Goal: Task Accomplishment & Management: Use online tool/utility

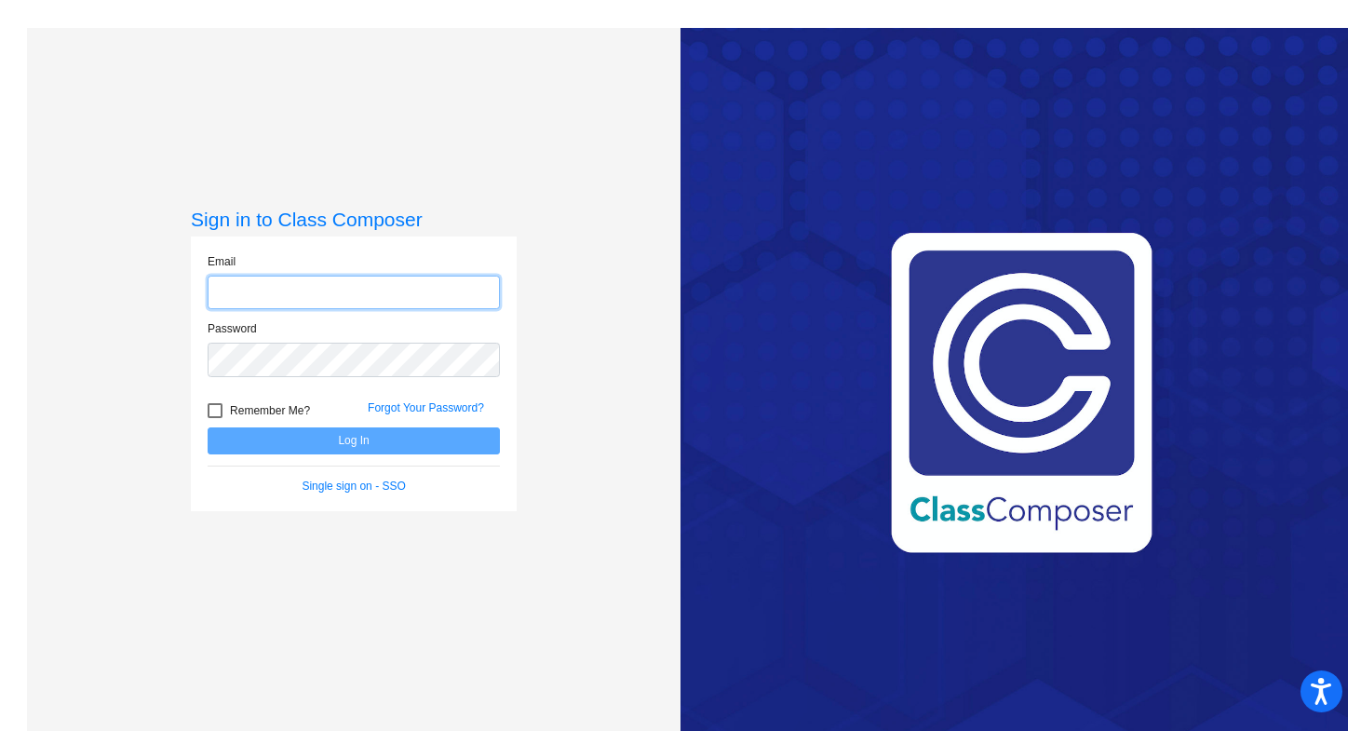
type input "[PERSON_NAME][EMAIL_ADDRESS][PERSON_NAME][DOMAIN_NAME]"
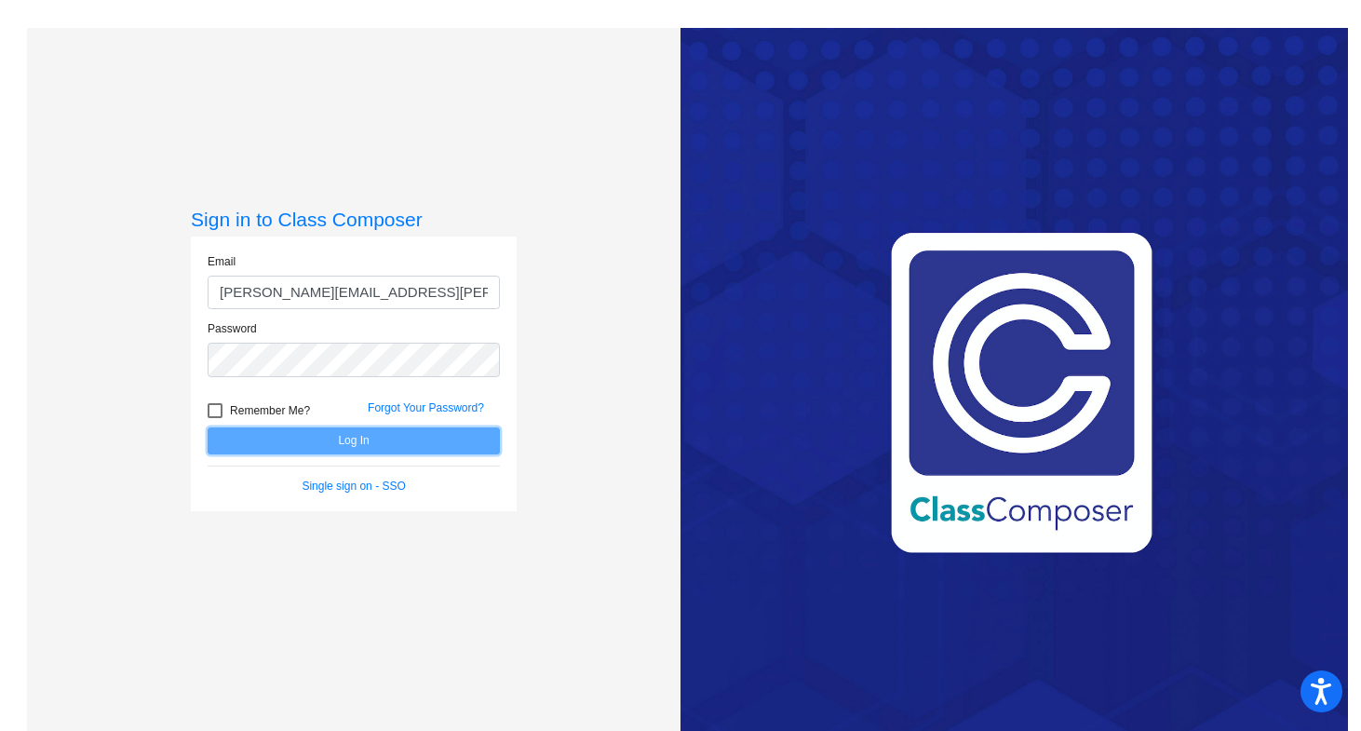
click at [425, 435] on button "Log In" at bounding box center [354, 440] width 292 height 27
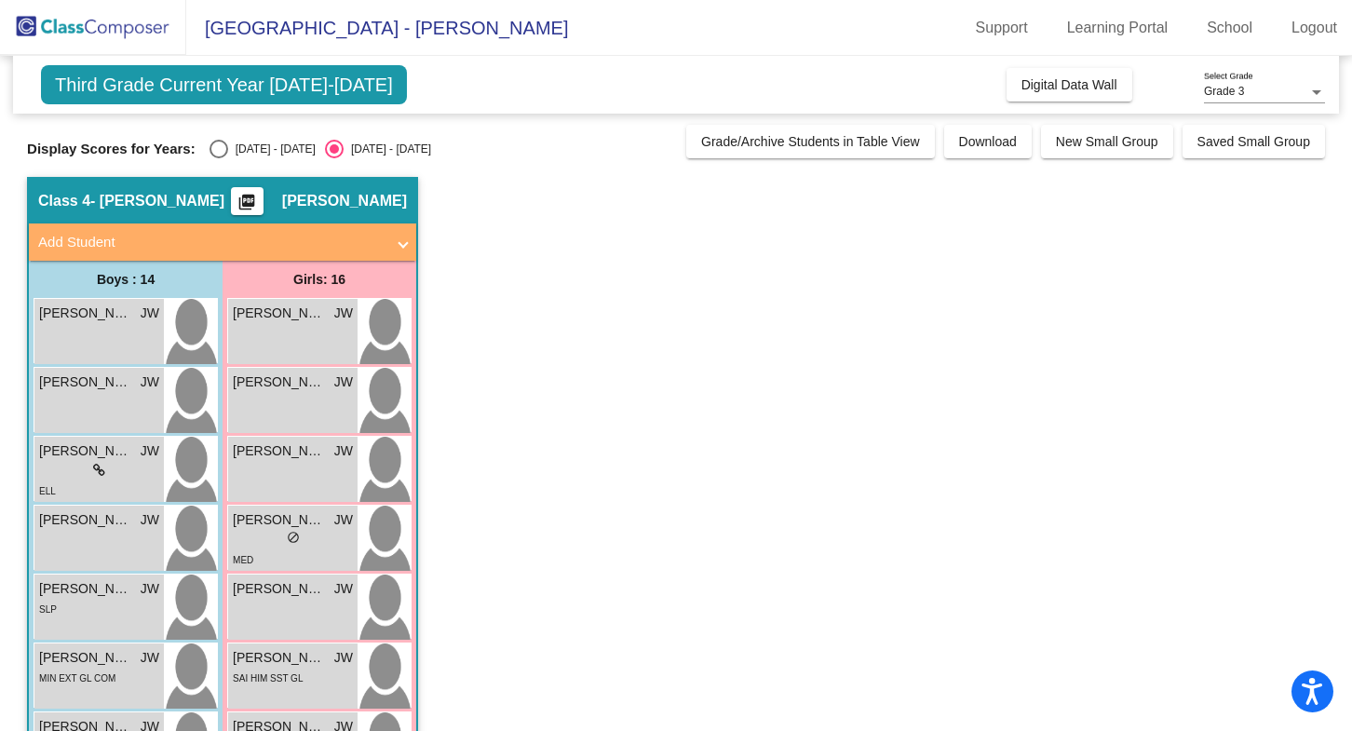
click at [221, 148] on div "Select an option" at bounding box center [218, 149] width 19 height 19
click at [219, 158] on input "[DATE] - [DATE]" at bounding box center [218, 158] width 1 height 1
radio input "true"
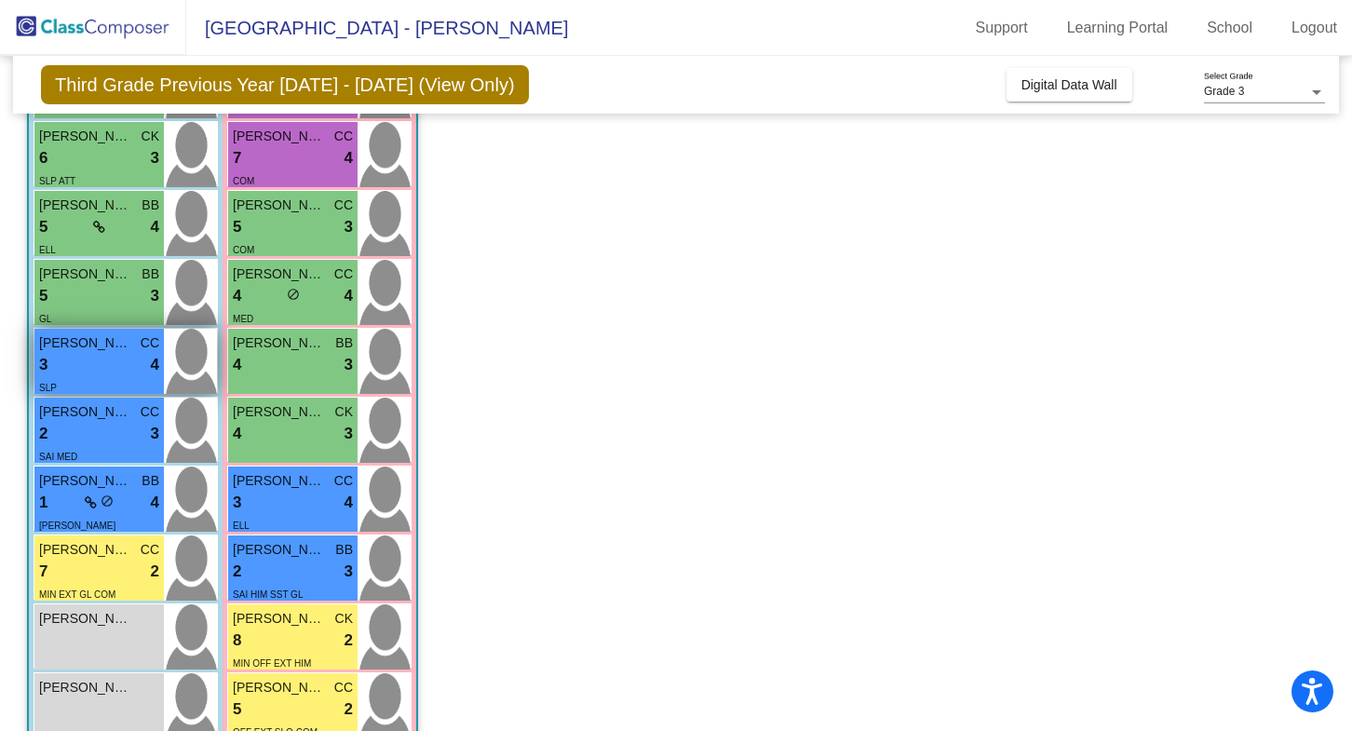
scroll to position [520, 0]
click at [196, 431] on img at bounding box center [190, 430] width 53 height 65
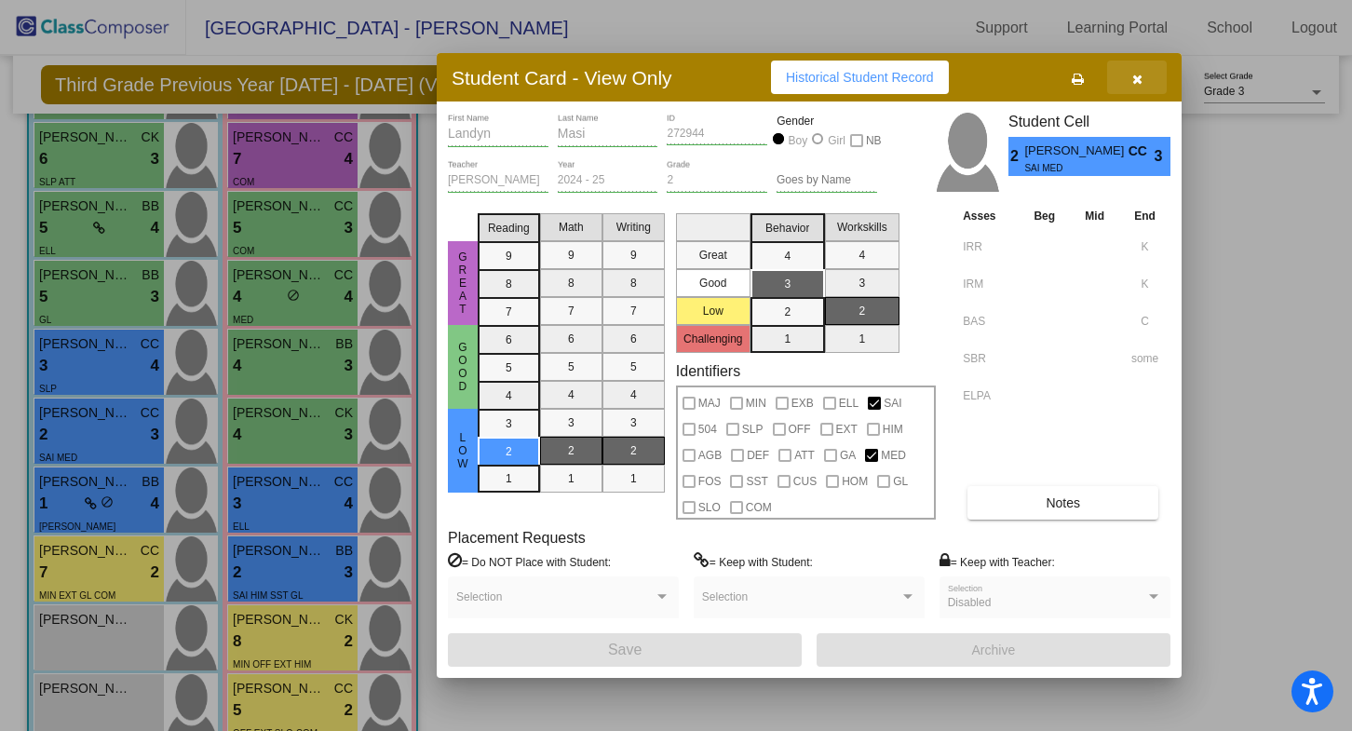
click at [1138, 82] on icon "button" at bounding box center [1137, 79] width 10 height 13
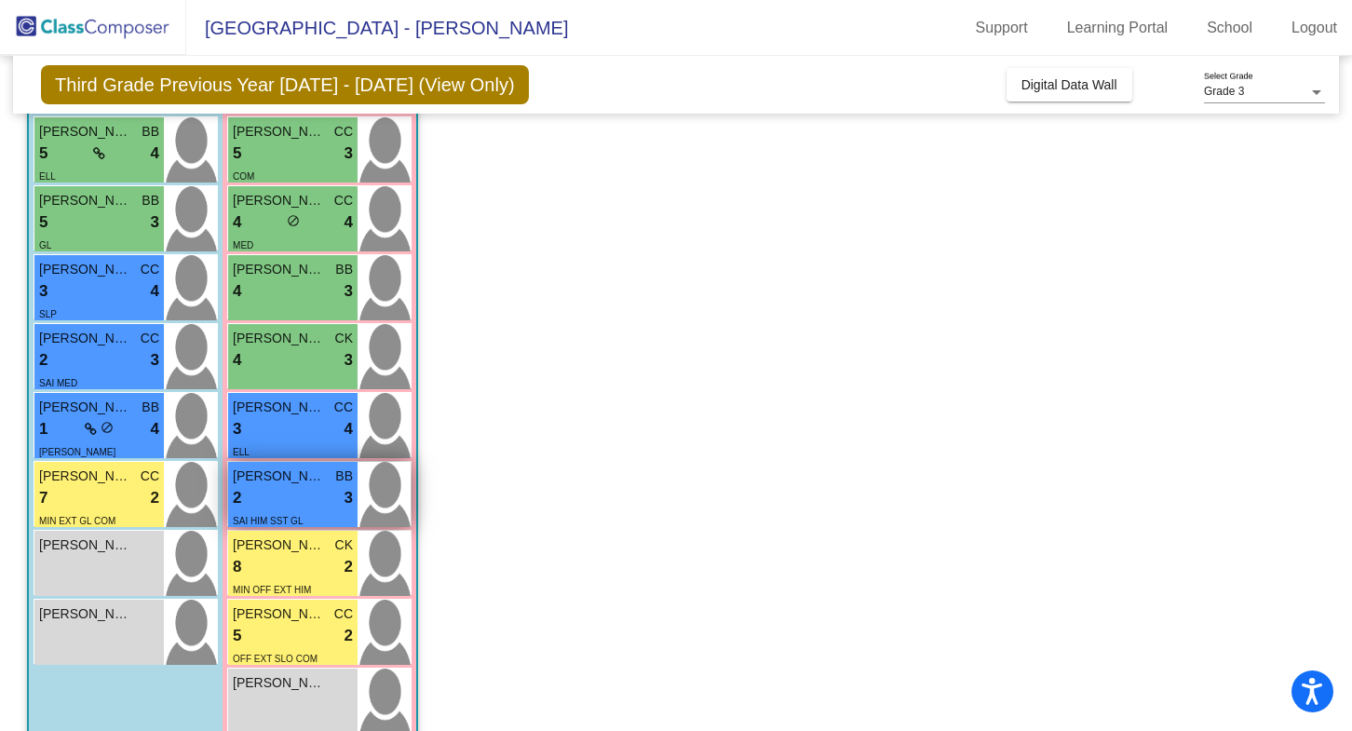
scroll to position [617, 0]
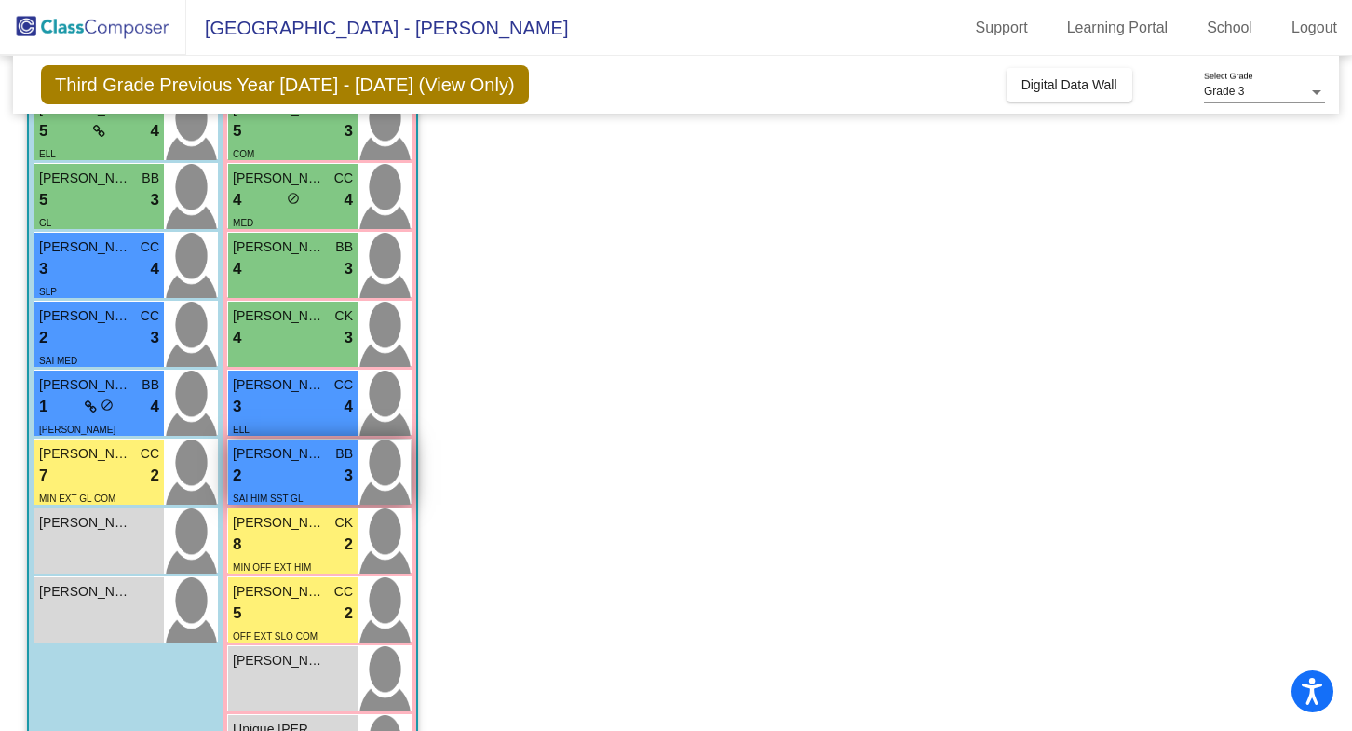
click at [389, 494] on img at bounding box center [383, 471] width 53 height 65
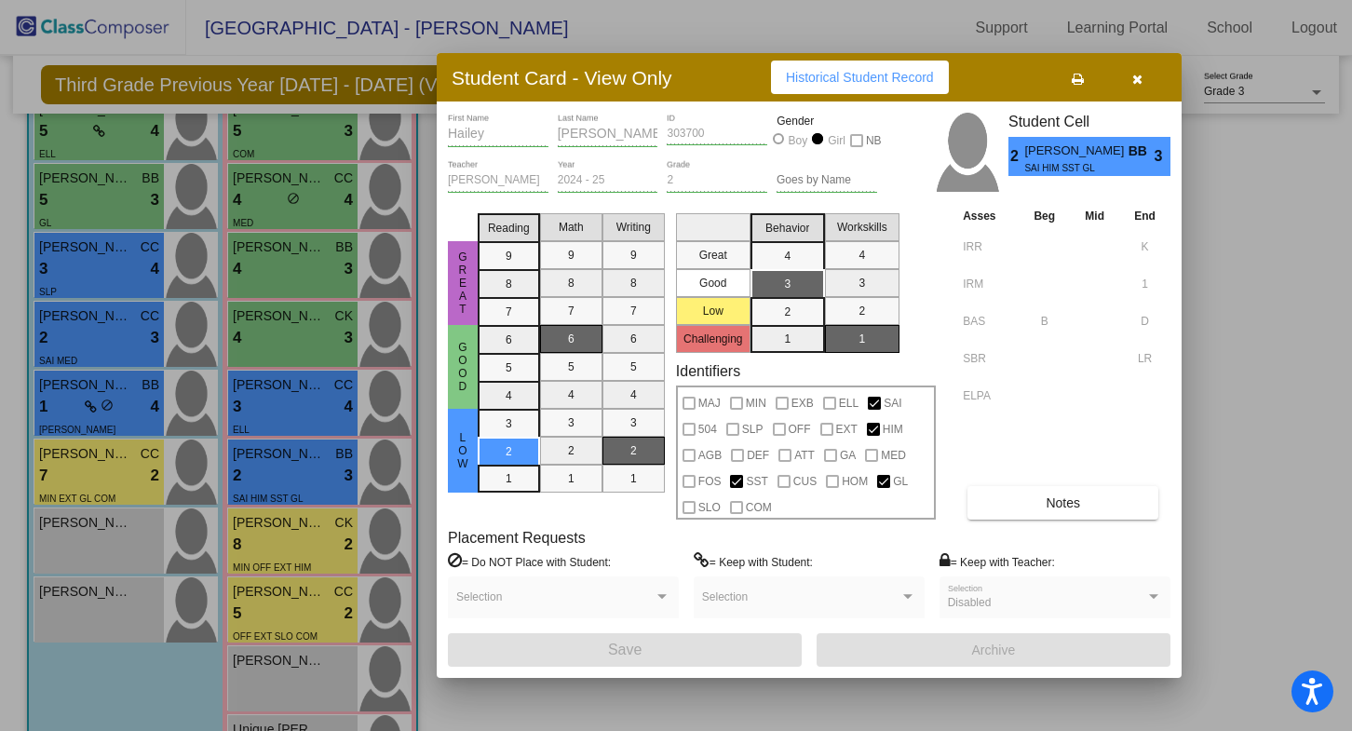
click at [1138, 85] on icon "button" at bounding box center [1137, 79] width 10 height 13
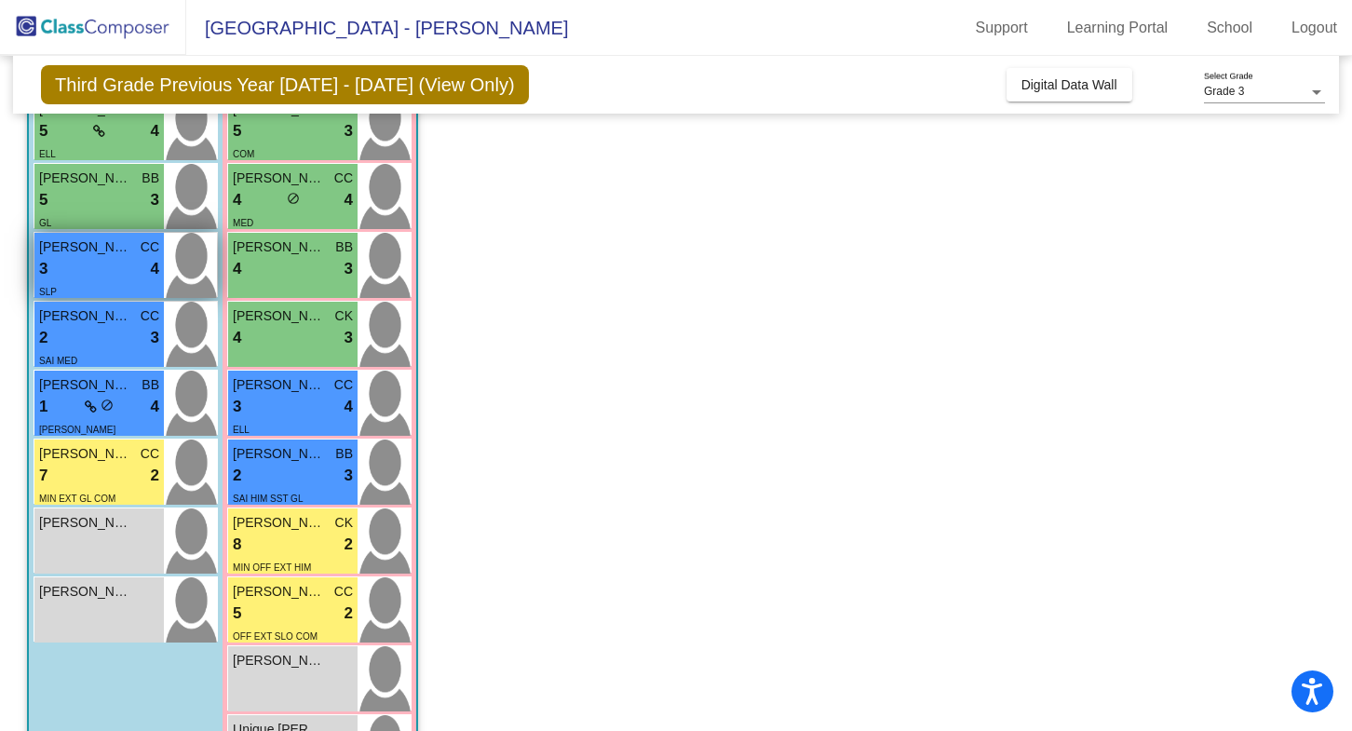
click at [191, 275] on img at bounding box center [190, 265] width 53 height 65
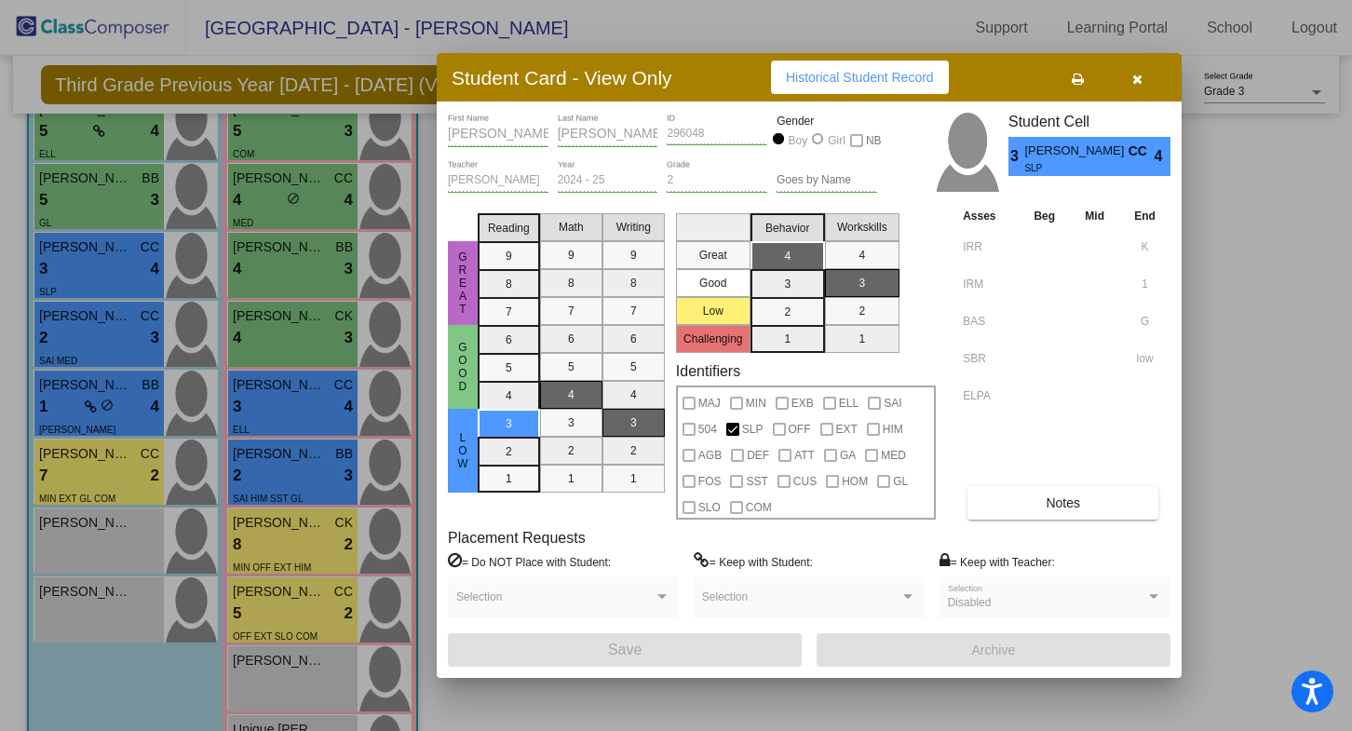
click at [1134, 84] on icon "button" at bounding box center [1137, 79] width 10 height 13
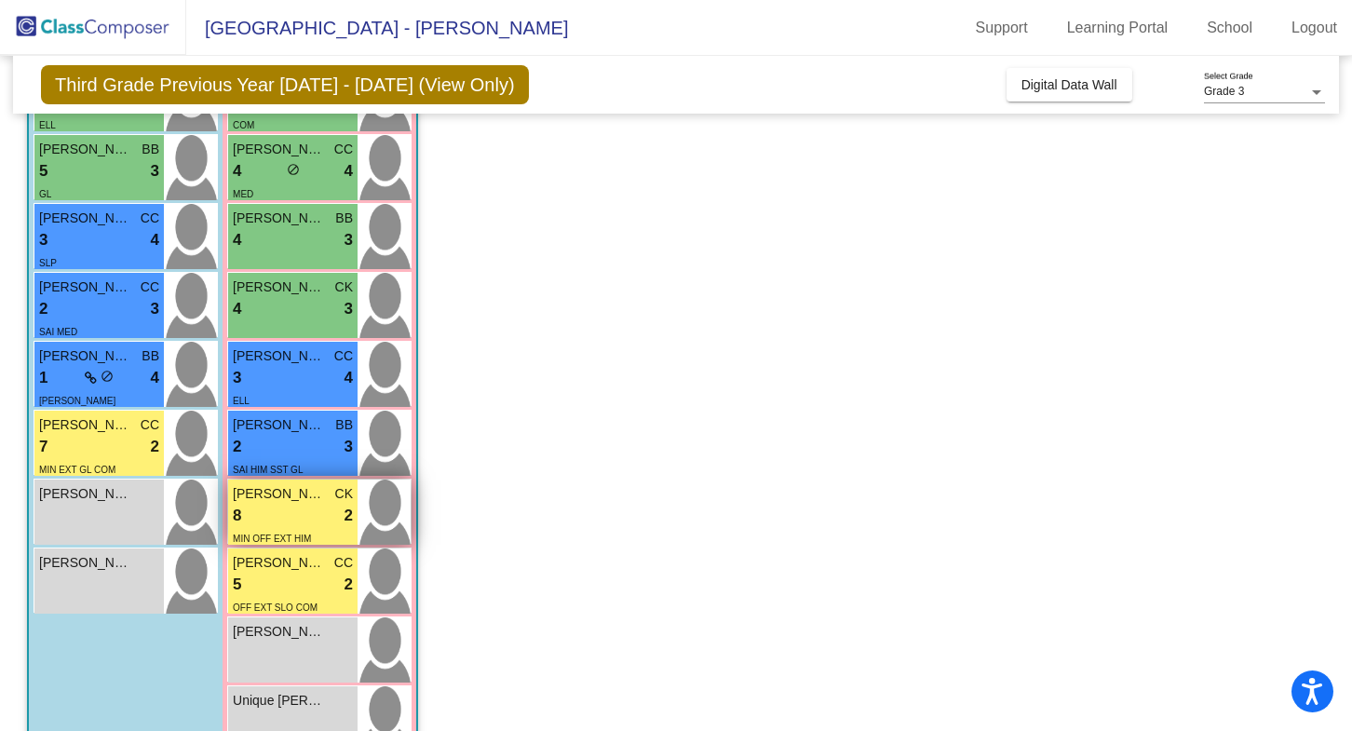
scroll to position [667, 0]
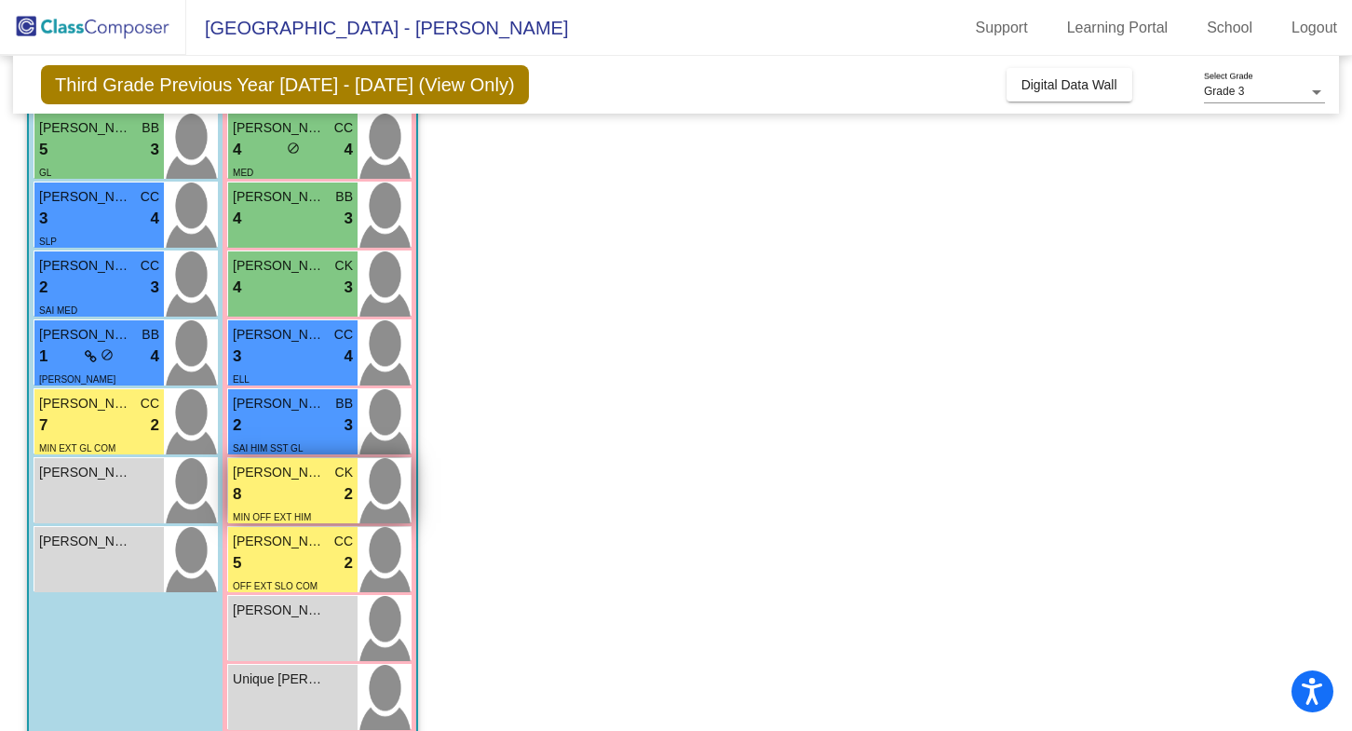
click at [387, 505] on img at bounding box center [383, 490] width 53 height 65
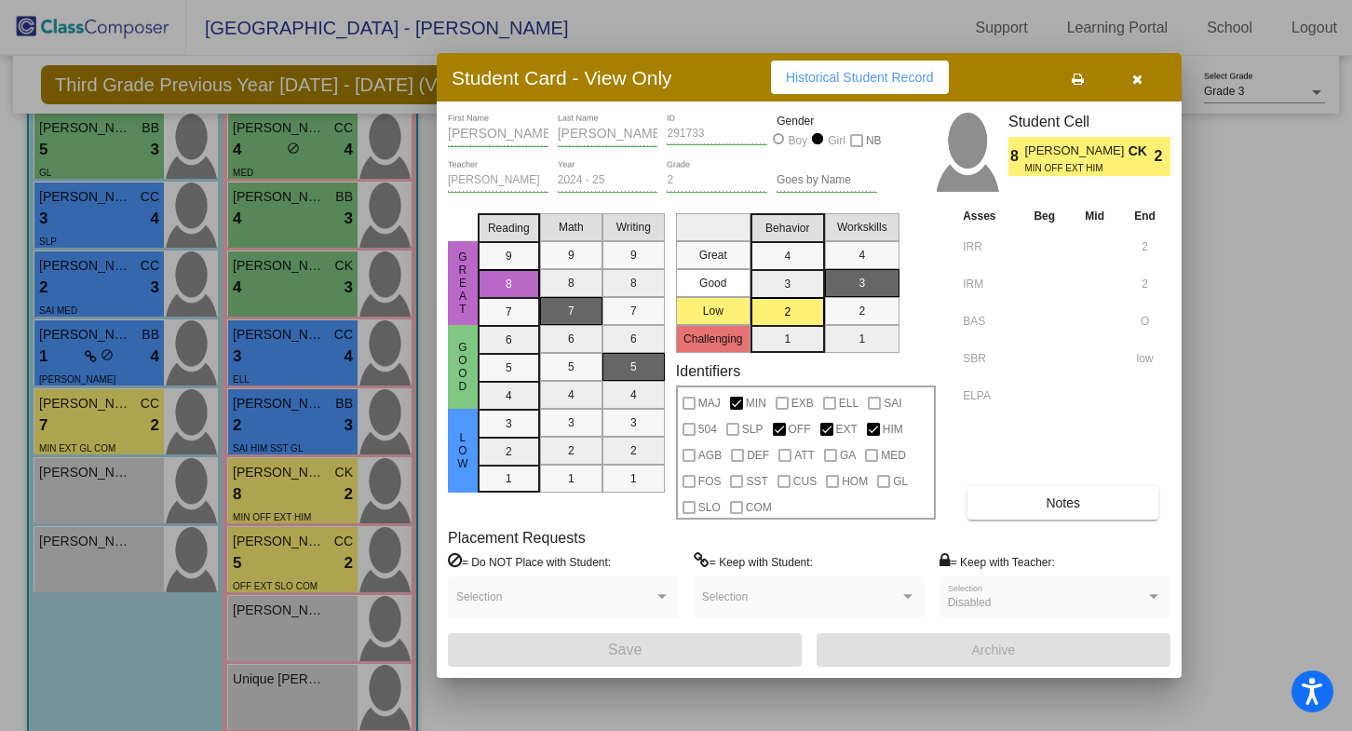
click at [1144, 70] on button "button" at bounding box center [1137, 78] width 60 height 34
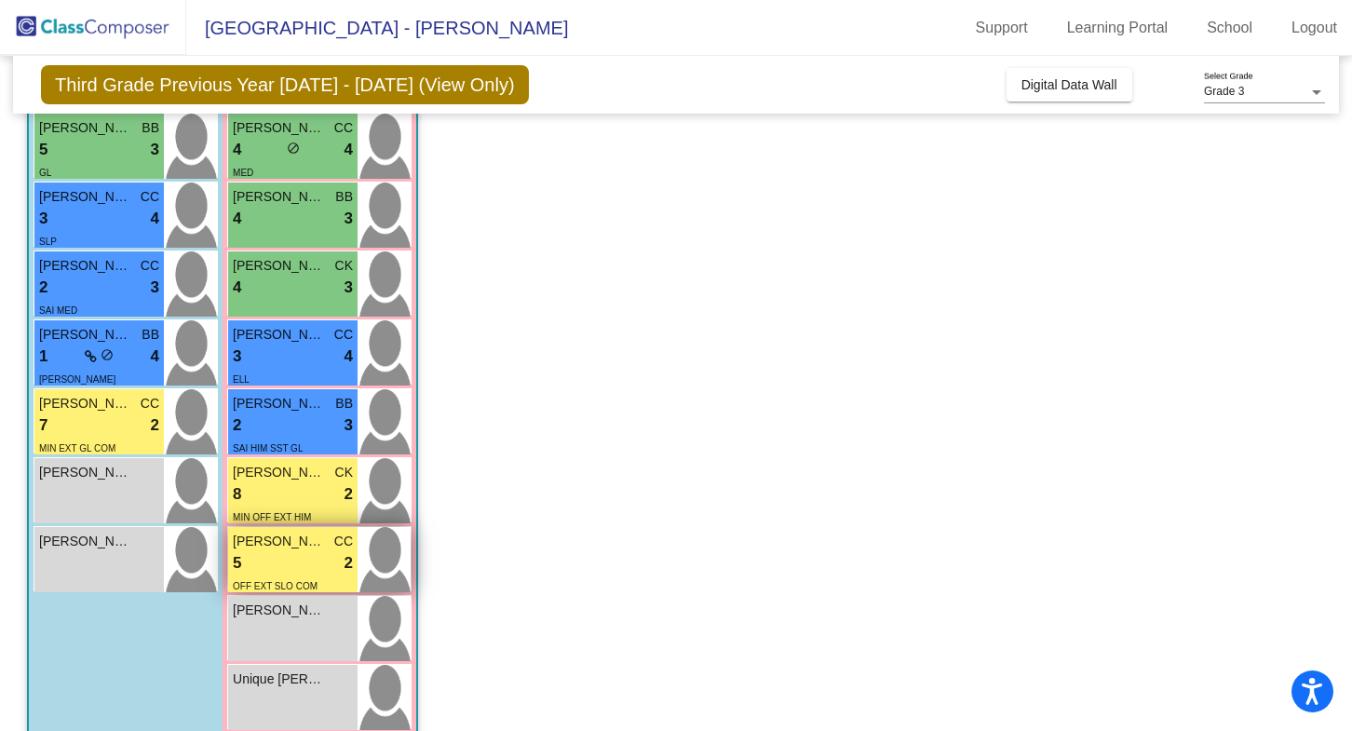
click at [389, 563] on img at bounding box center [383, 559] width 53 height 65
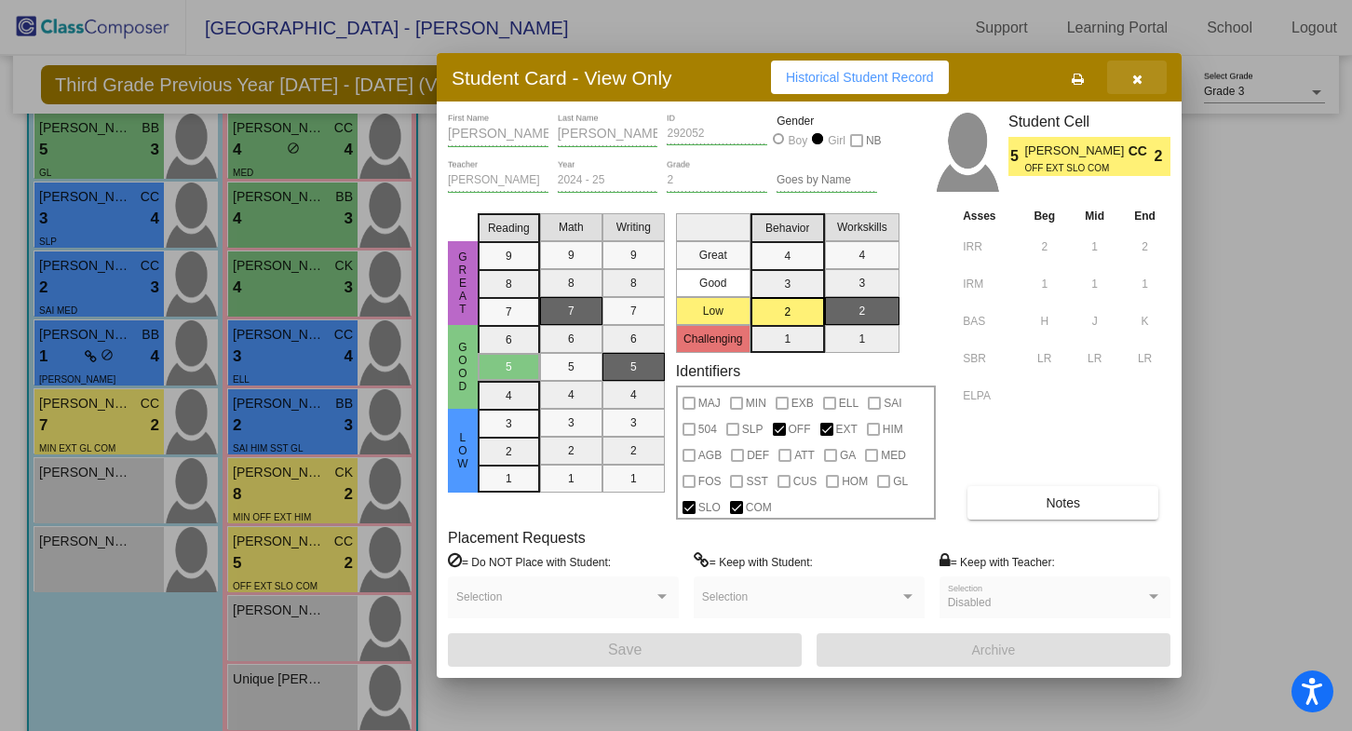
click at [1140, 73] on icon "button" at bounding box center [1137, 79] width 10 height 13
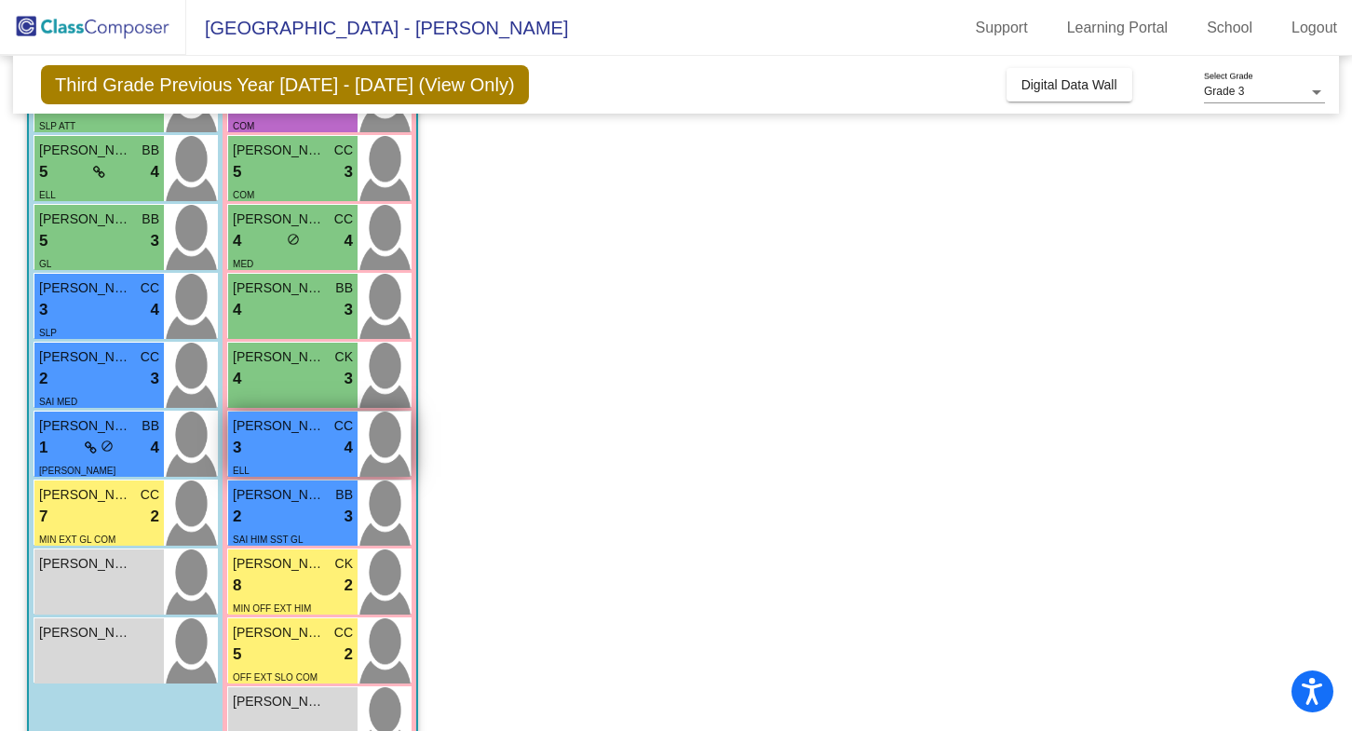
scroll to position [547, 0]
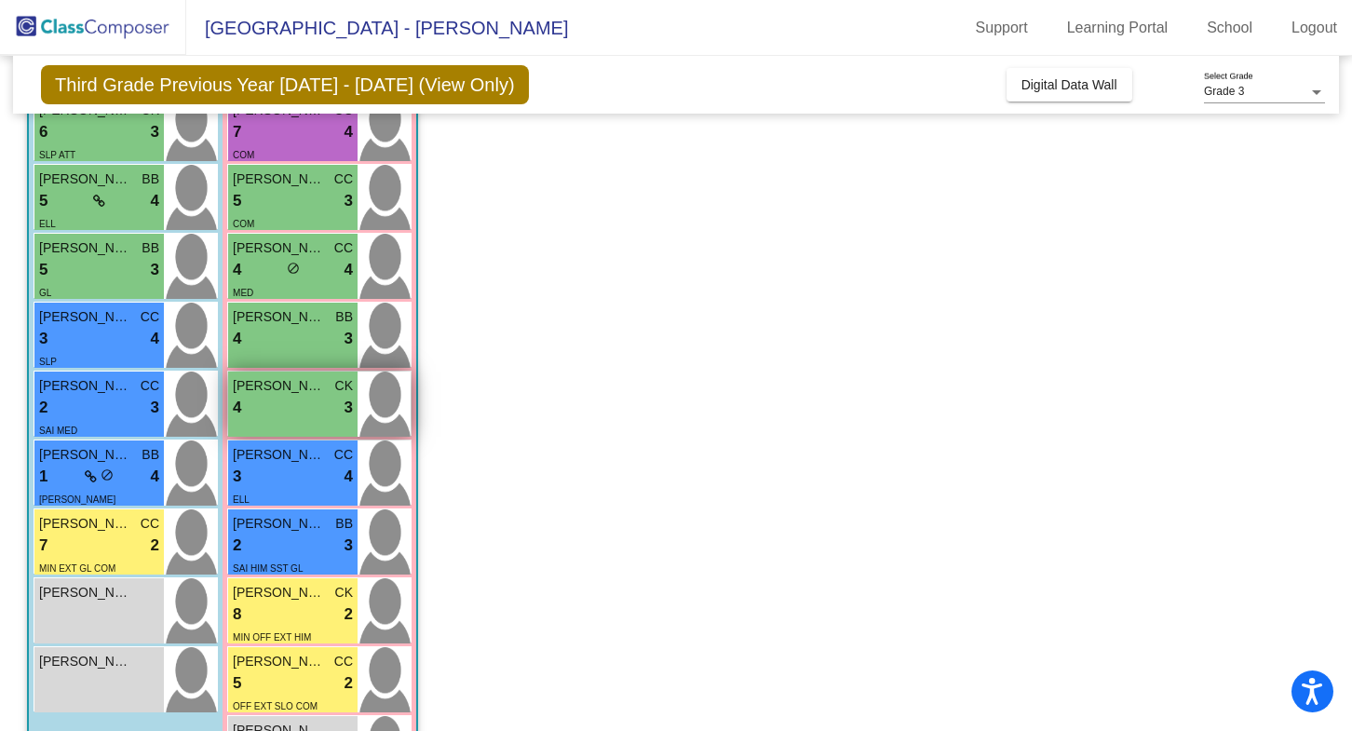
click at [391, 412] on img at bounding box center [383, 403] width 53 height 65
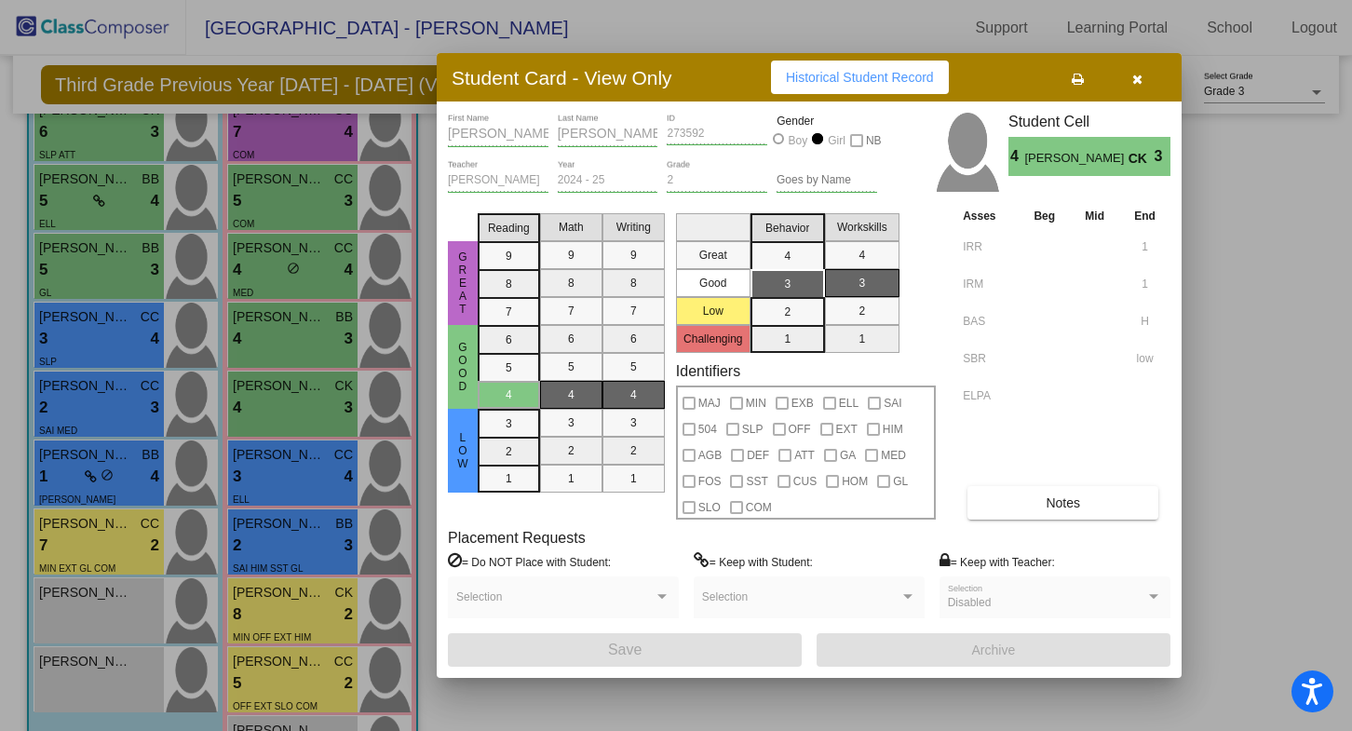
click at [1138, 86] on button "button" at bounding box center [1137, 78] width 60 height 34
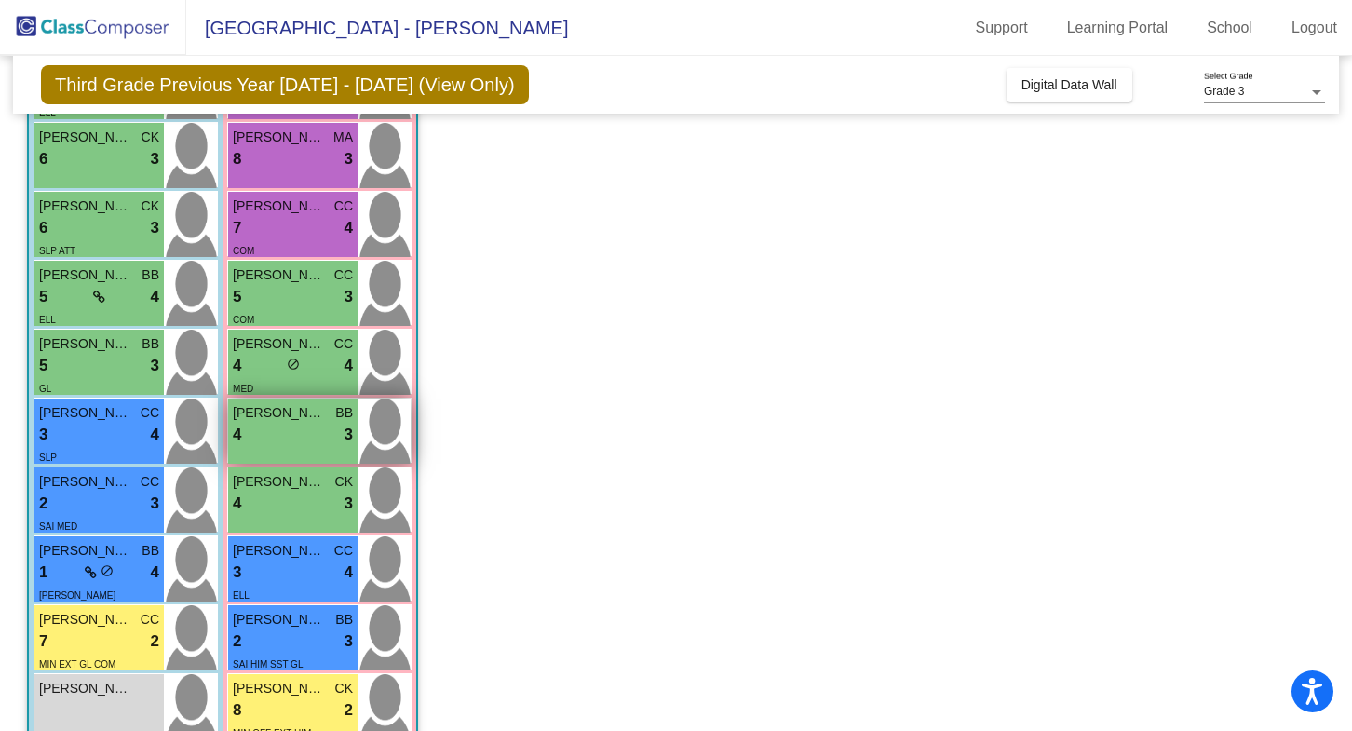
scroll to position [447, 0]
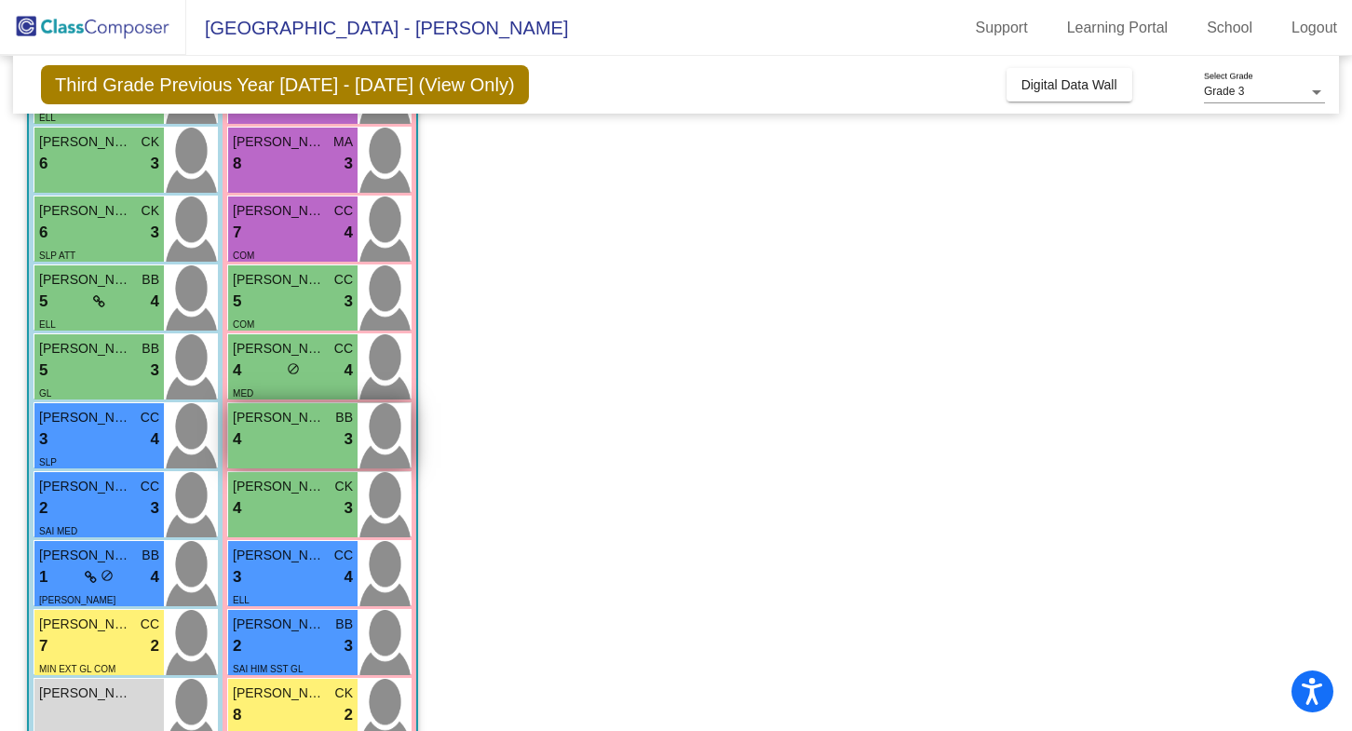
click at [387, 430] on img at bounding box center [383, 435] width 53 height 65
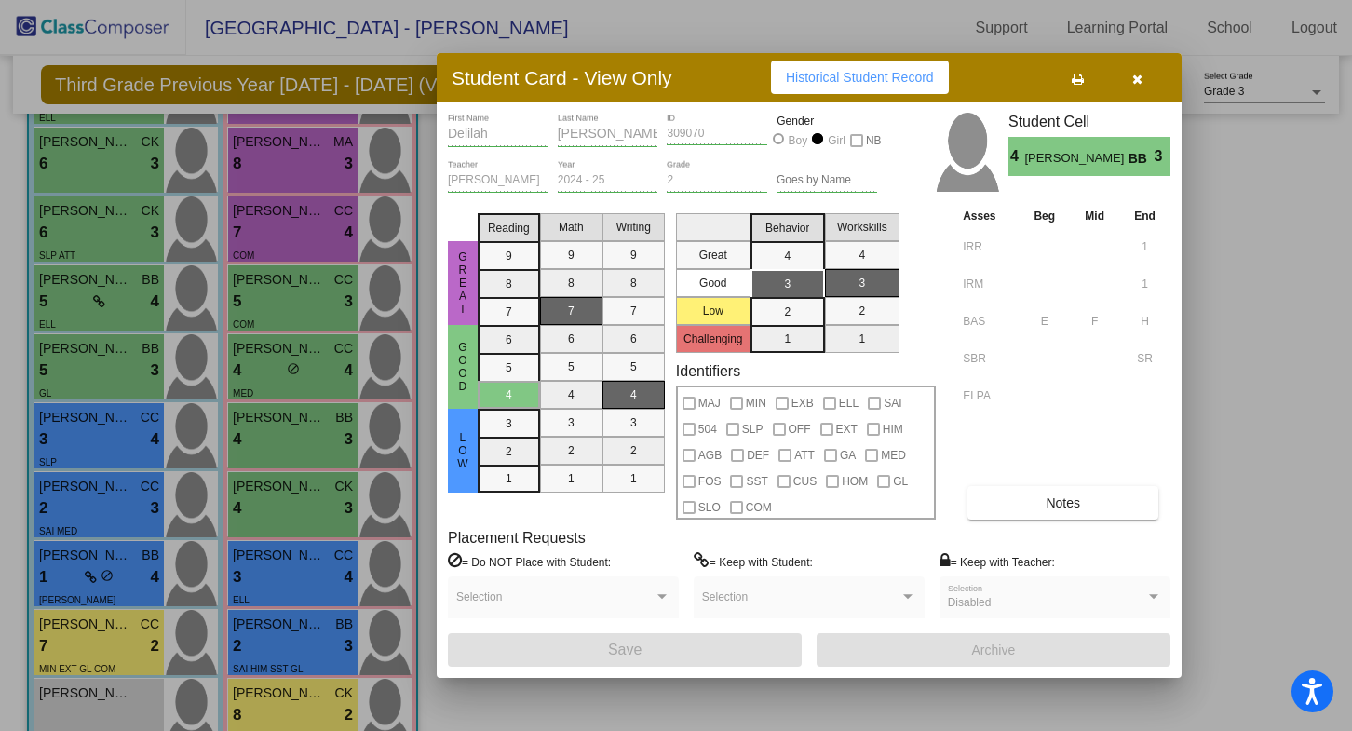
click at [1147, 81] on button "button" at bounding box center [1137, 78] width 60 height 34
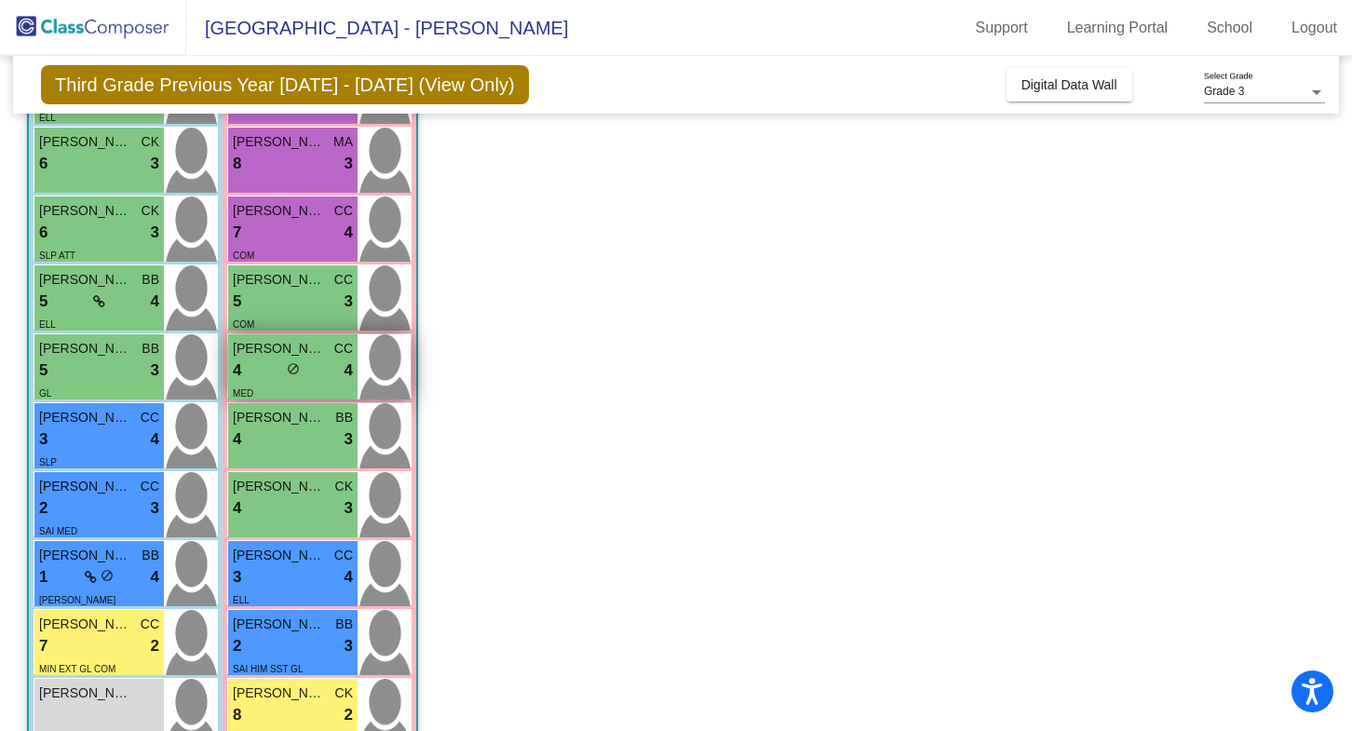
scroll to position [442, 0]
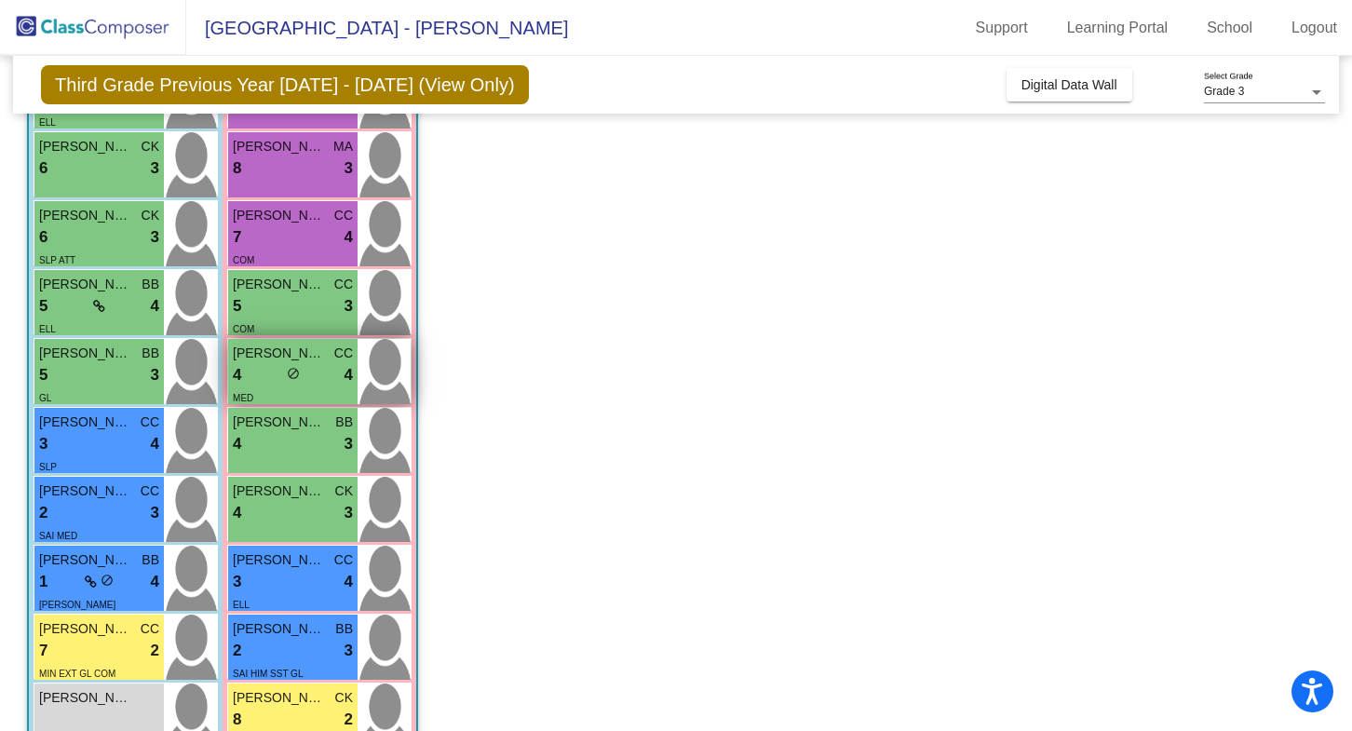
click at [379, 384] on img at bounding box center [383, 371] width 53 height 65
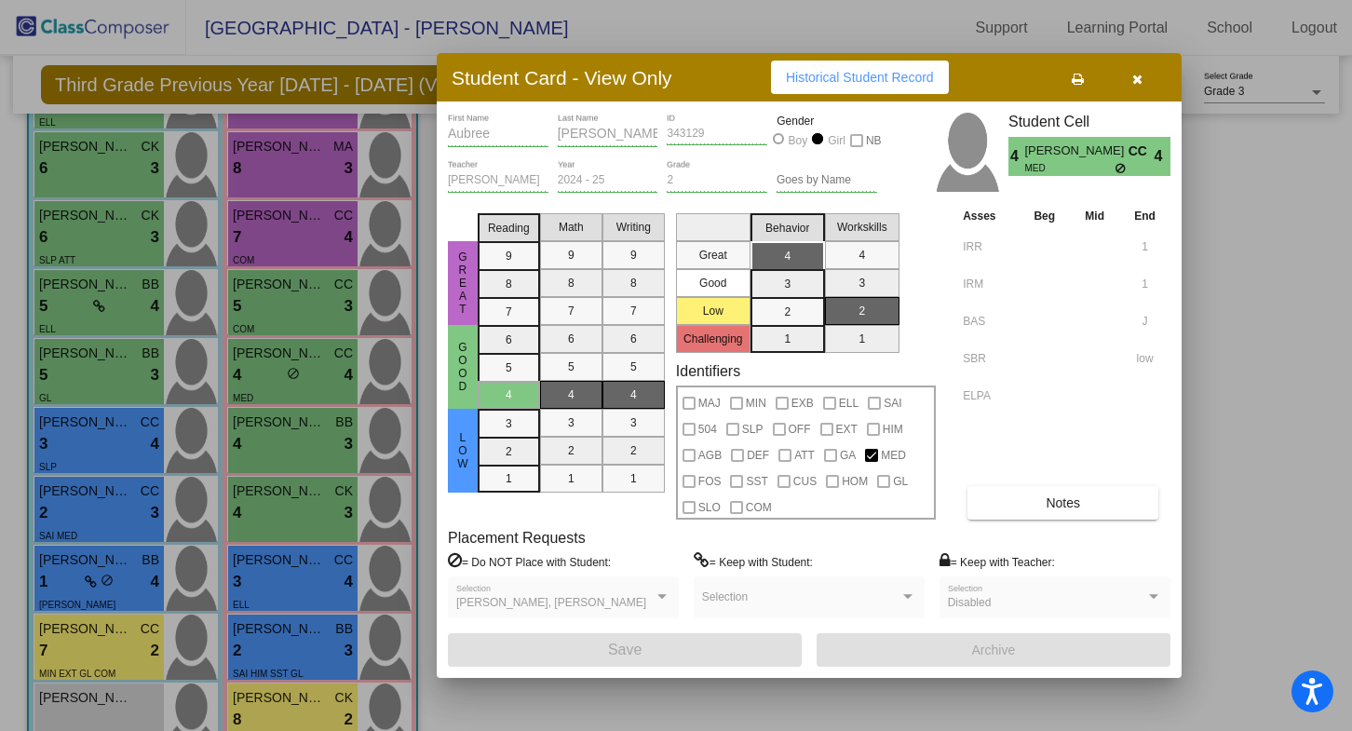
click at [1141, 63] on button "button" at bounding box center [1137, 78] width 60 height 34
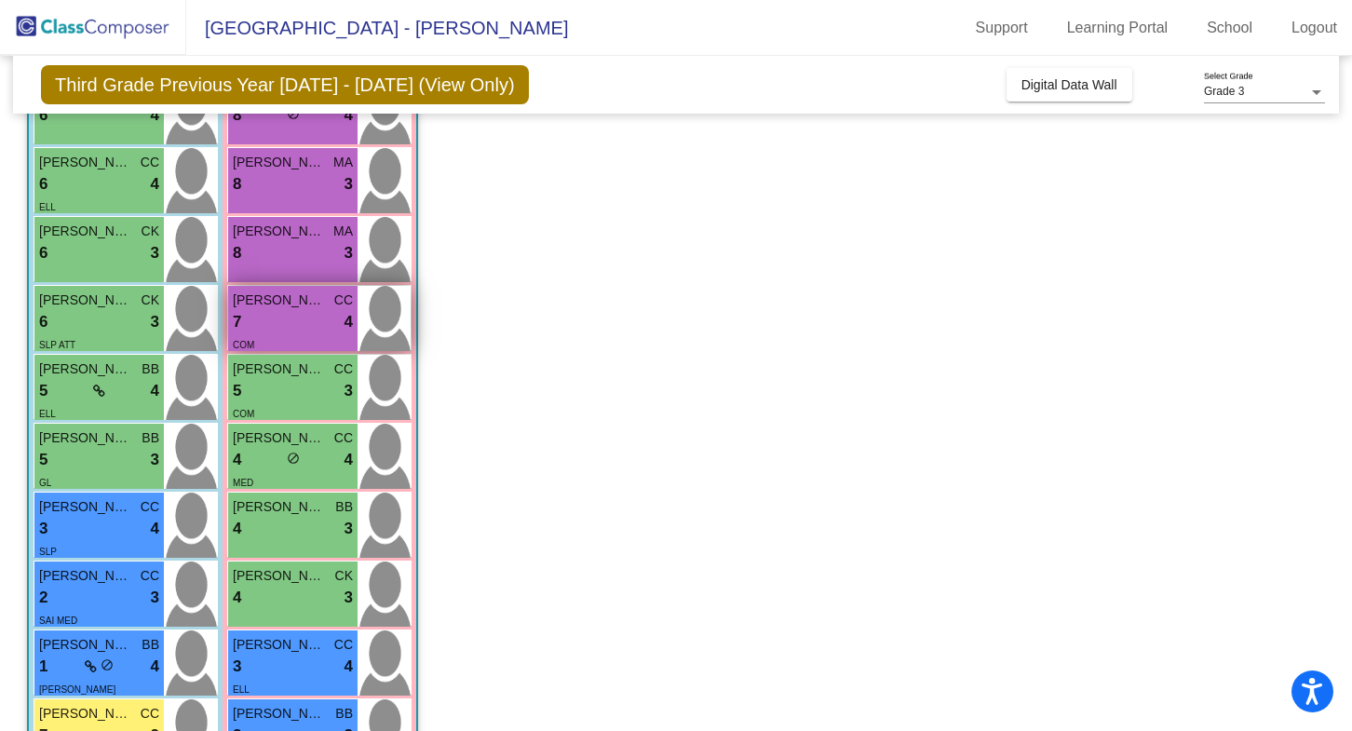
scroll to position [337, 0]
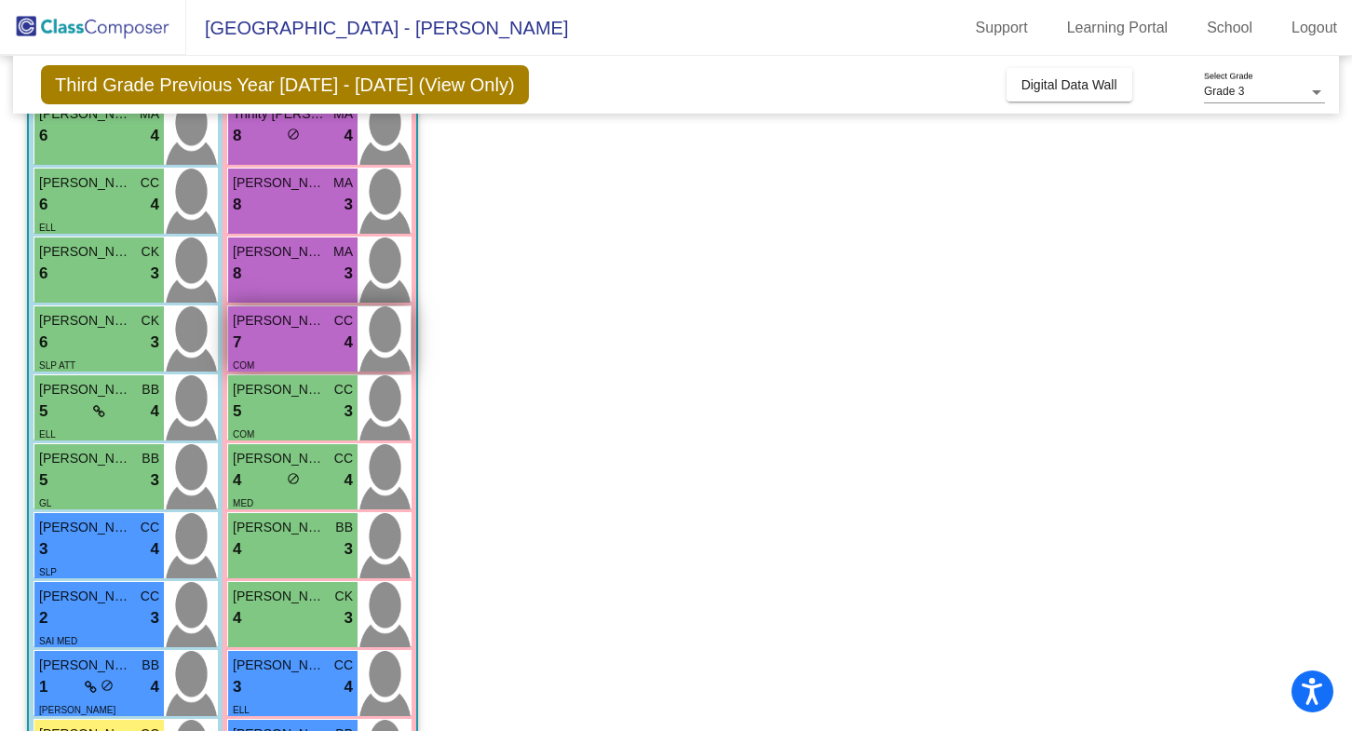
click at [390, 316] on img at bounding box center [383, 338] width 53 height 65
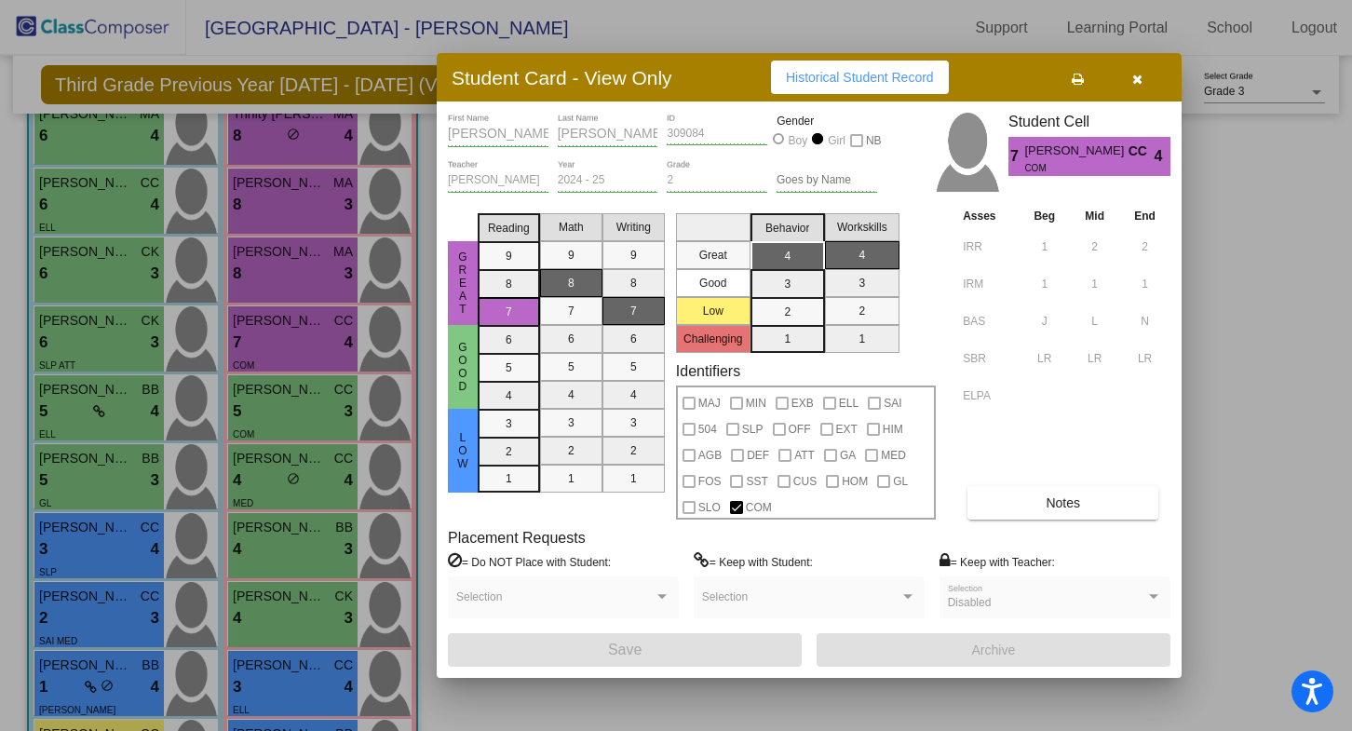
click at [1141, 69] on button "button" at bounding box center [1137, 78] width 60 height 34
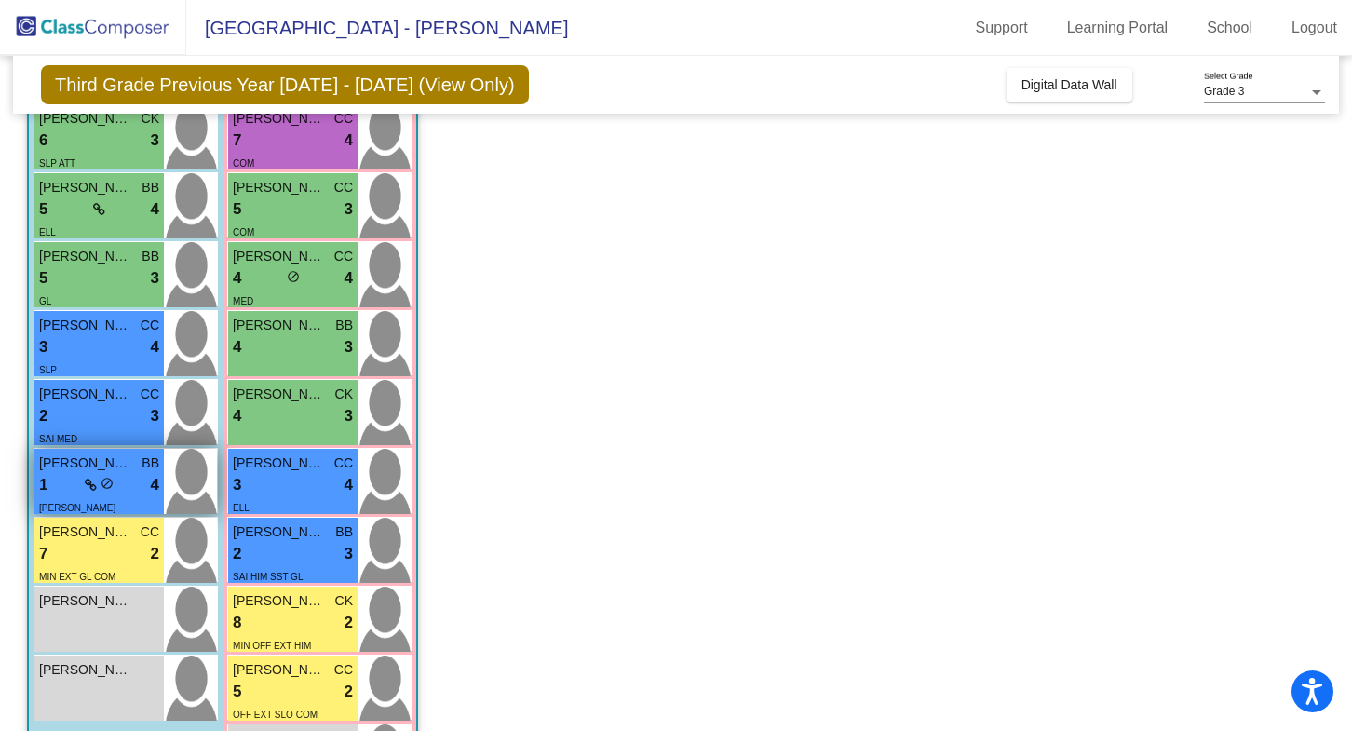
scroll to position [581, 0]
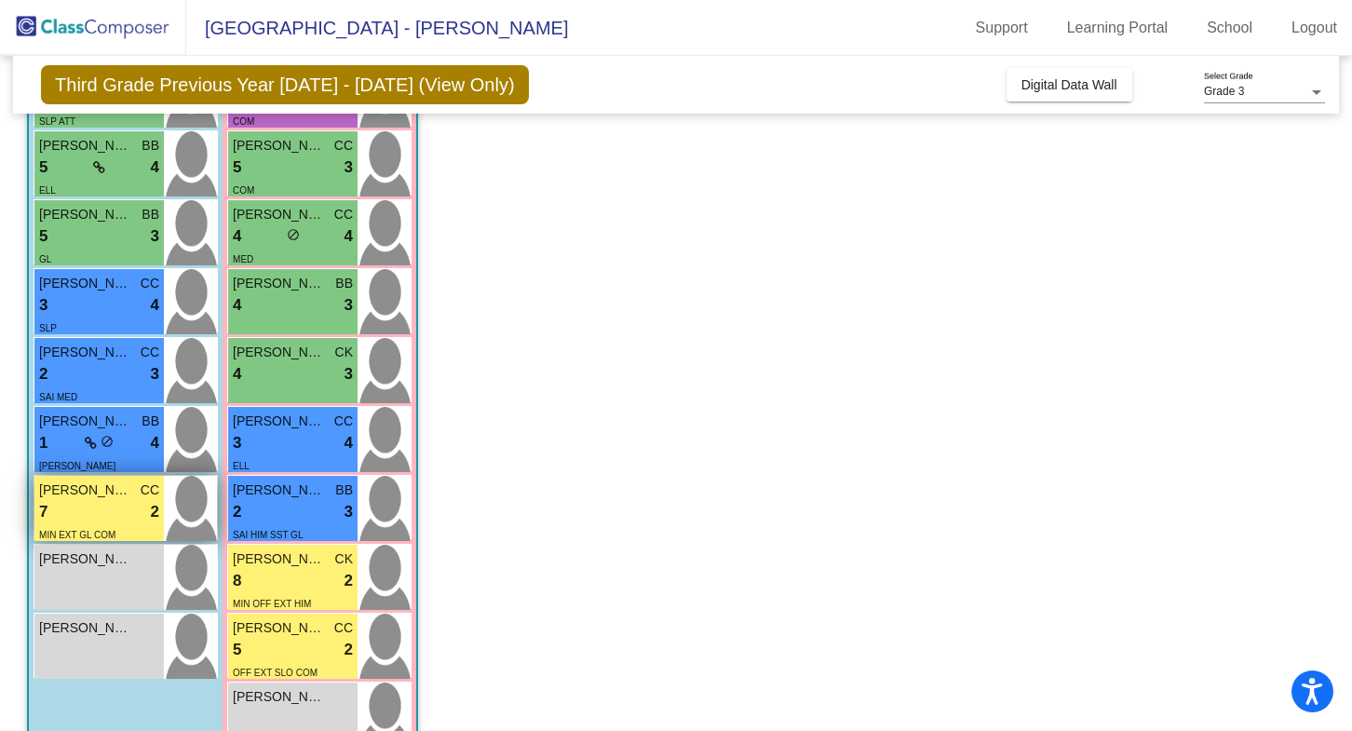
click at [188, 504] on img at bounding box center [190, 508] width 53 height 65
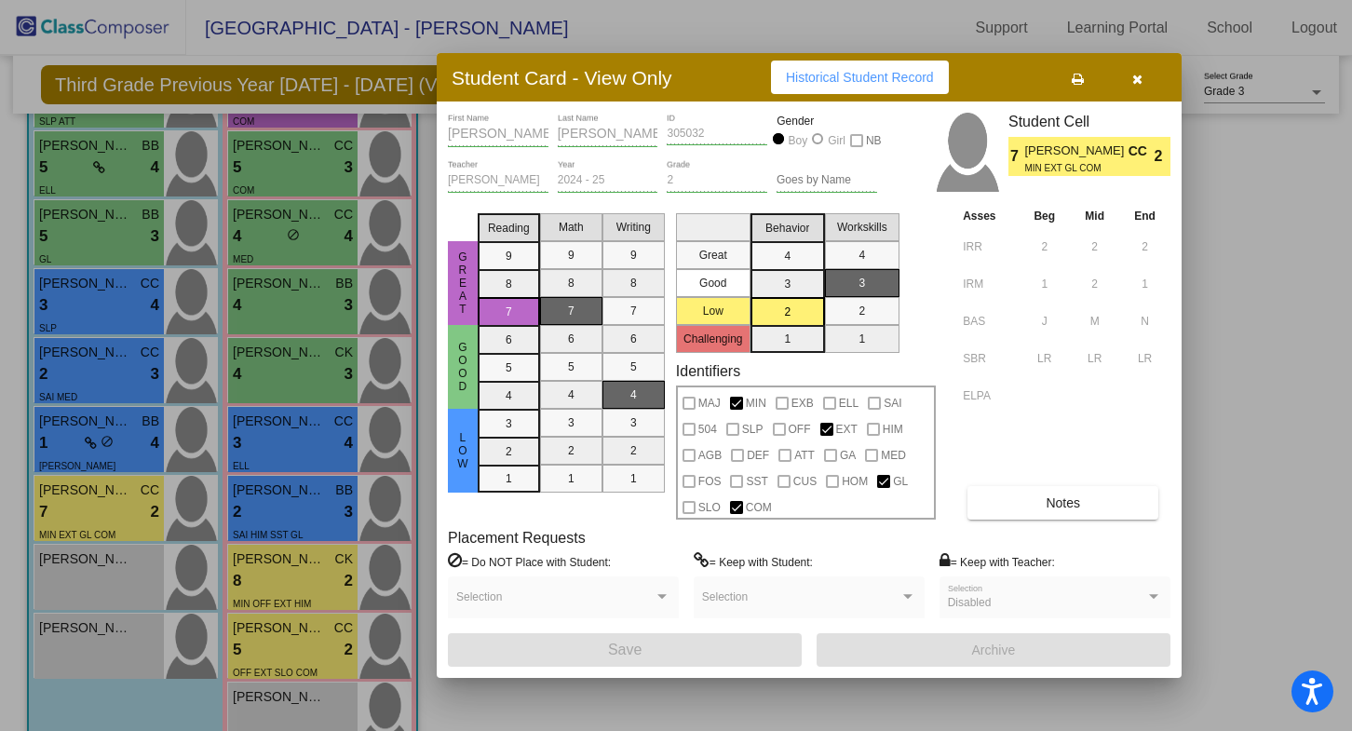
click at [1139, 84] on icon "button" at bounding box center [1137, 79] width 10 height 13
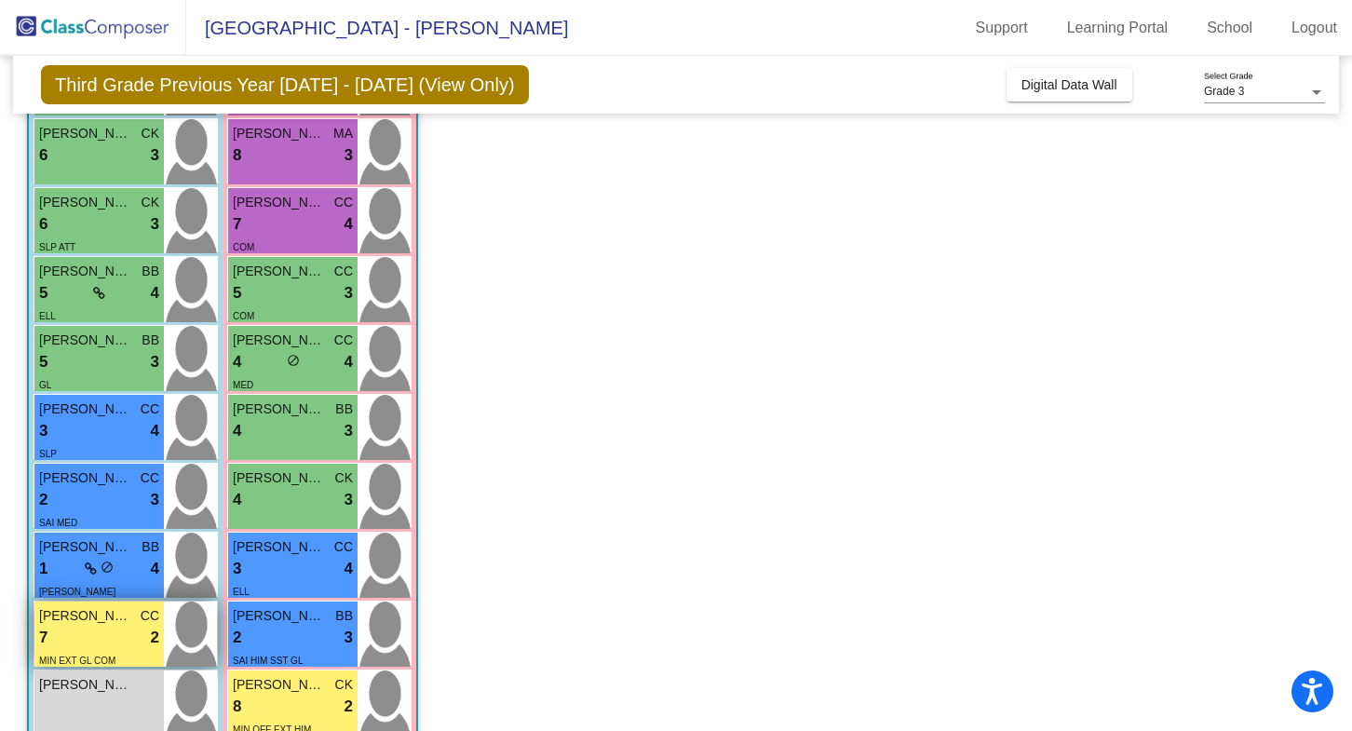
scroll to position [439, 0]
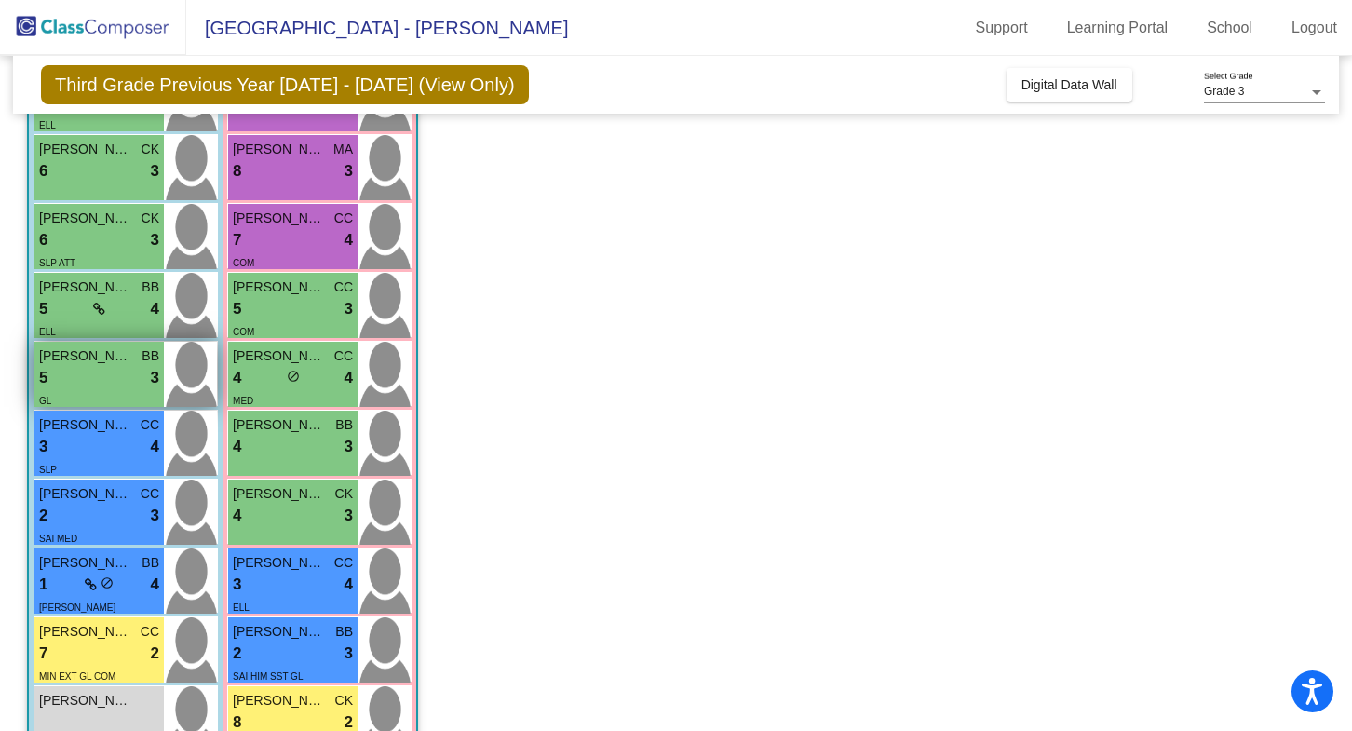
click at [169, 378] on img at bounding box center [190, 374] width 53 height 65
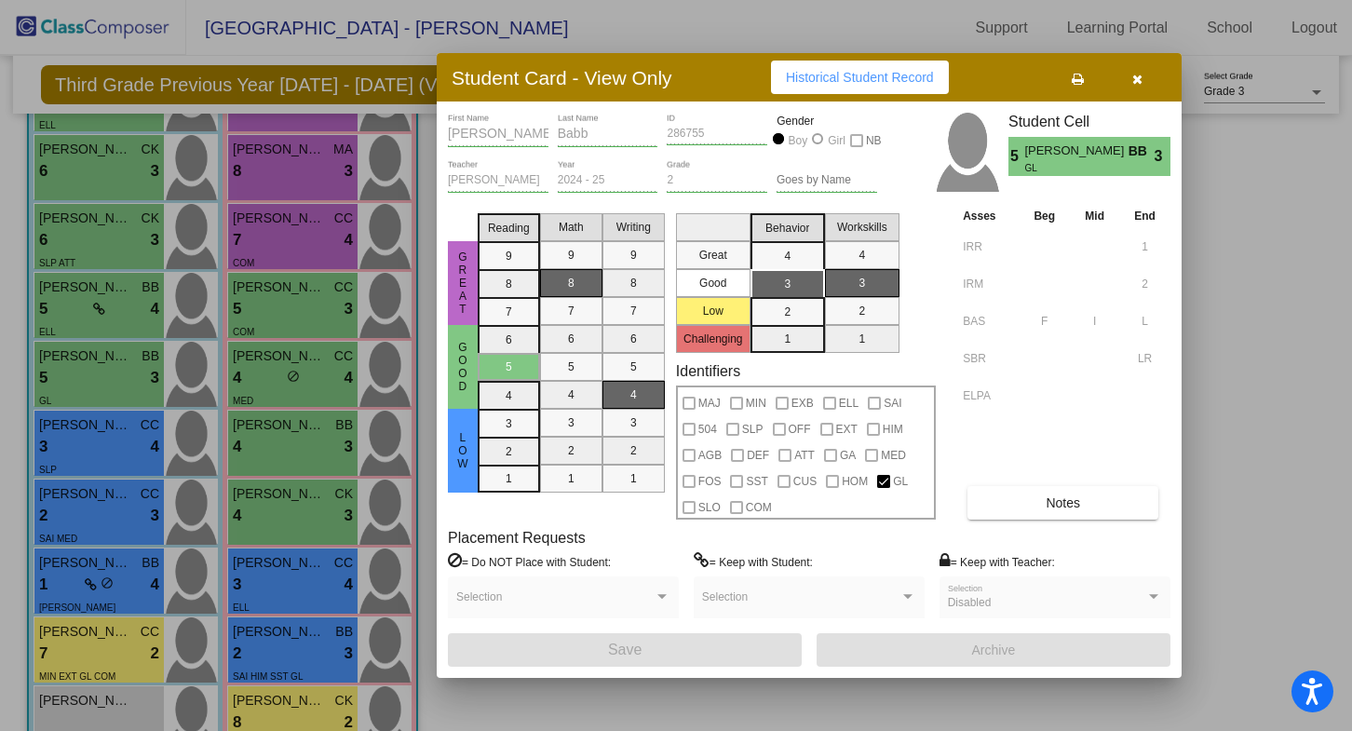
click at [1136, 83] on icon "button" at bounding box center [1137, 79] width 10 height 13
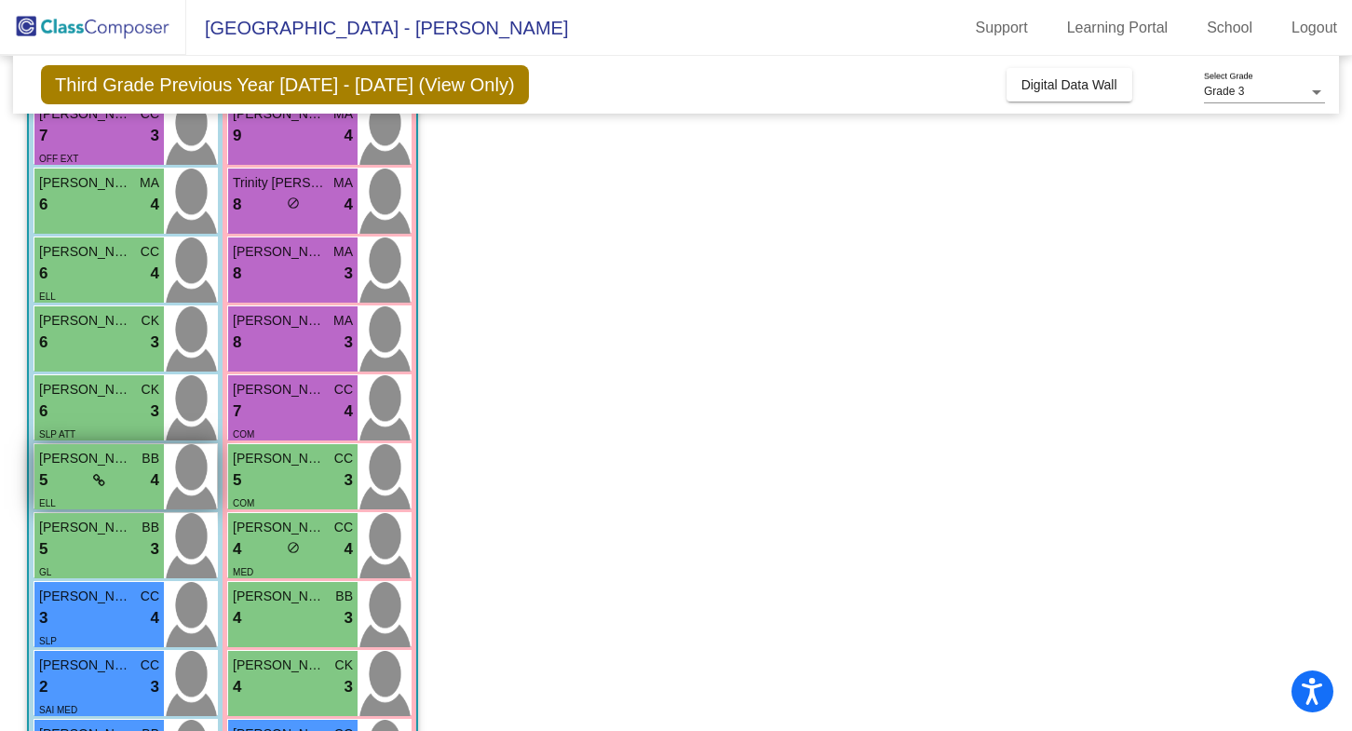
scroll to position [263, 0]
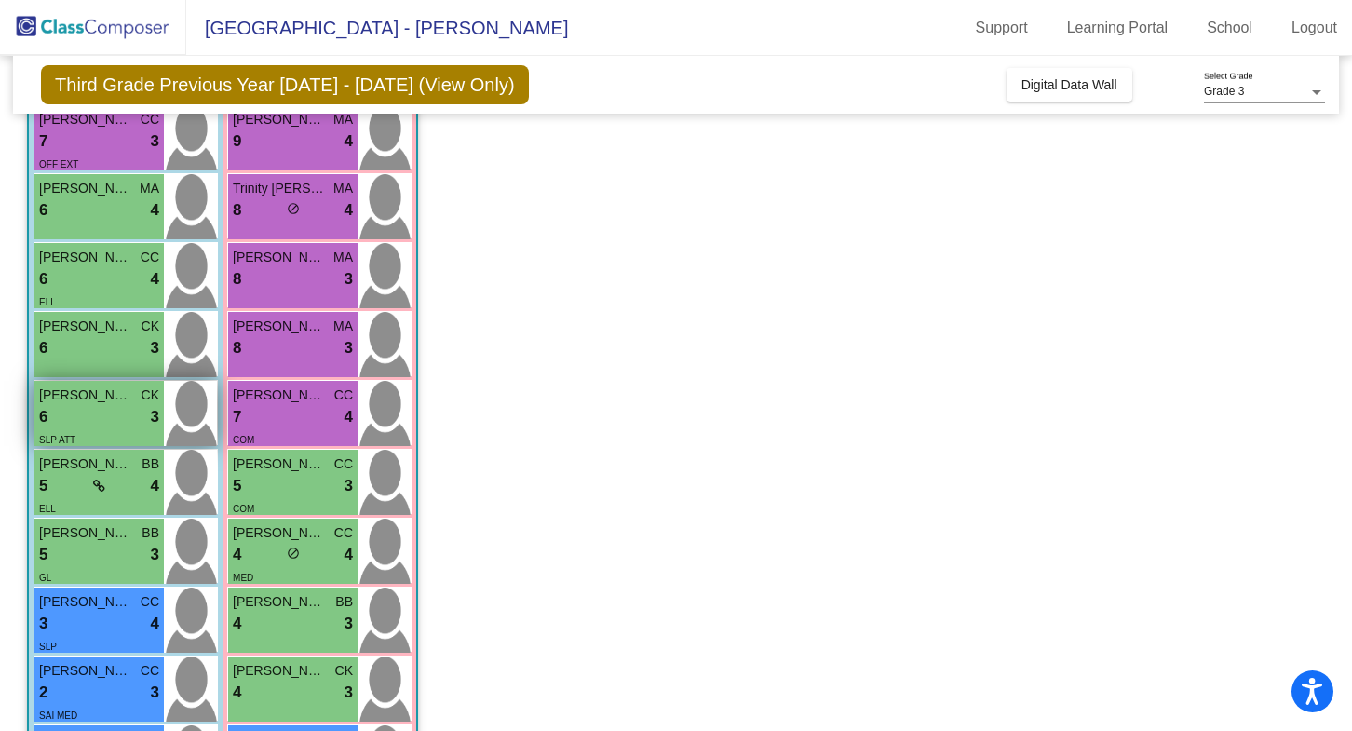
click at [204, 411] on img at bounding box center [190, 413] width 53 height 65
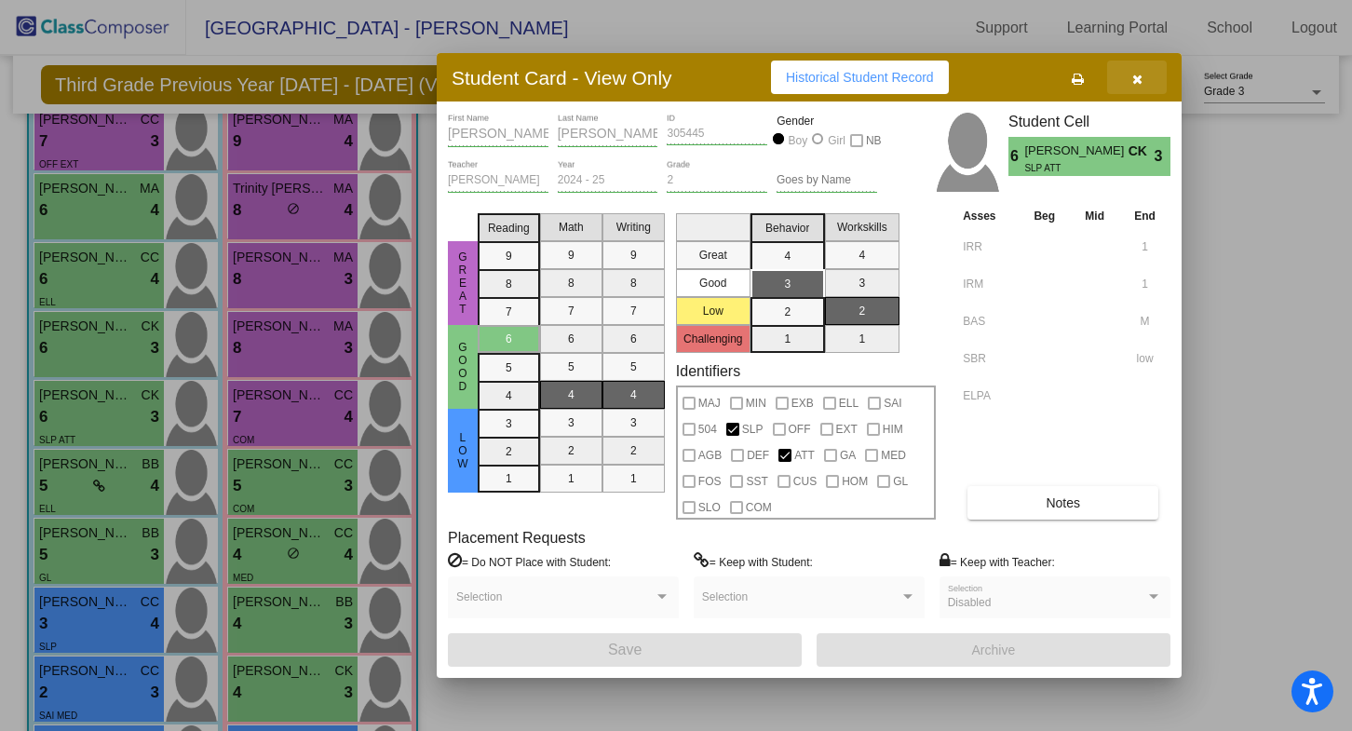
click at [1136, 88] on button "button" at bounding box center [1137, 78] width 60 height 34
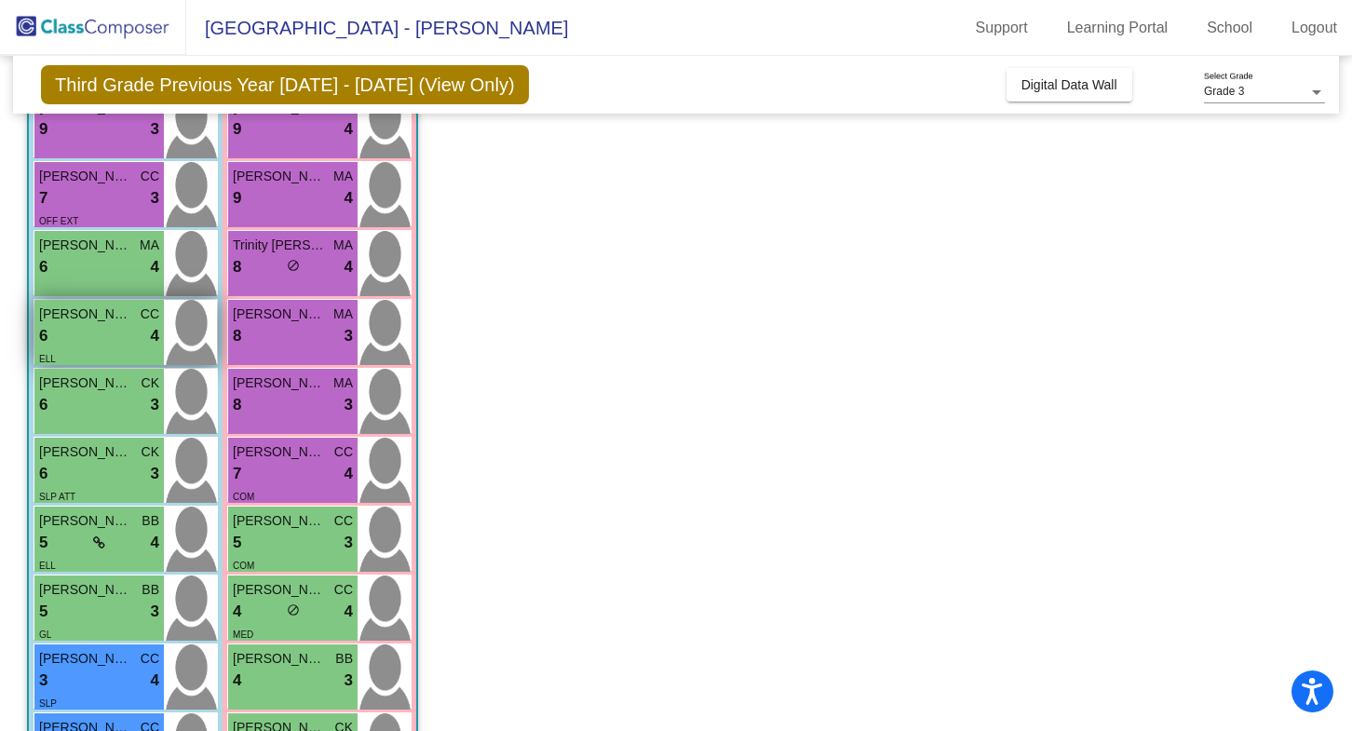
scroll to position [188, 0]
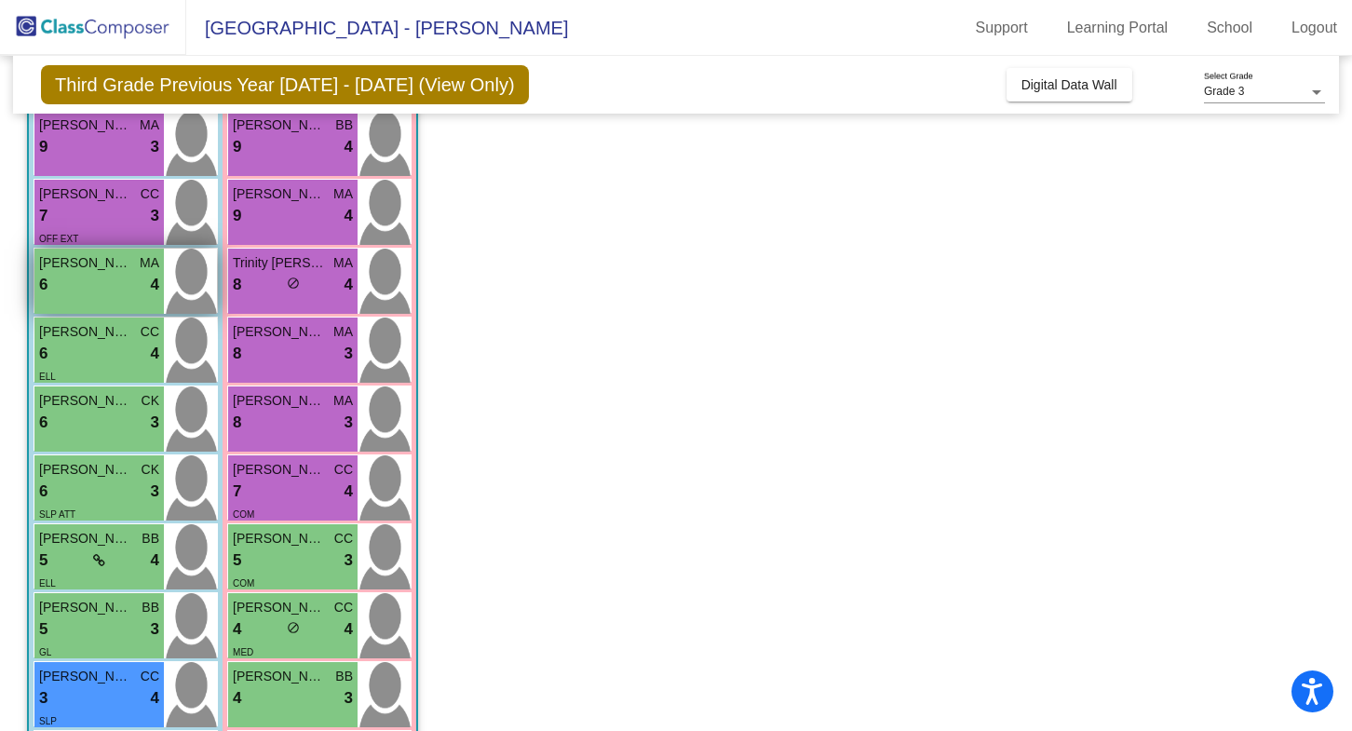
click at [195, 285] on img at bounding box center [190, 281] width 53 height 65
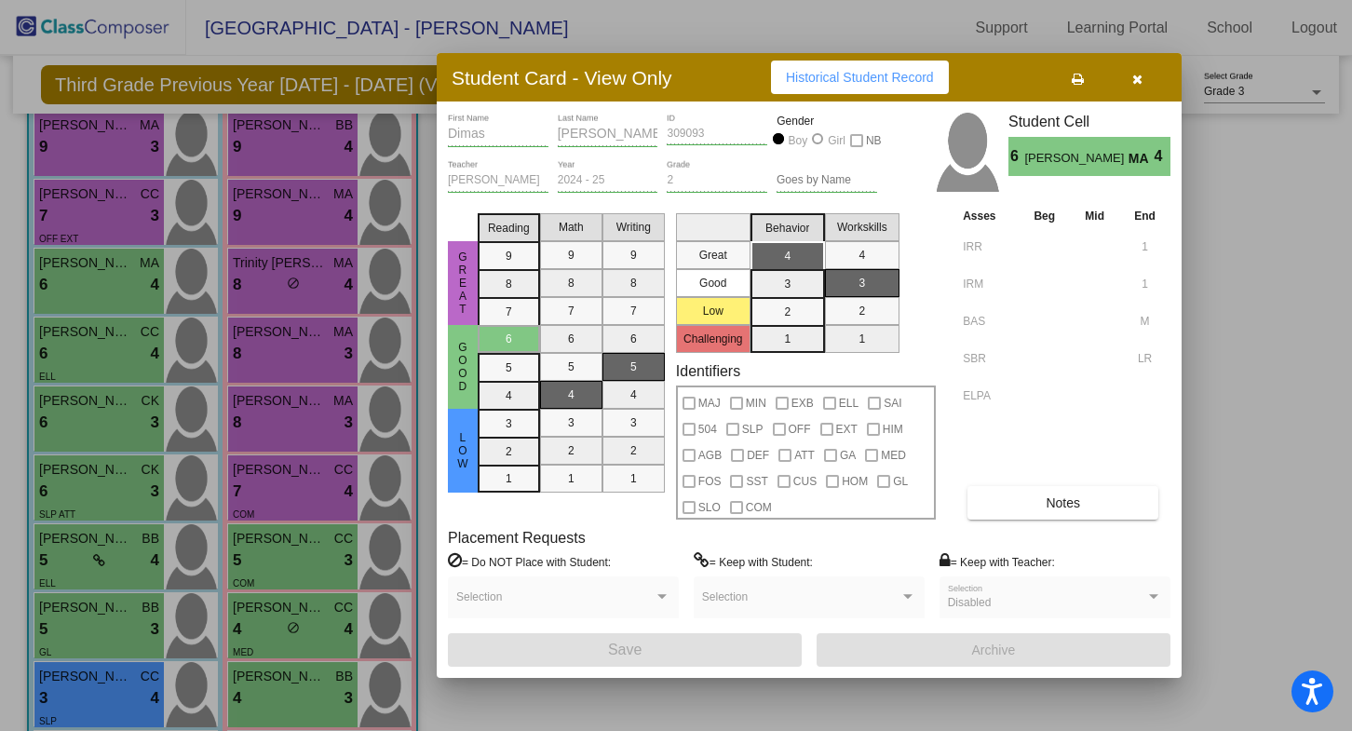
click at [1135, 80] on icon "button" at bounding box center [1137, 79] width 10 height 13
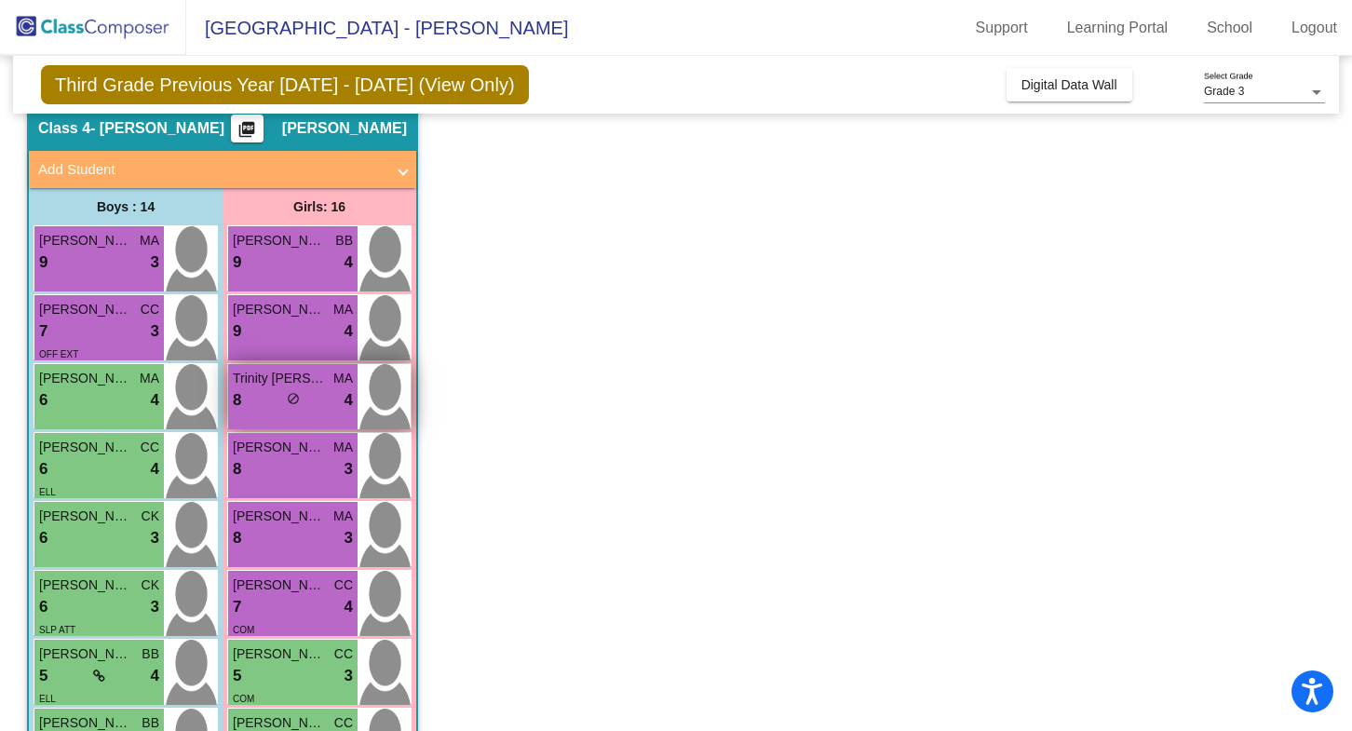
scroll to position [60, 0]
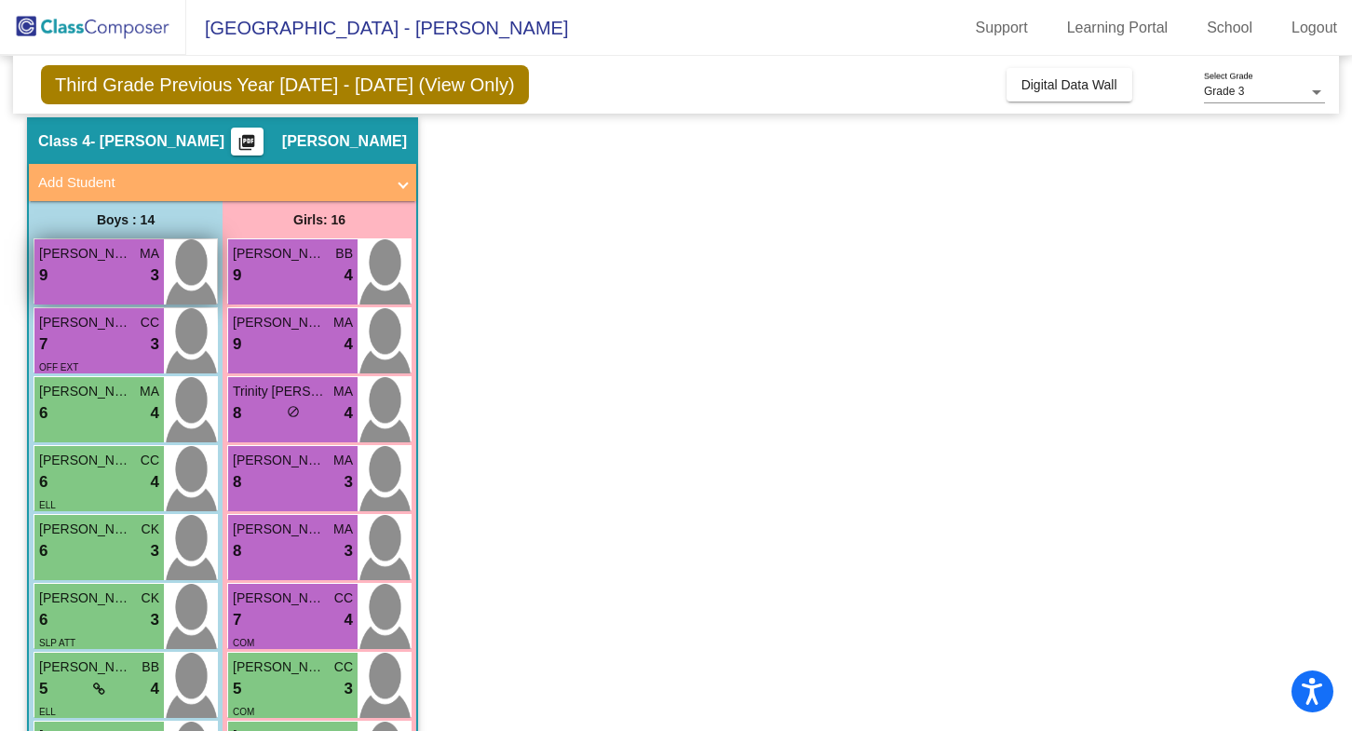
click at [206, 254] on img at bounding box center [190, 271] width 53 height 65
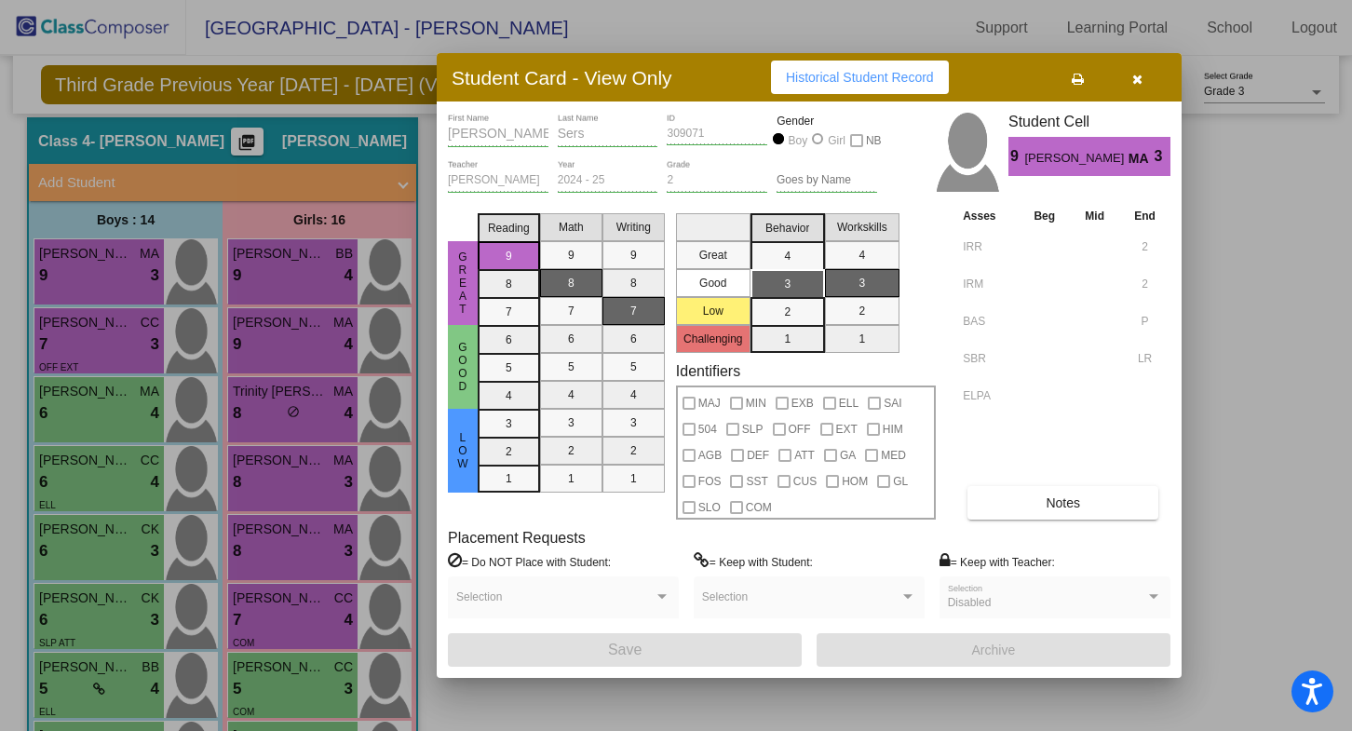
click at [1140, 77] on icon "button" at bounding box center [1137, 79] width 10 height 13
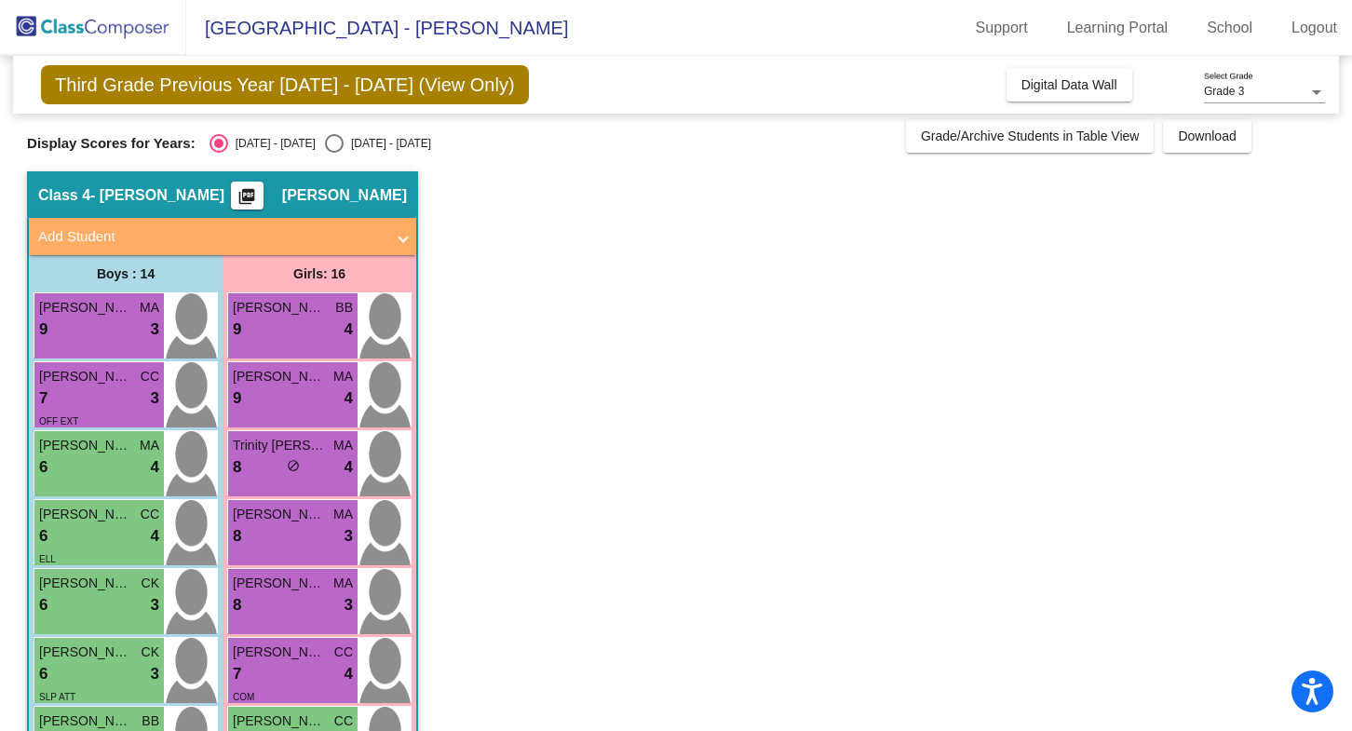
scroll to position [0, 0]
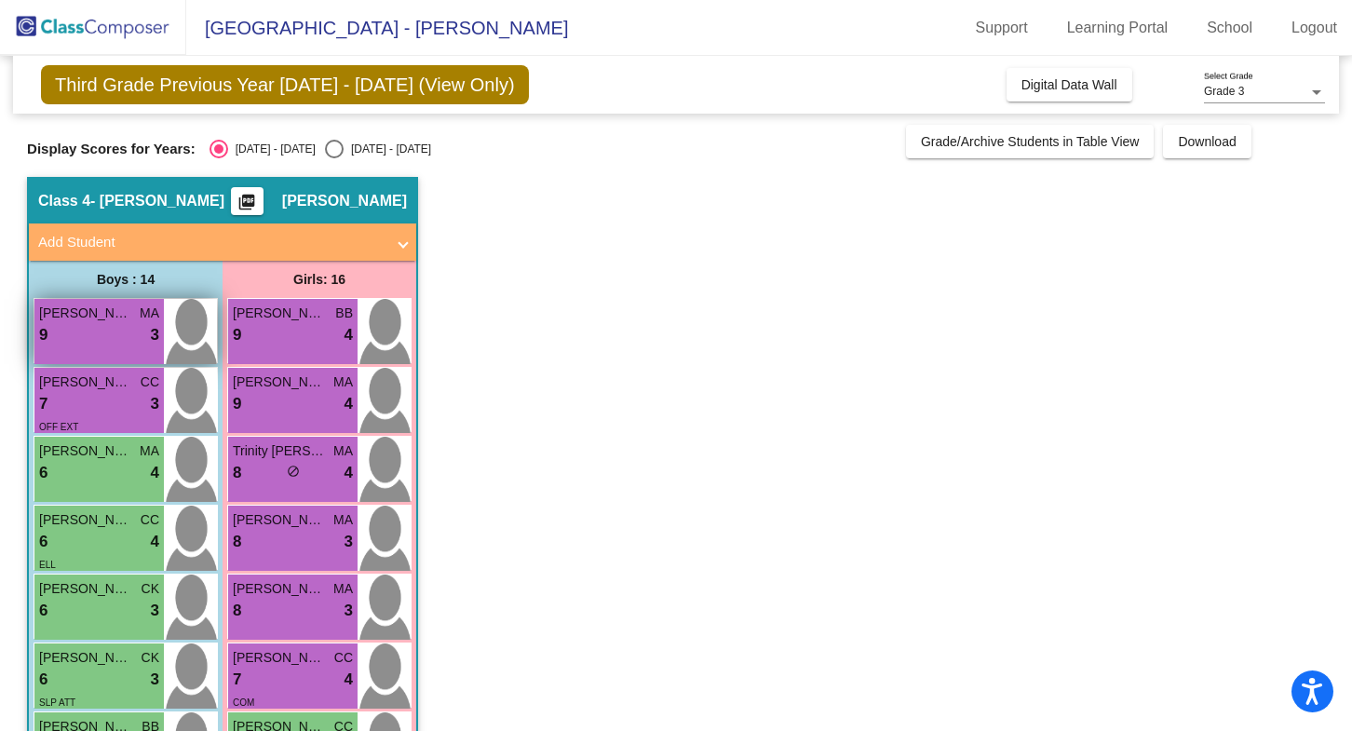
click at [203, 324] on img at bounding box center [190, 331] width 53 height 65
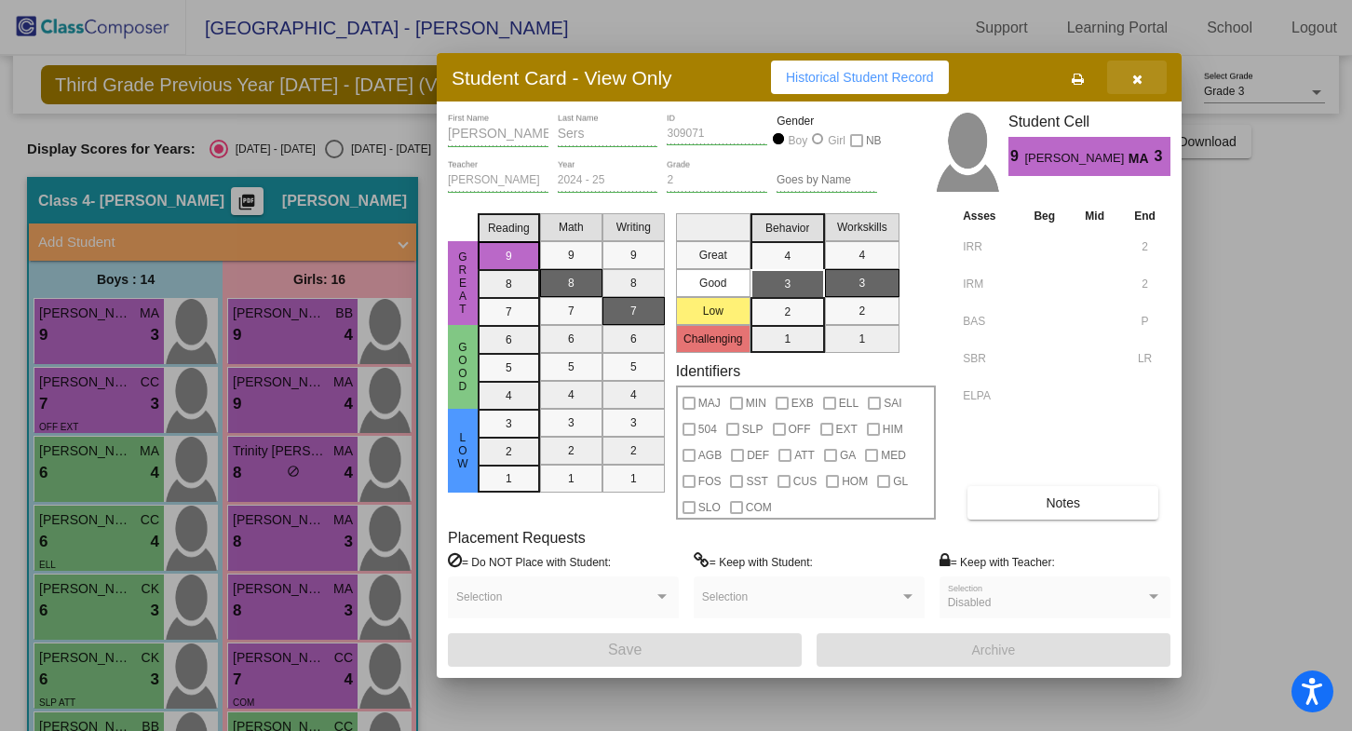
click at [1138, 80] on icon "button" at bounding box center [1137, 79] width 10 height 13
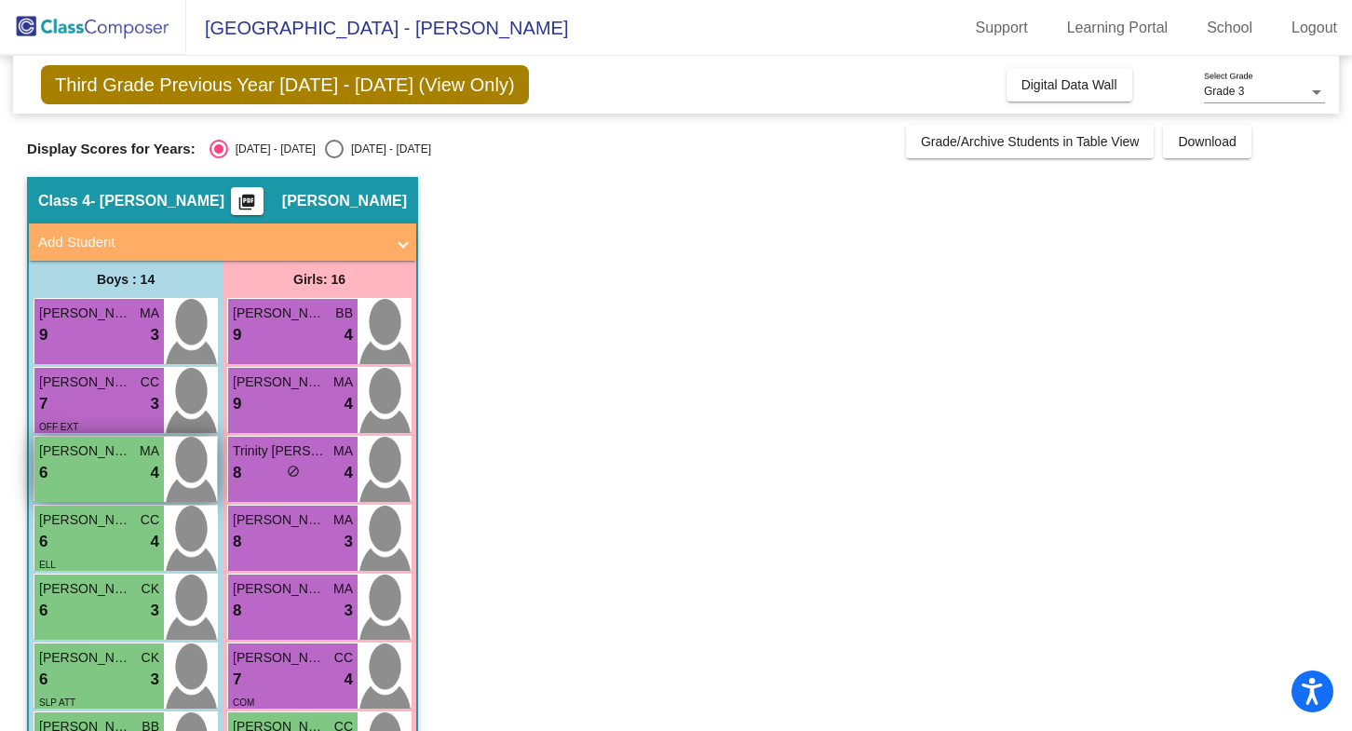
click at [184, 482] on img at bounding box center [190, 469] width 53 height 65
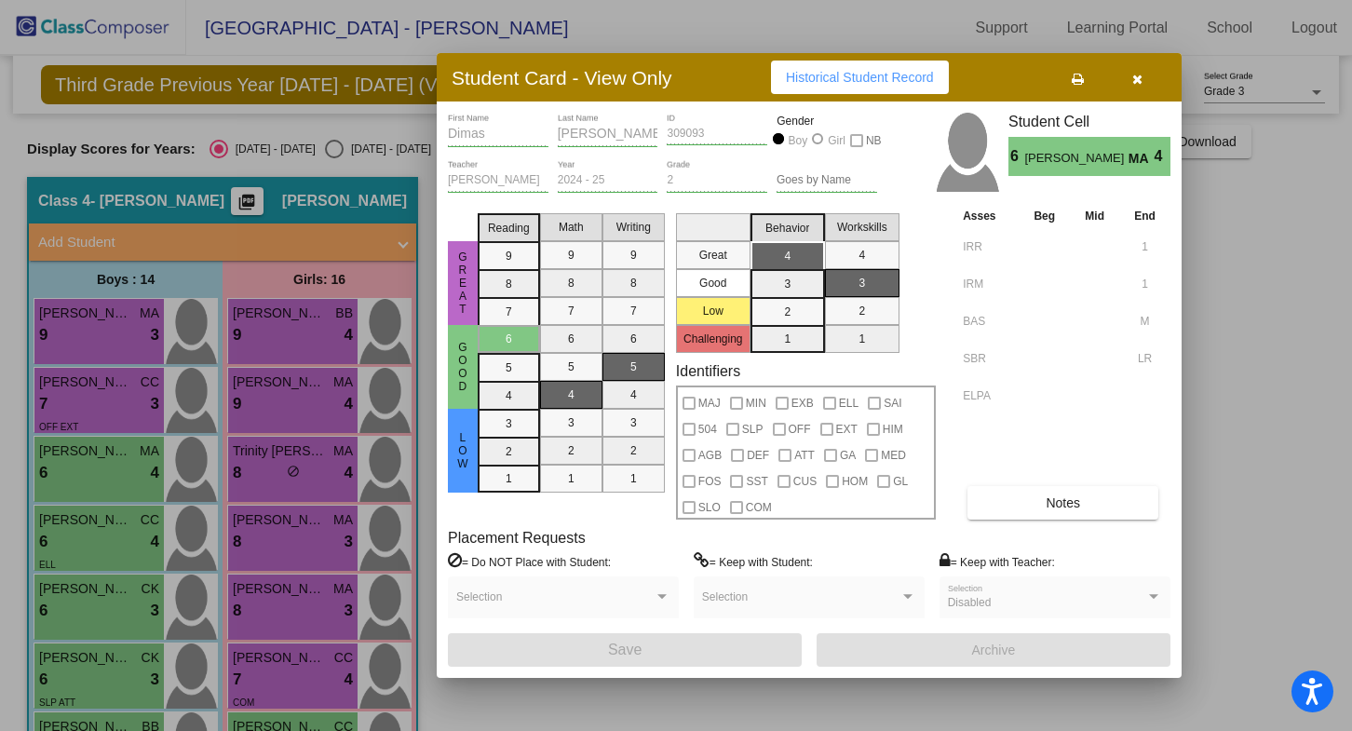
click at [1150, 84] on button "button" at bounding box center [1137, 78] width 60 height 34
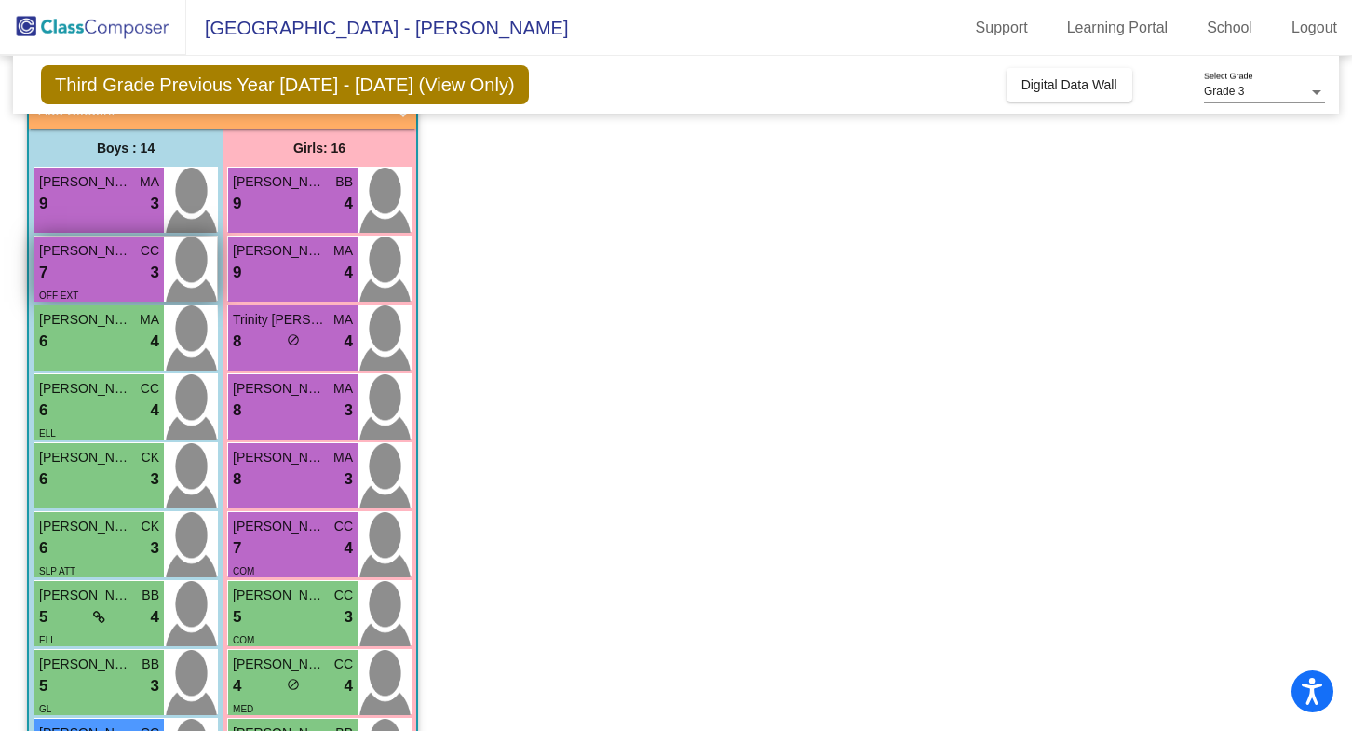
scroll to position [164, 0]
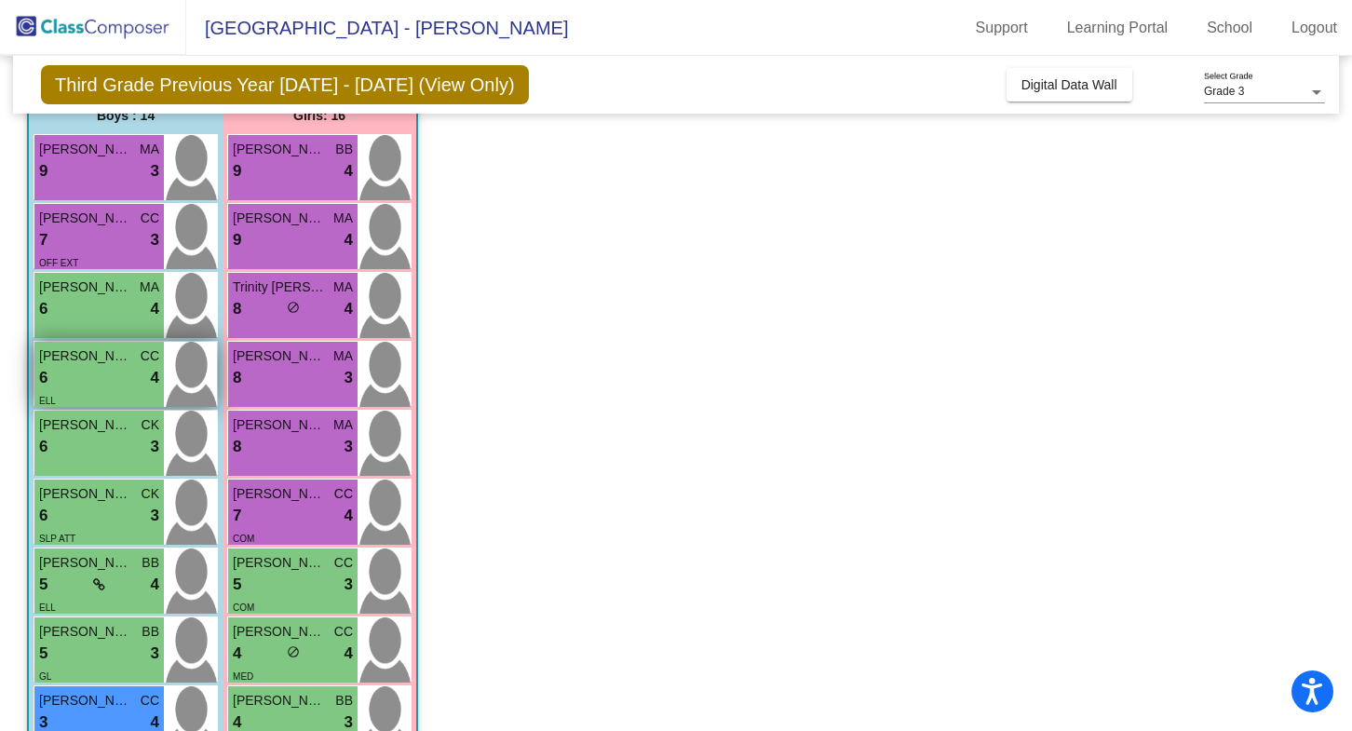
click at [196, 372] on img at bounding box center [190, 374] width 53 height 65
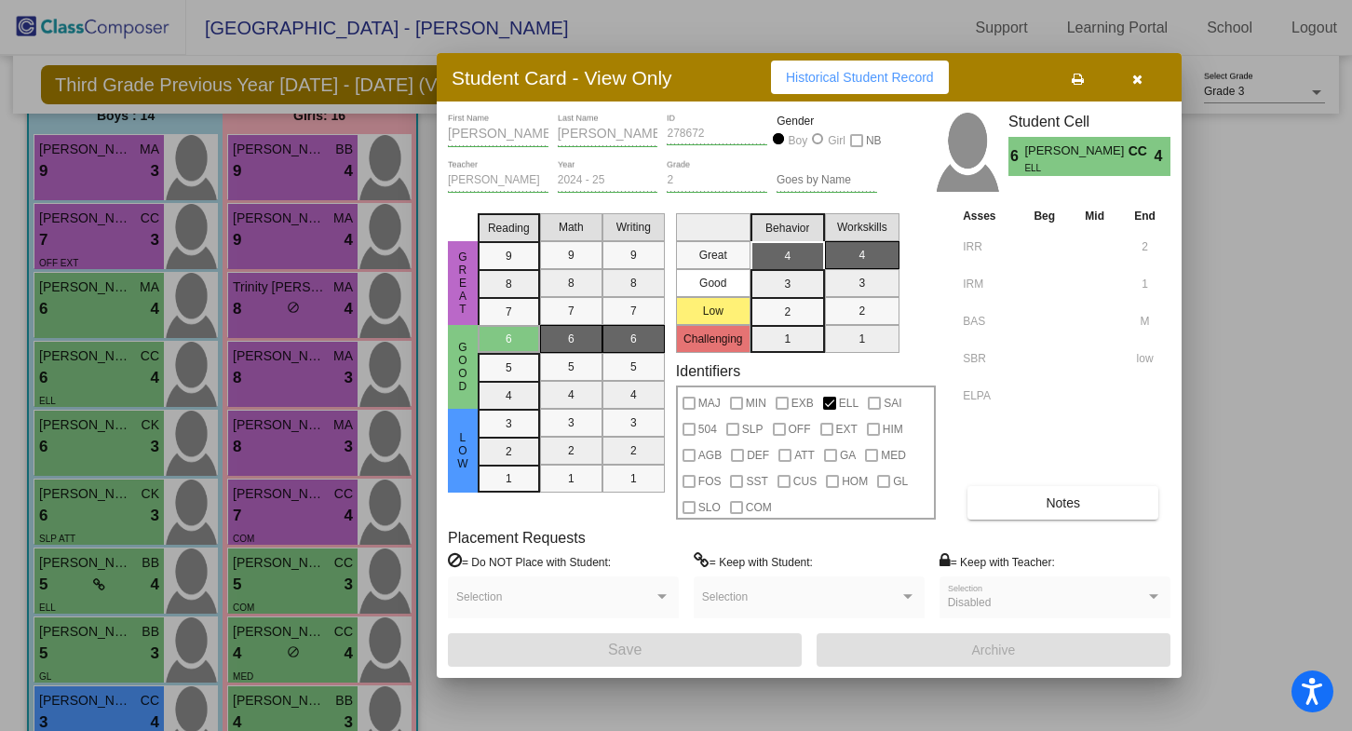
click at [1144, 84] on button "button" at bounding box center [1137, 78] width 60 height 34
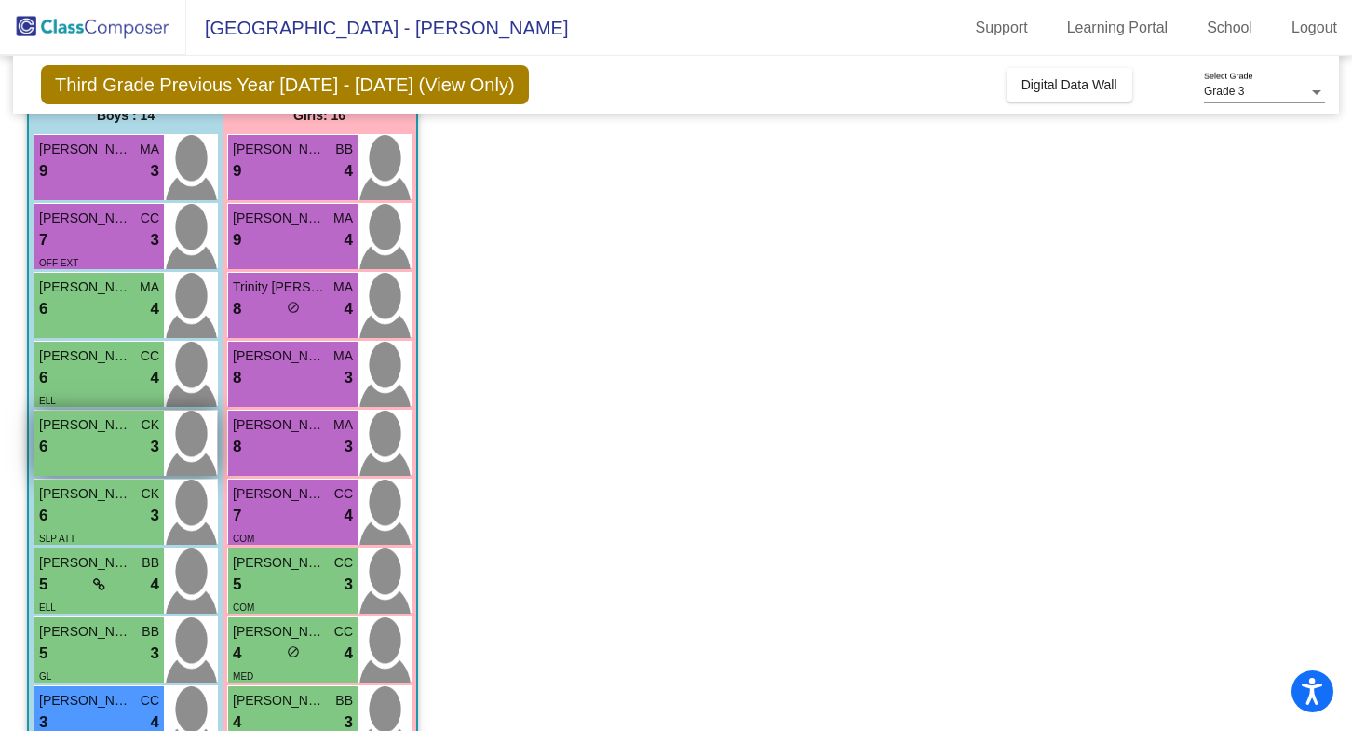
scroll to position [222, 0]
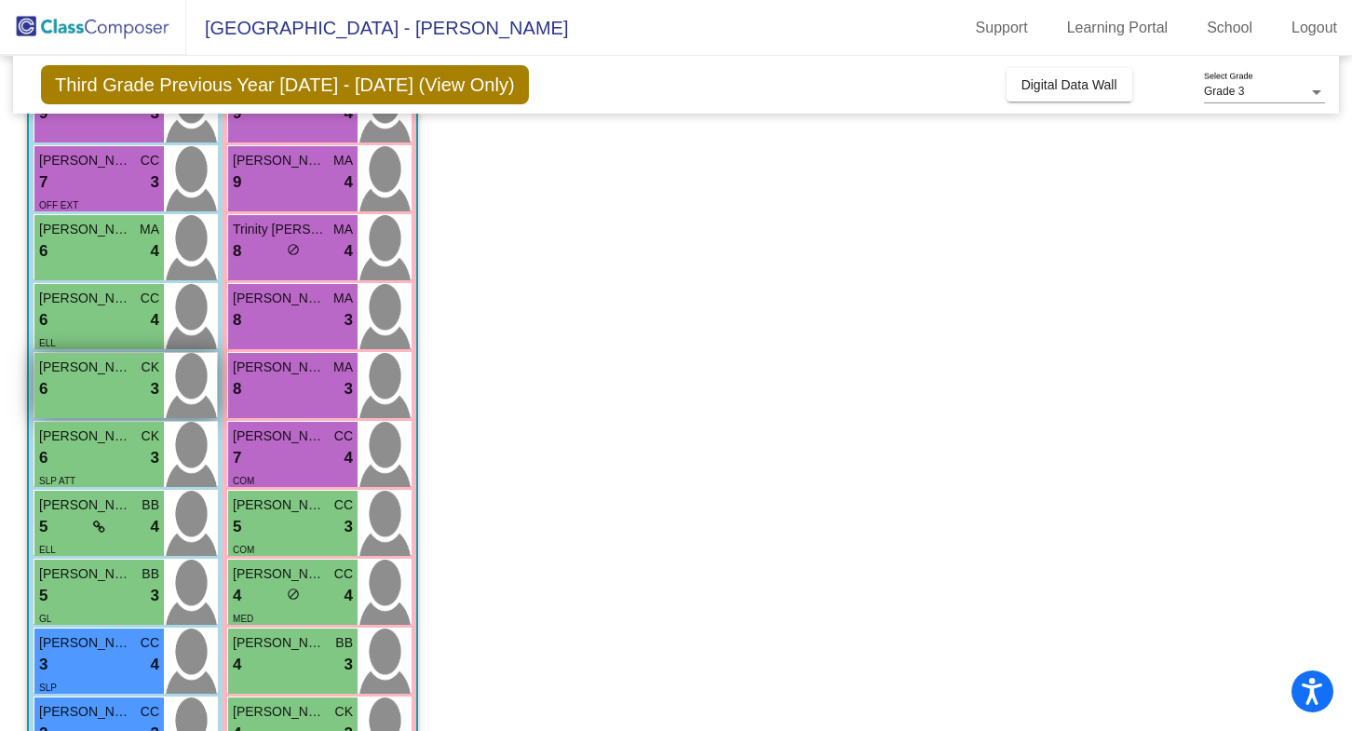
click at [194, 392] on img at bounding box center [190, 385] width 53 height 65
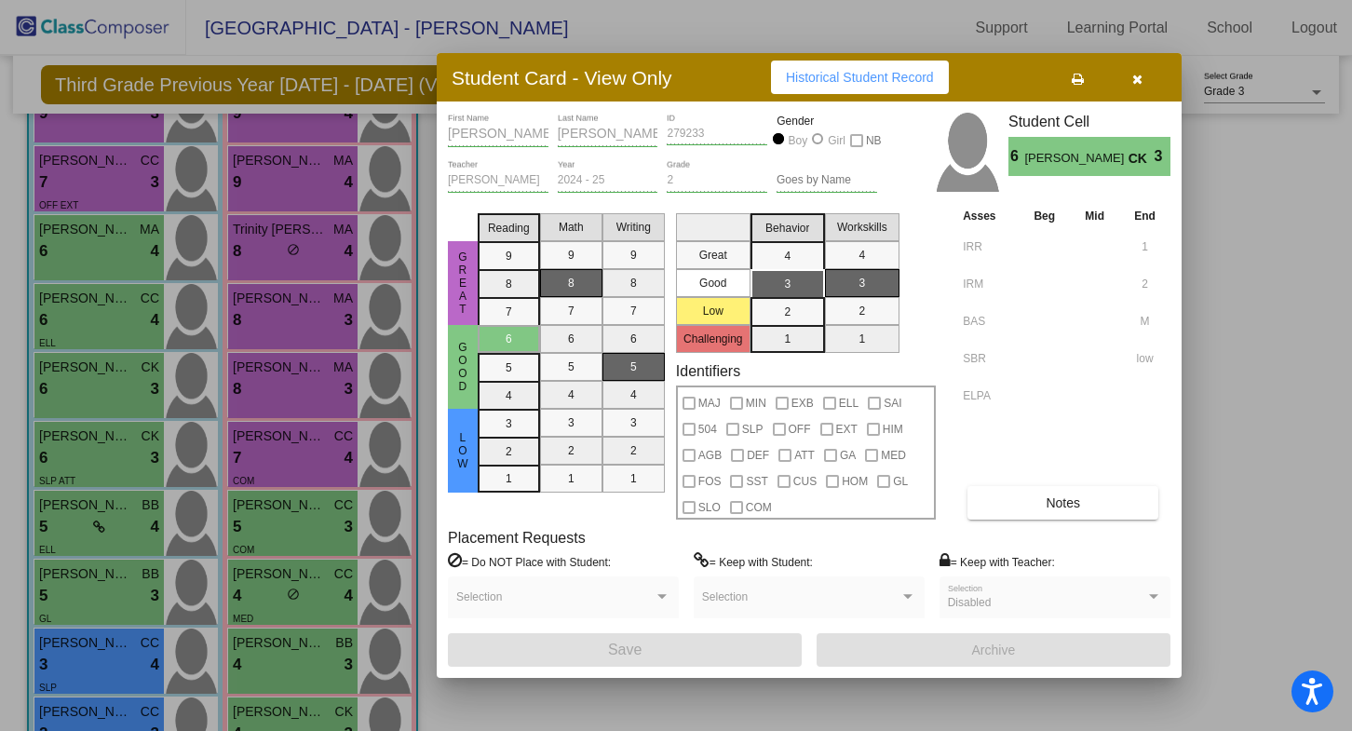
click at [1126, 84] on button "button" at bounding box center [1137, 78] width 60 height 34
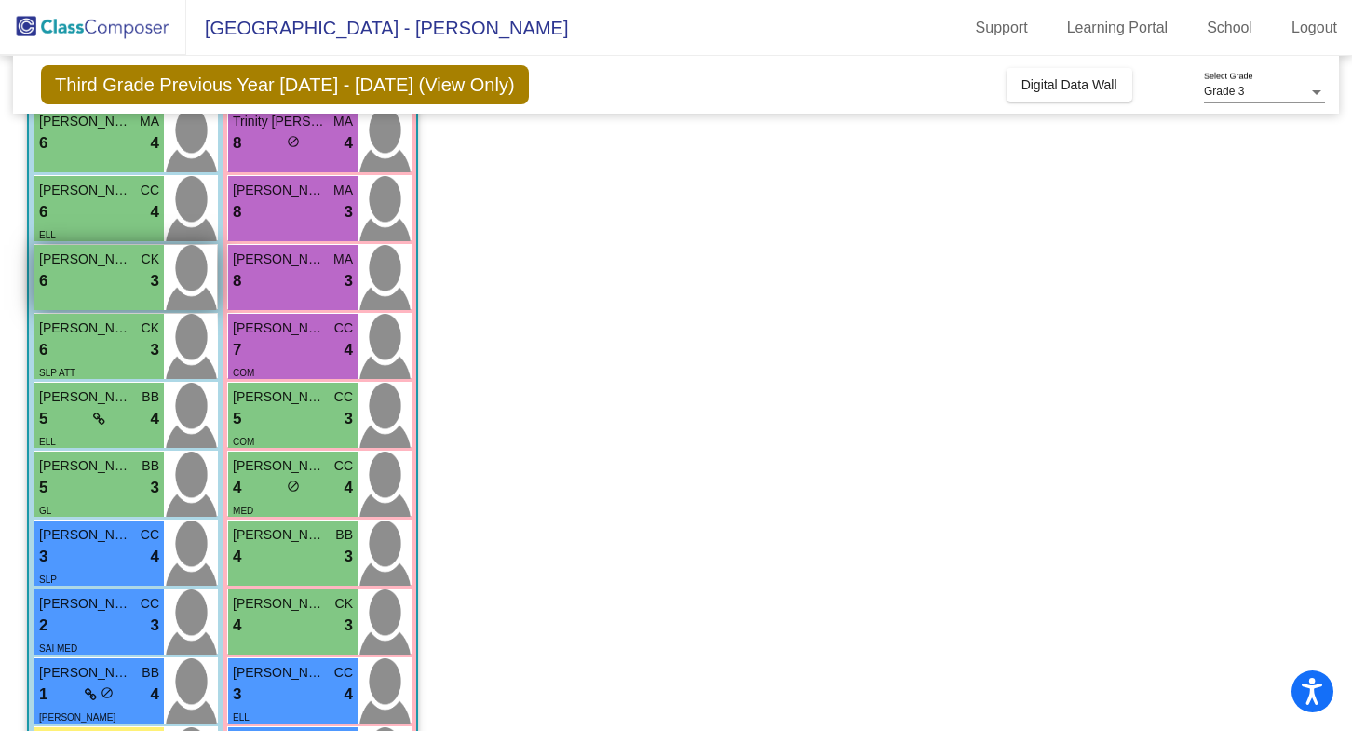
scroll to position [334, 0]
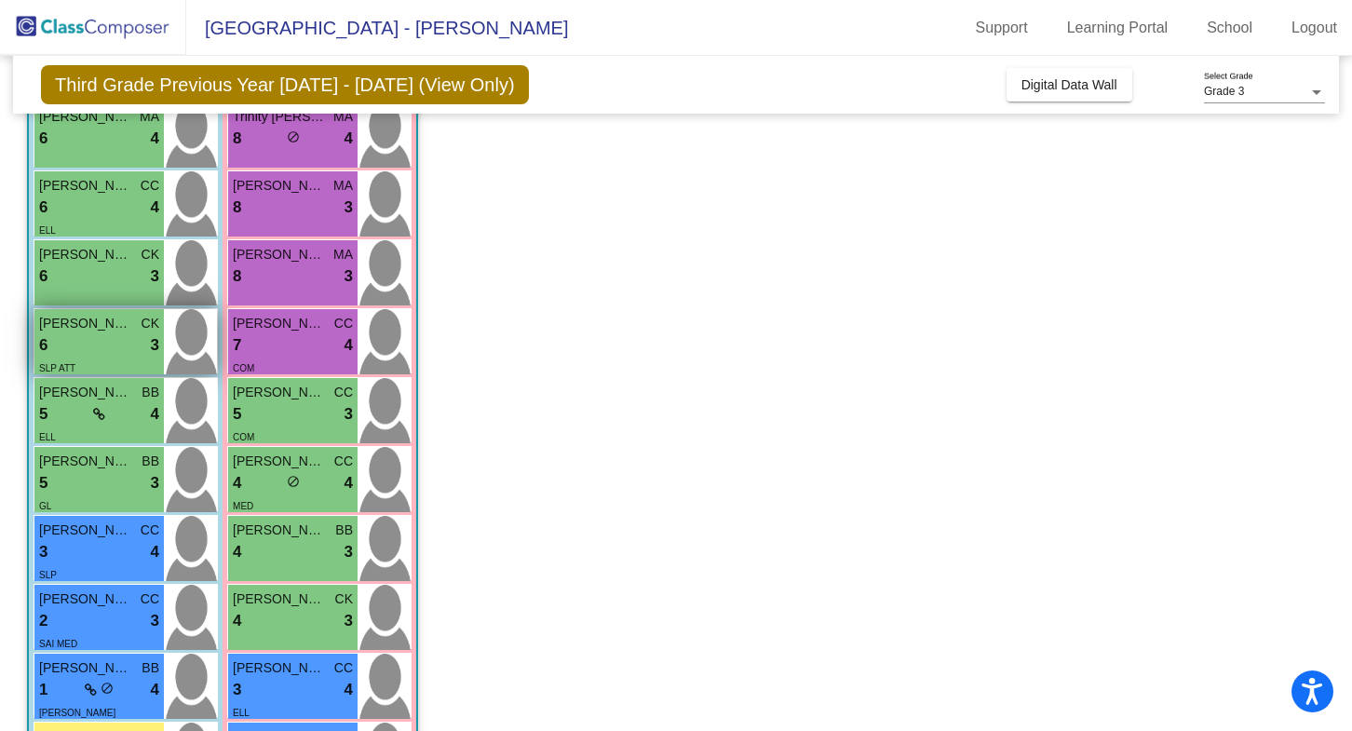
click at [189, 352] on img at bounding box center [190, 341] width 53 height 65
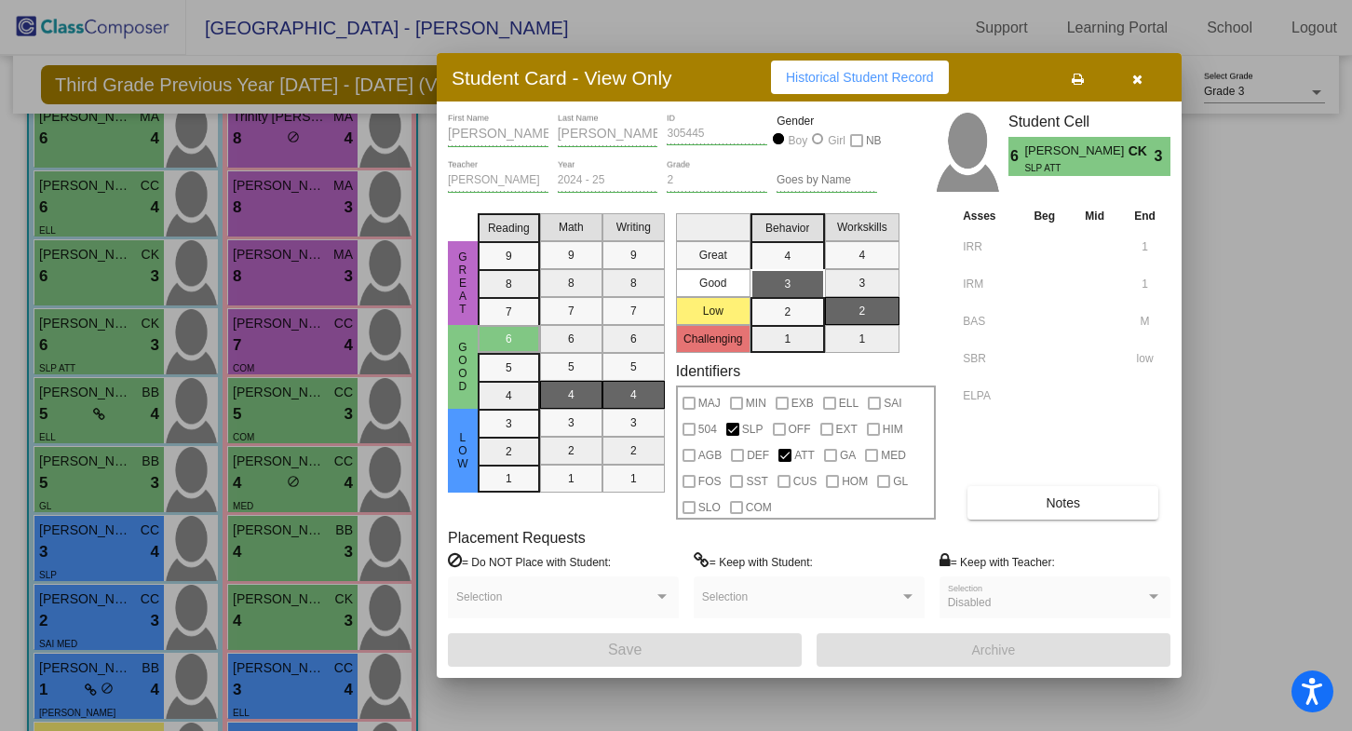
click at [1146, 69] on button "button" at bounding box center [1137, 78] width 60 height 34
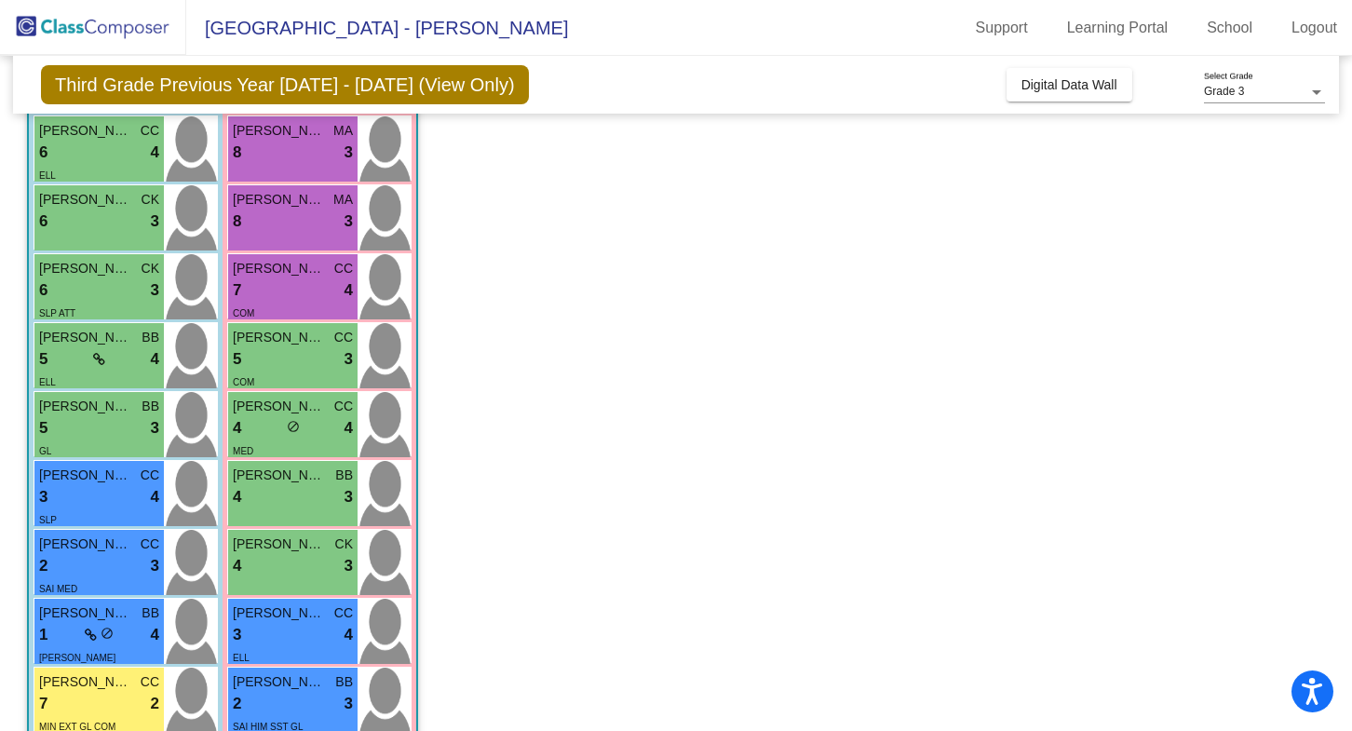
scroll to position [451, 0]
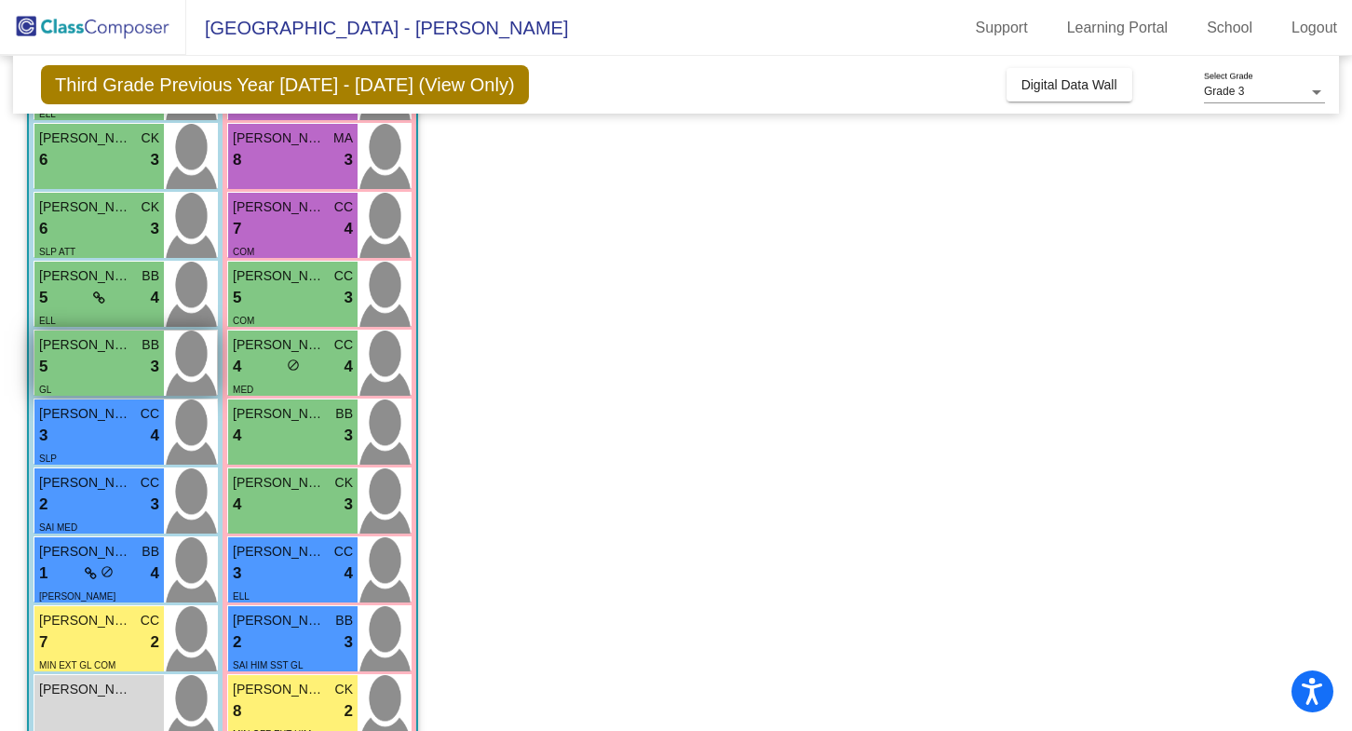
click at [200, 368] on img at bounding box center [190, 362] width 53 height 65
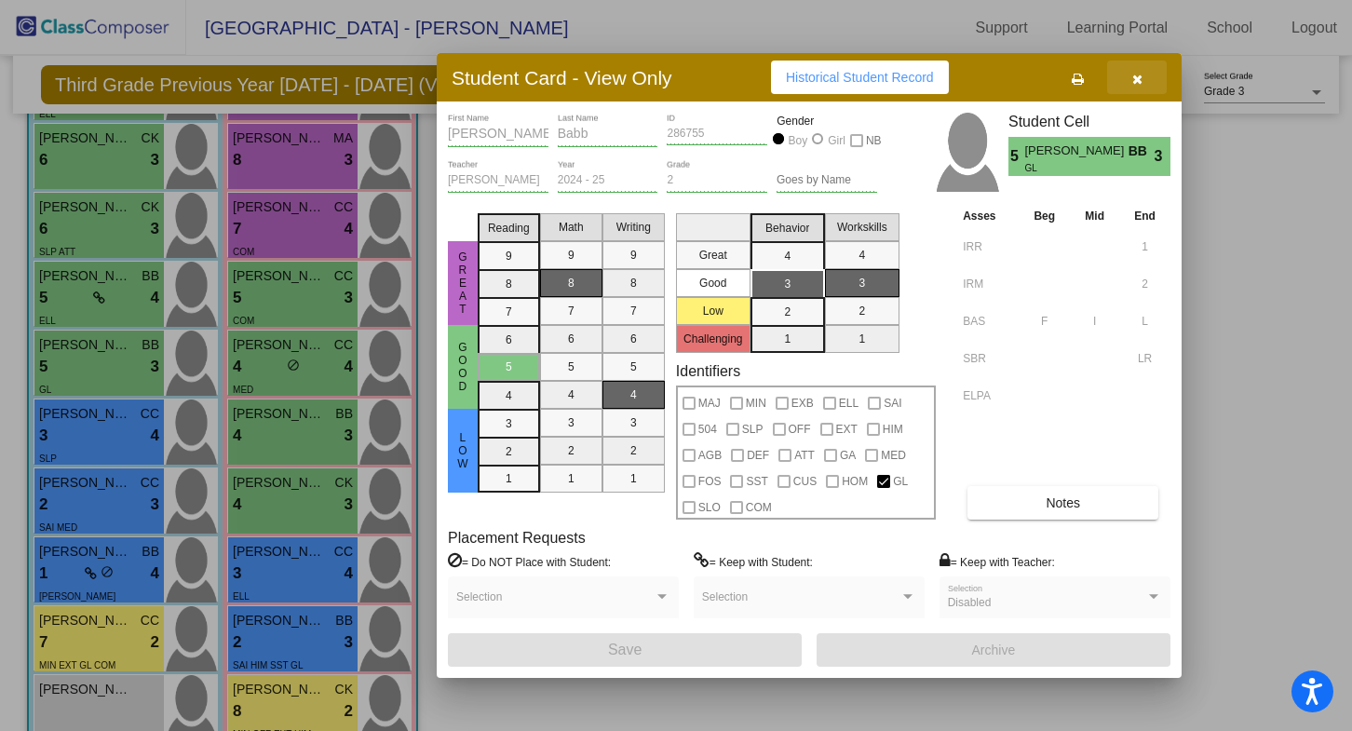
click at [1135, 90] on button "button" at bounding box center [1137, 78] width 60 height 34
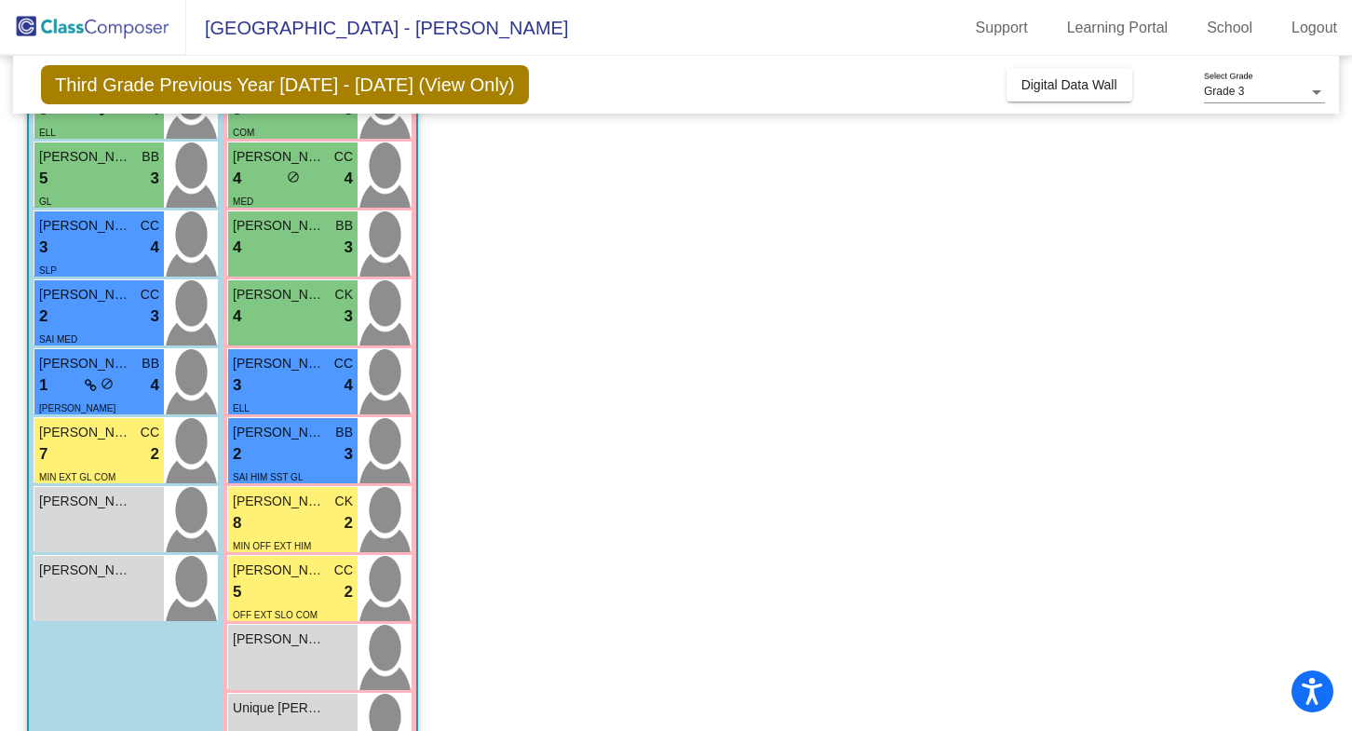
scroll to position [650, 0]
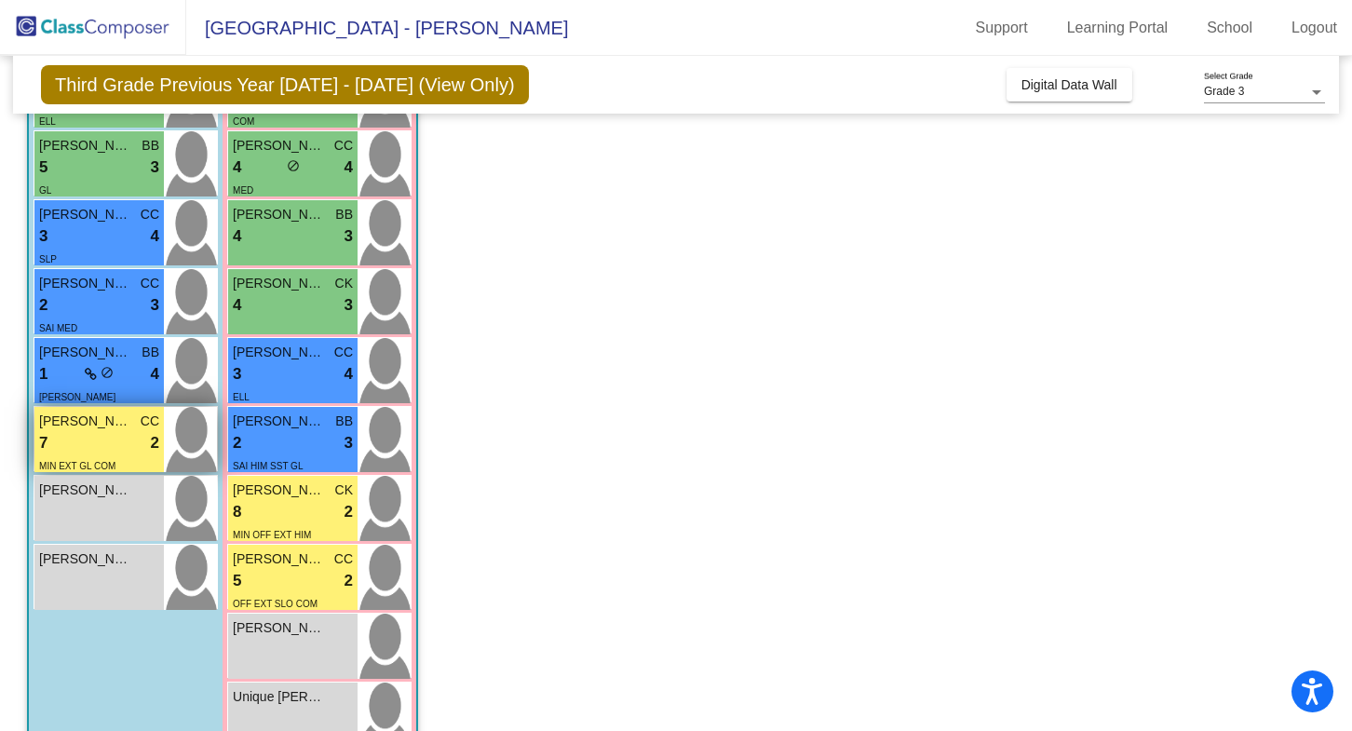
click at [203, 451] on img at bounding box center [190, 439] width 53 height 65
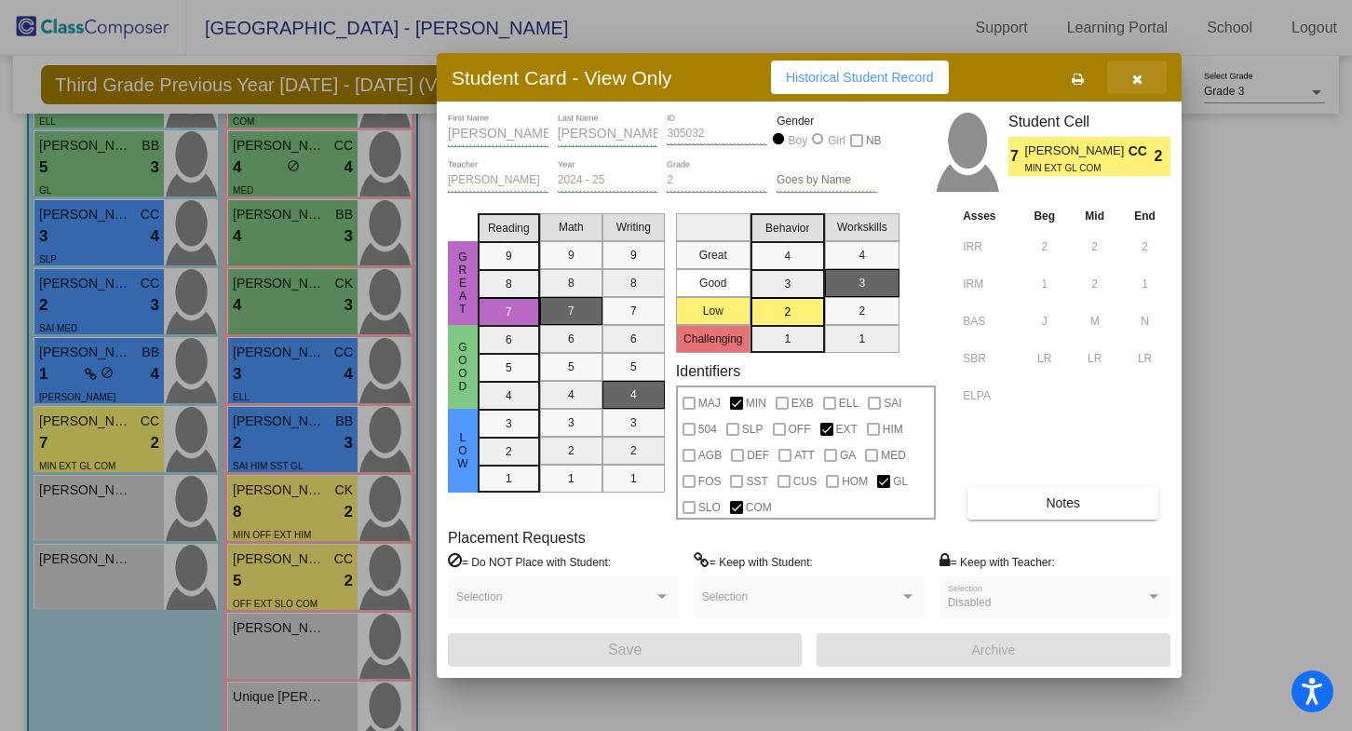
click at [1136, 89] on button "button" at bounding box center [1137, 78] width 60 height 34
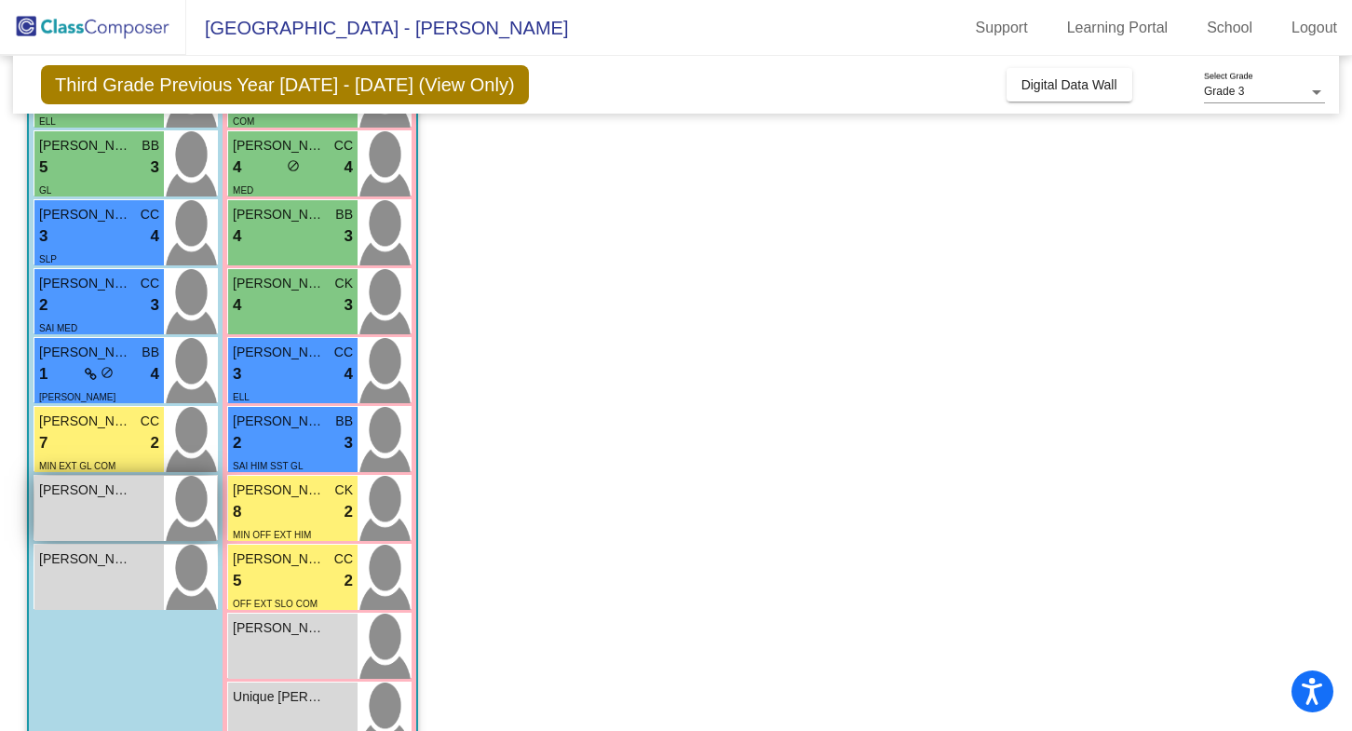
click at [191, 516] on img at bounding box center [190, 508] width 53 height 65
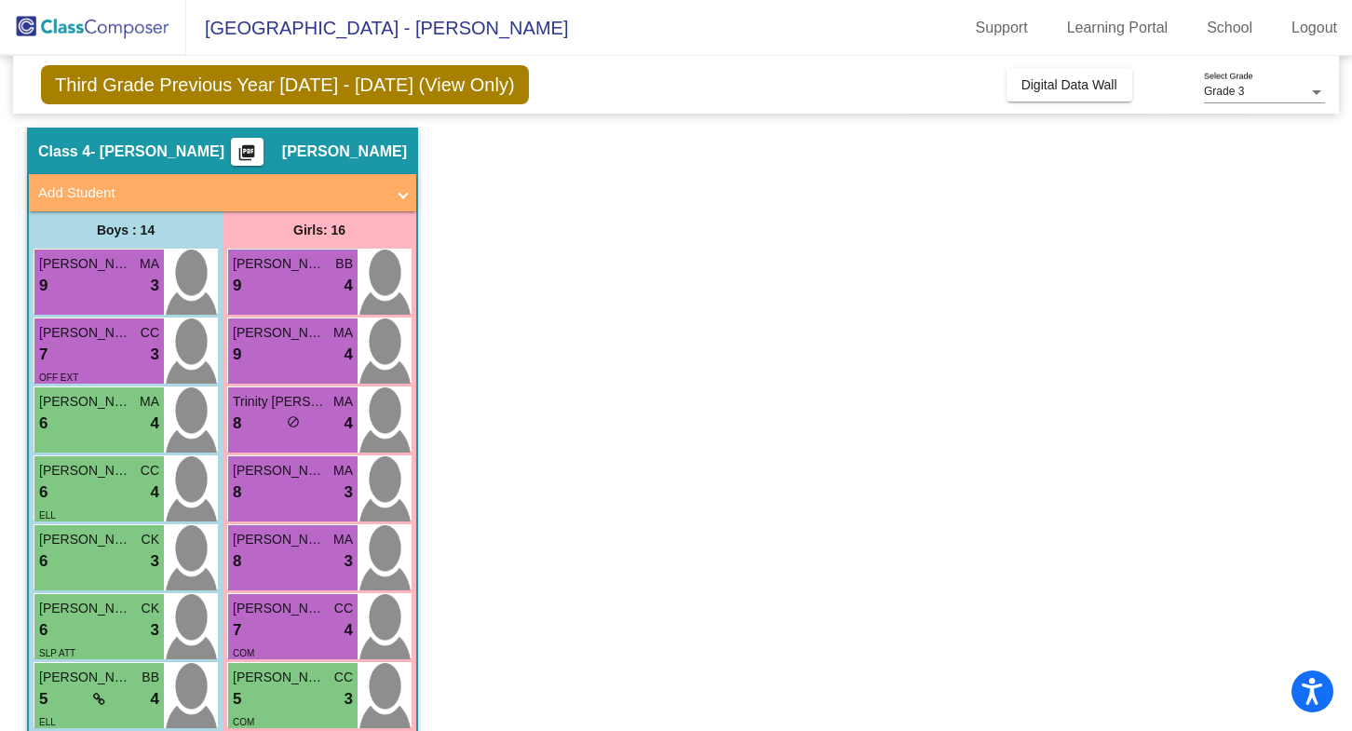
scroll to position [10, 0]
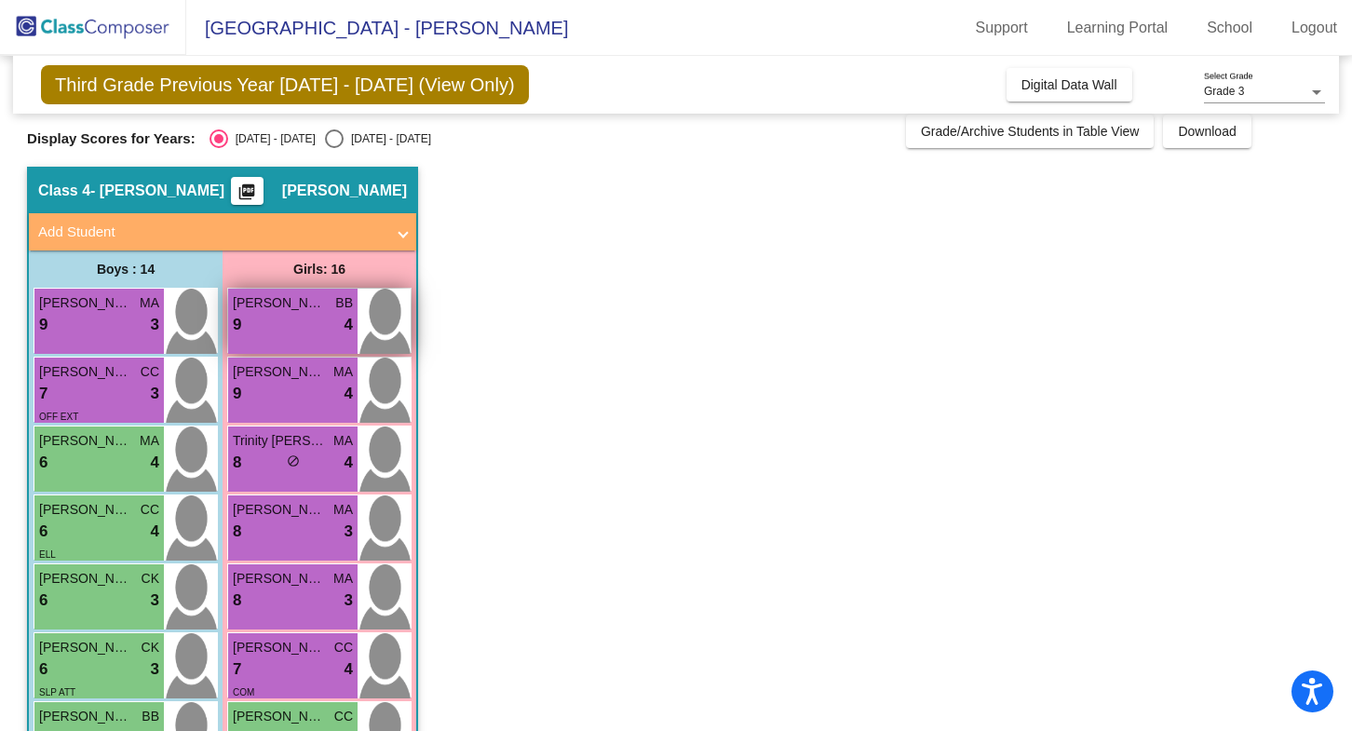
click at [399, 303] on img at bounding box center [383, 321] width 53 height 65
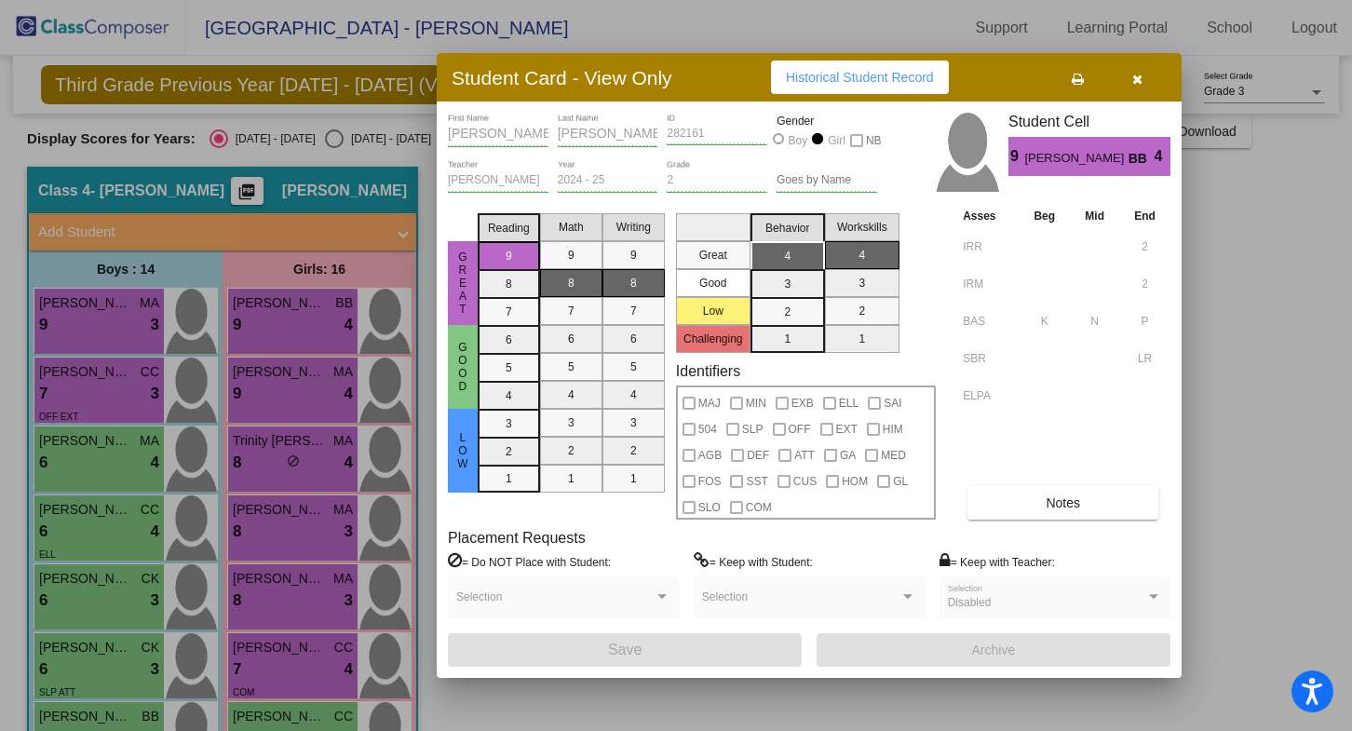
click at [1132, 78] on icon "button" at bounding box center [1137, 79] width 10 height 13
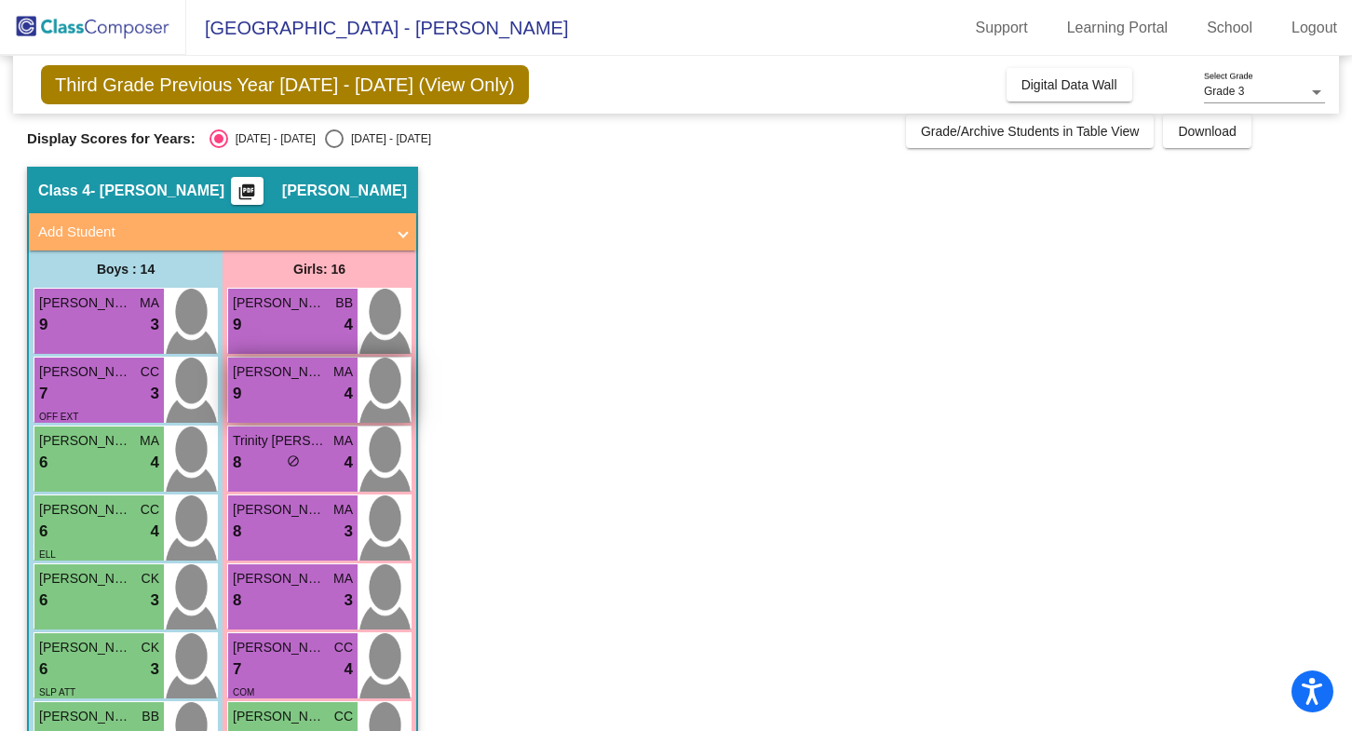
click at [396, 384] on img at bounding box center [383, 389] width 53 height 65
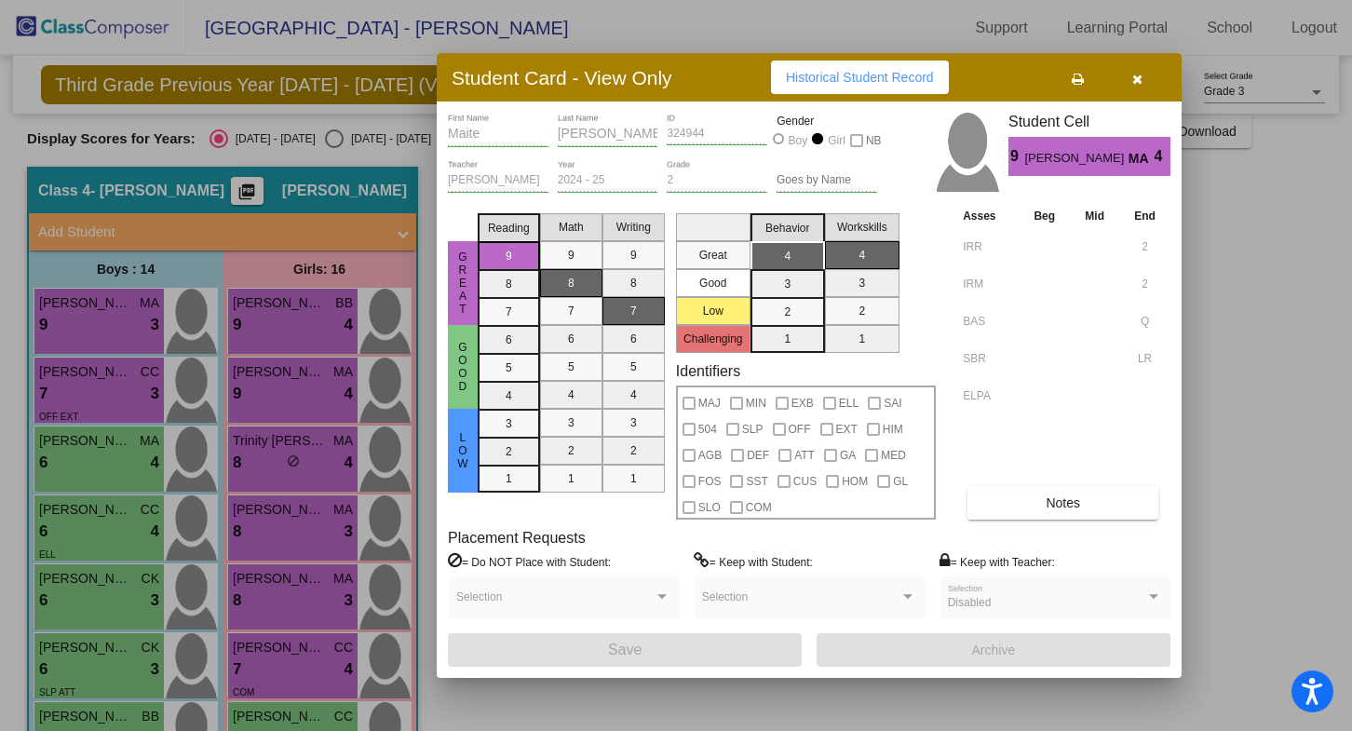
click at [1147, 77] on button "button" at bounding box center [1137, 78] width 60 height 34
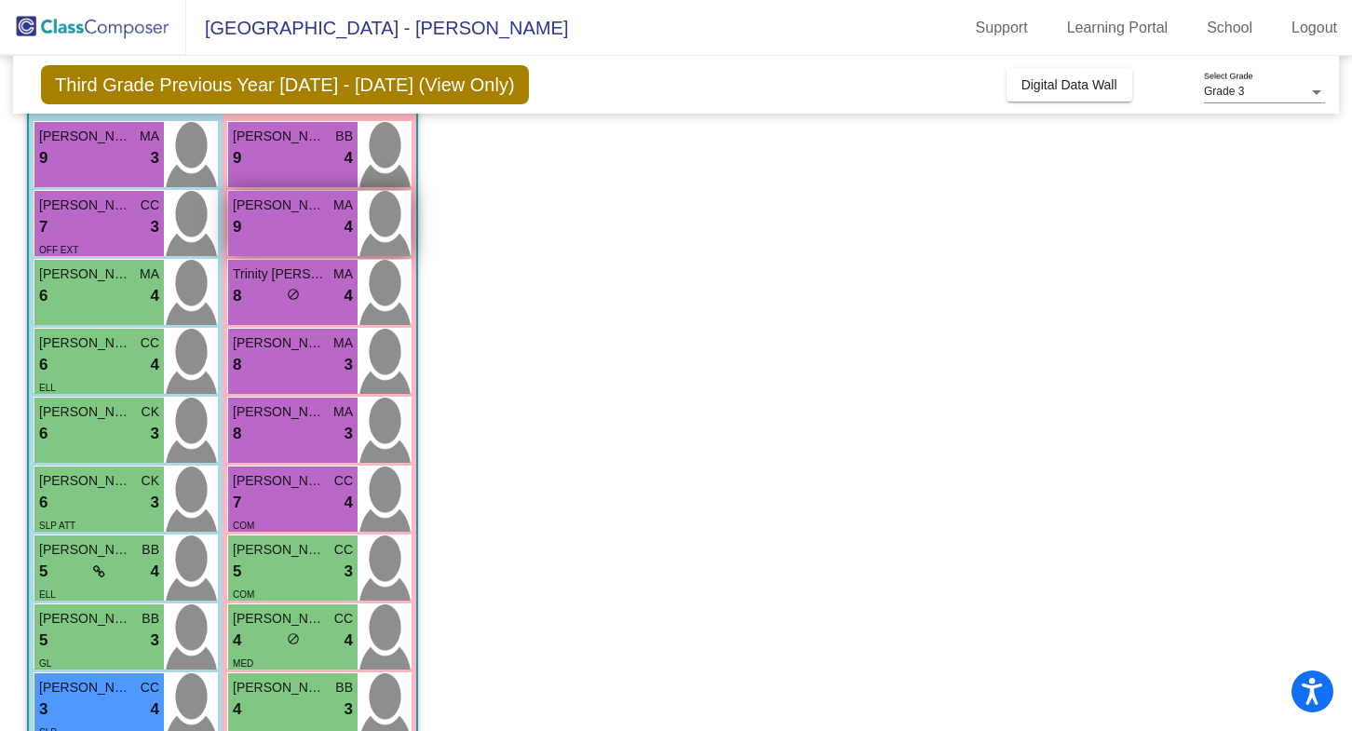
scroll to position [178, 0]
click at [394, 297] on img at bounding box center [383, 291] width 53 height 65
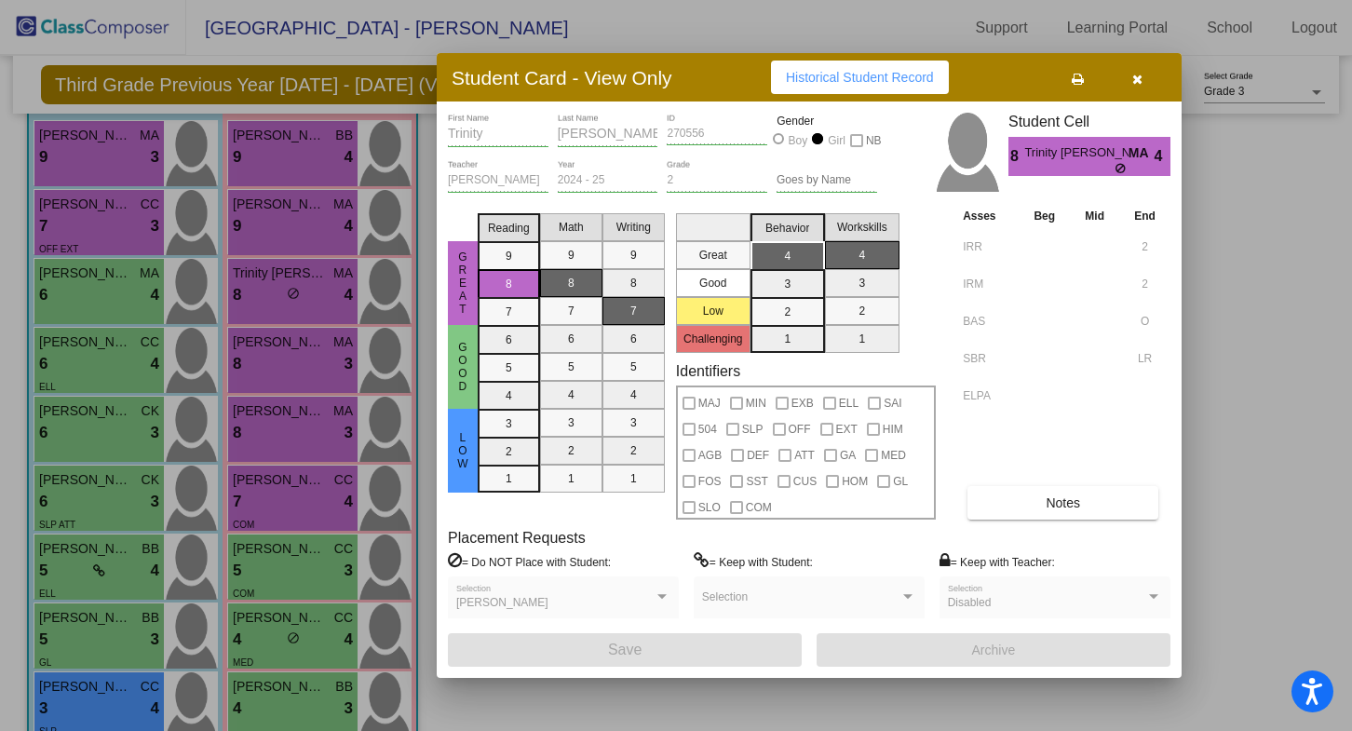
click at [1135, 67] on button "button" at bounding box center [1137, 78] width 60 height 34
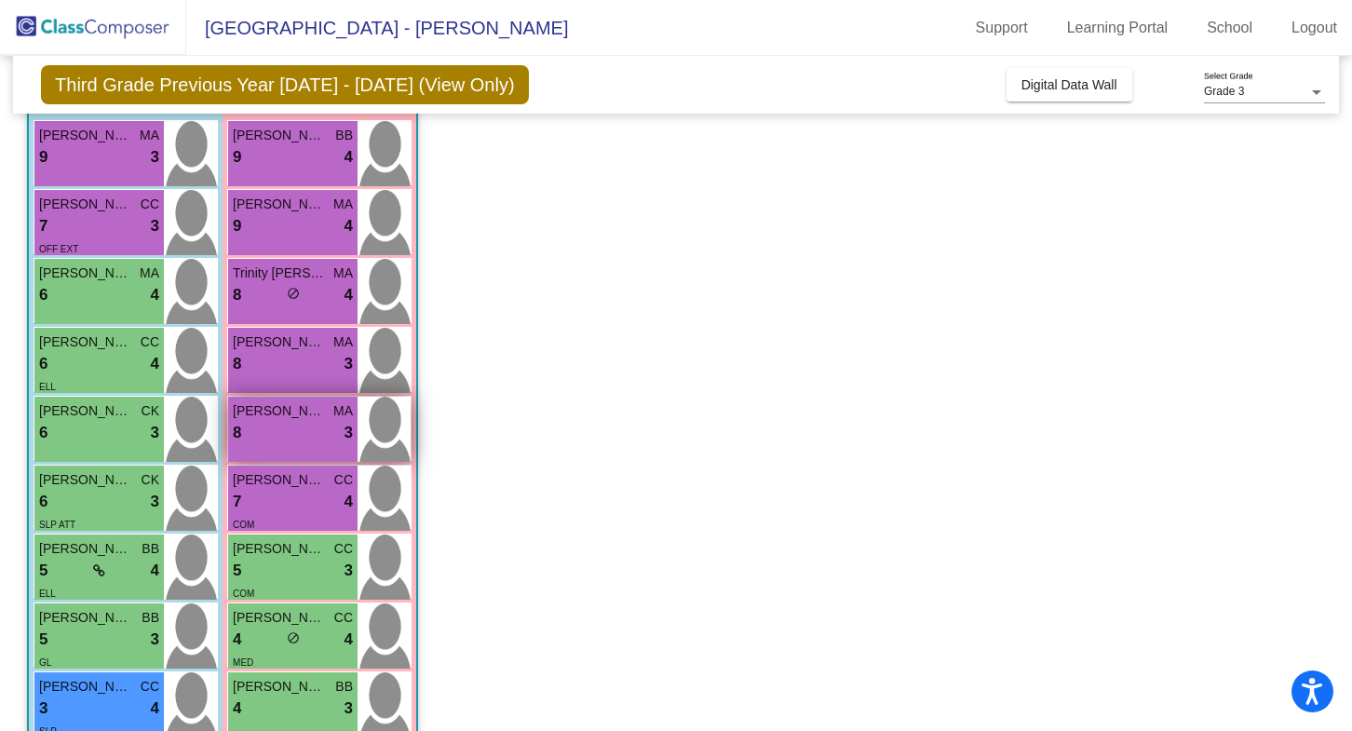
scroll to position [211, 0]
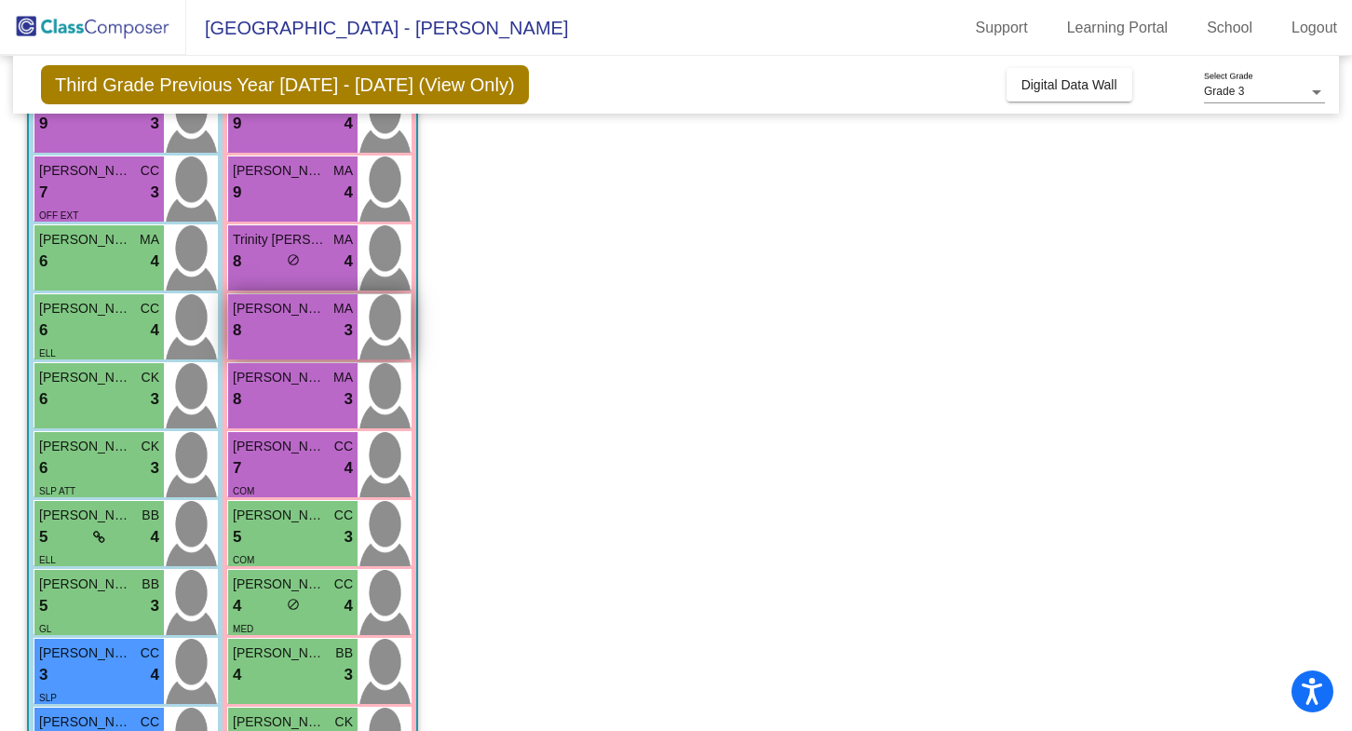
click at [400, 348] on img at bounding box center [383, 326] width 53 height 65
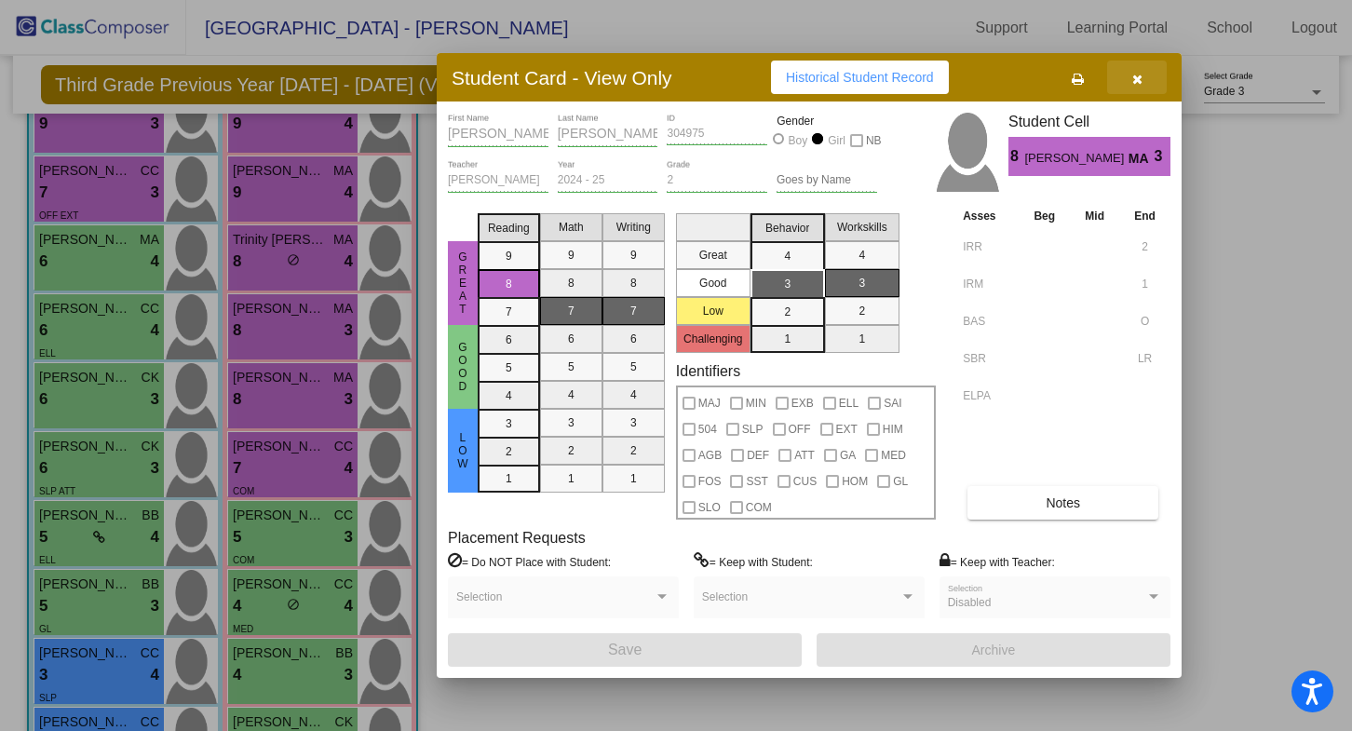
click at [1139, 70] on span "button" at bounding box center [1137, 77] width 10 height 15
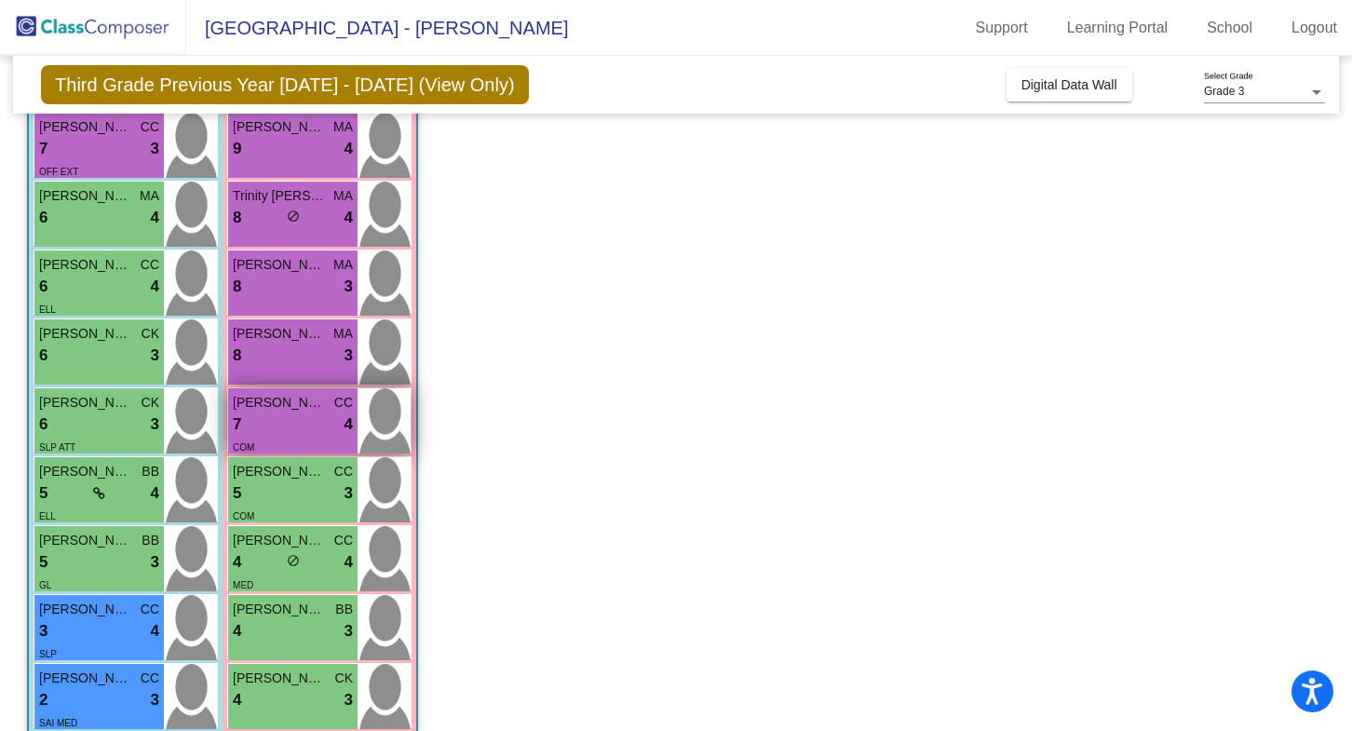
scroll to position [262, 0]
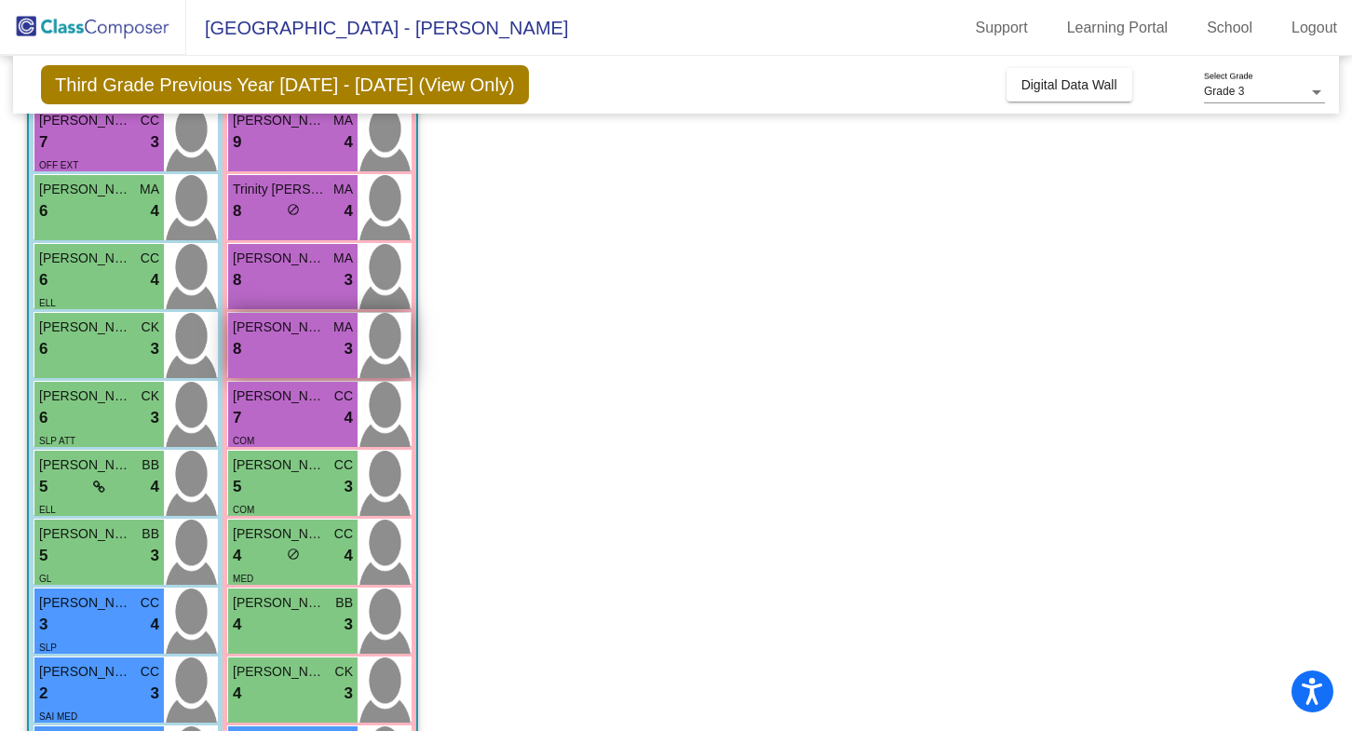
click at [385, 349] on img at bounding box center [383, 345] width 53 height 65
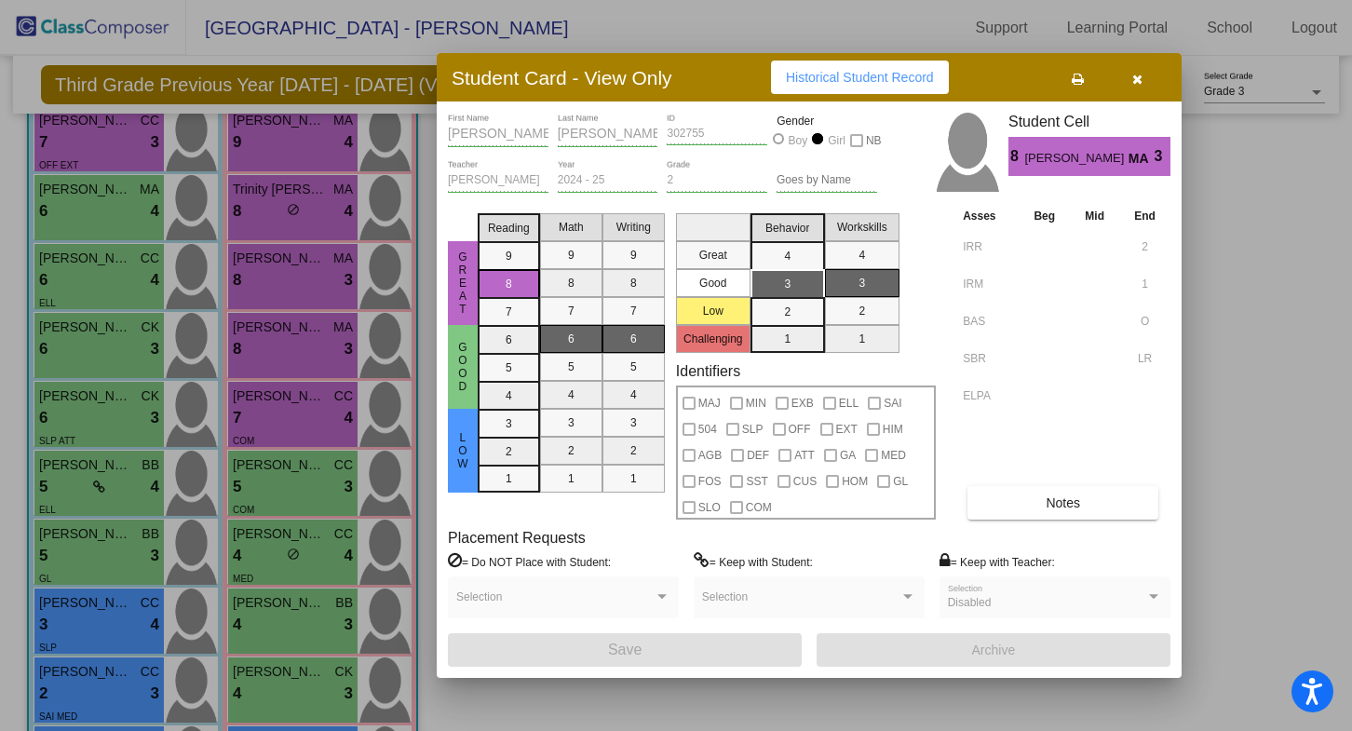
click at [1139, 74] on icon "button" at bounding box center [1137, 79] width 10 height 13
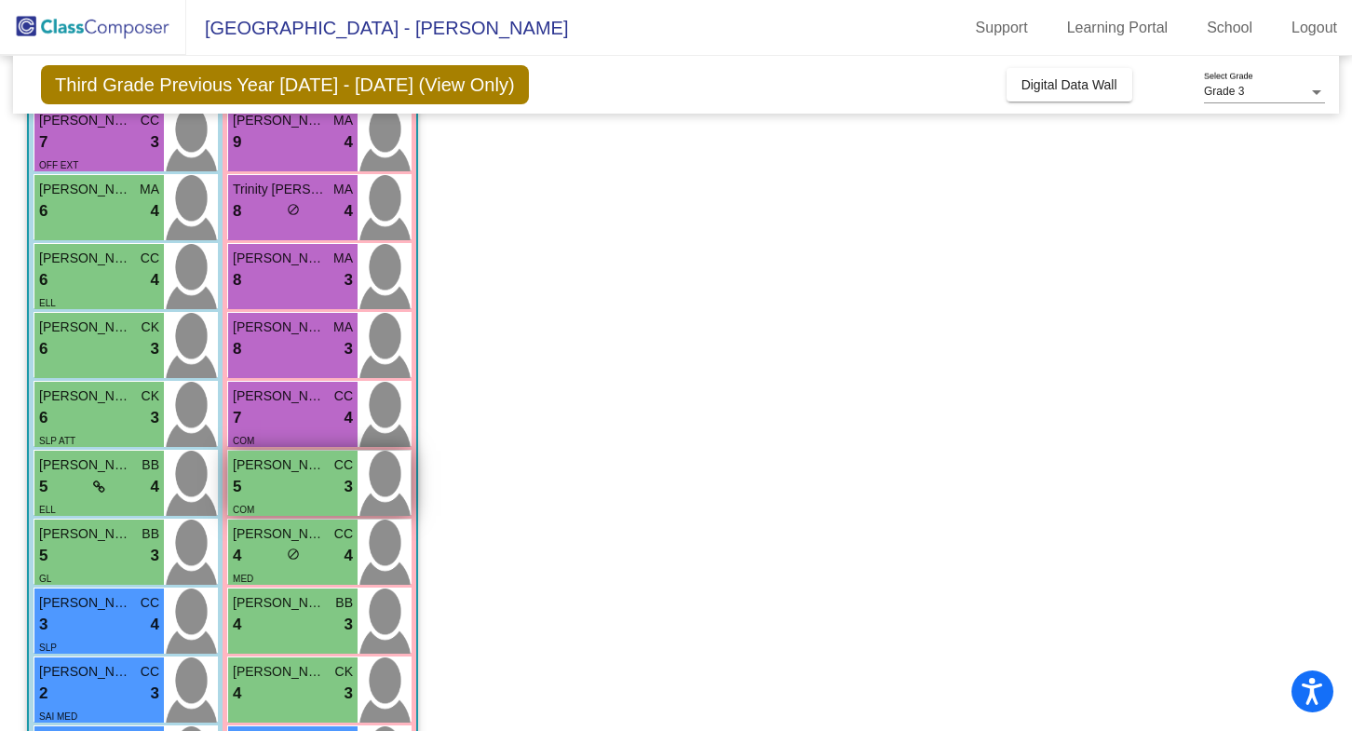
scroll to position [372, 0]
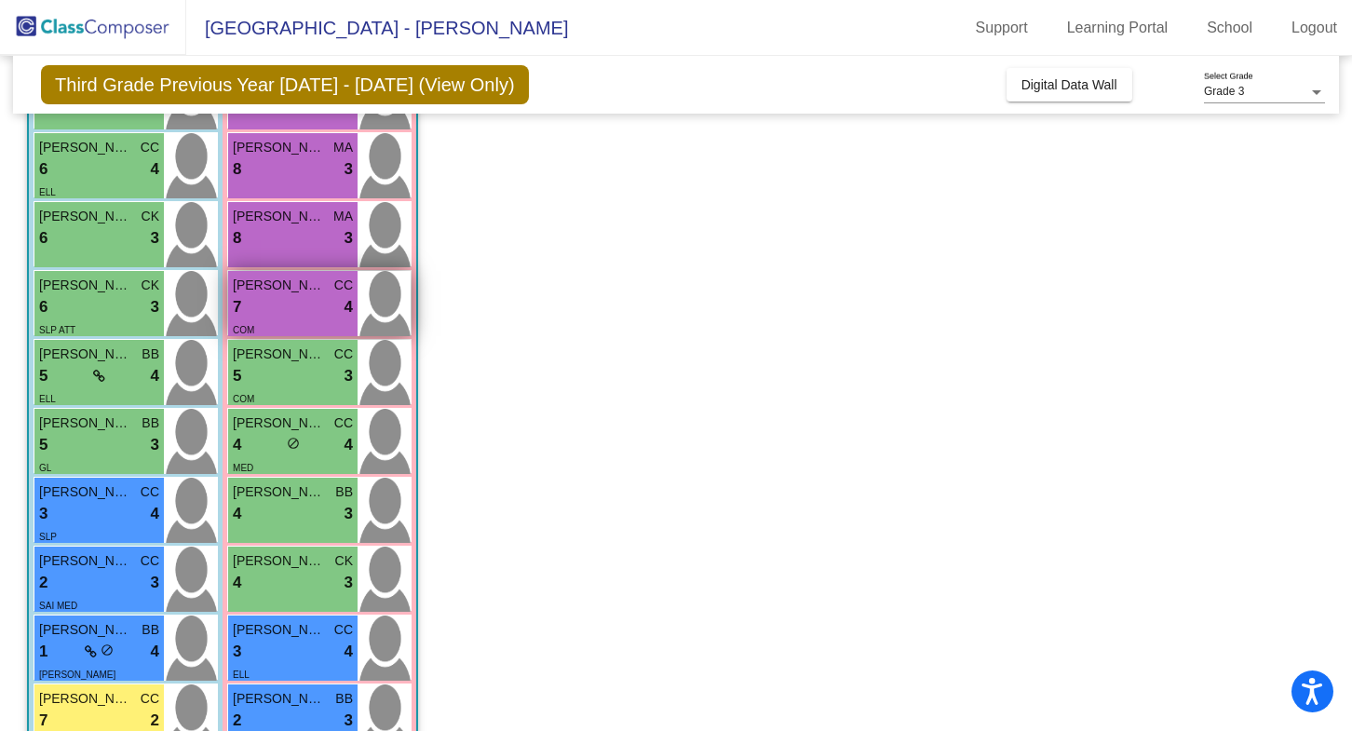
click at [383, 296] on img at bounding box center [383, 303] width 53 height 65
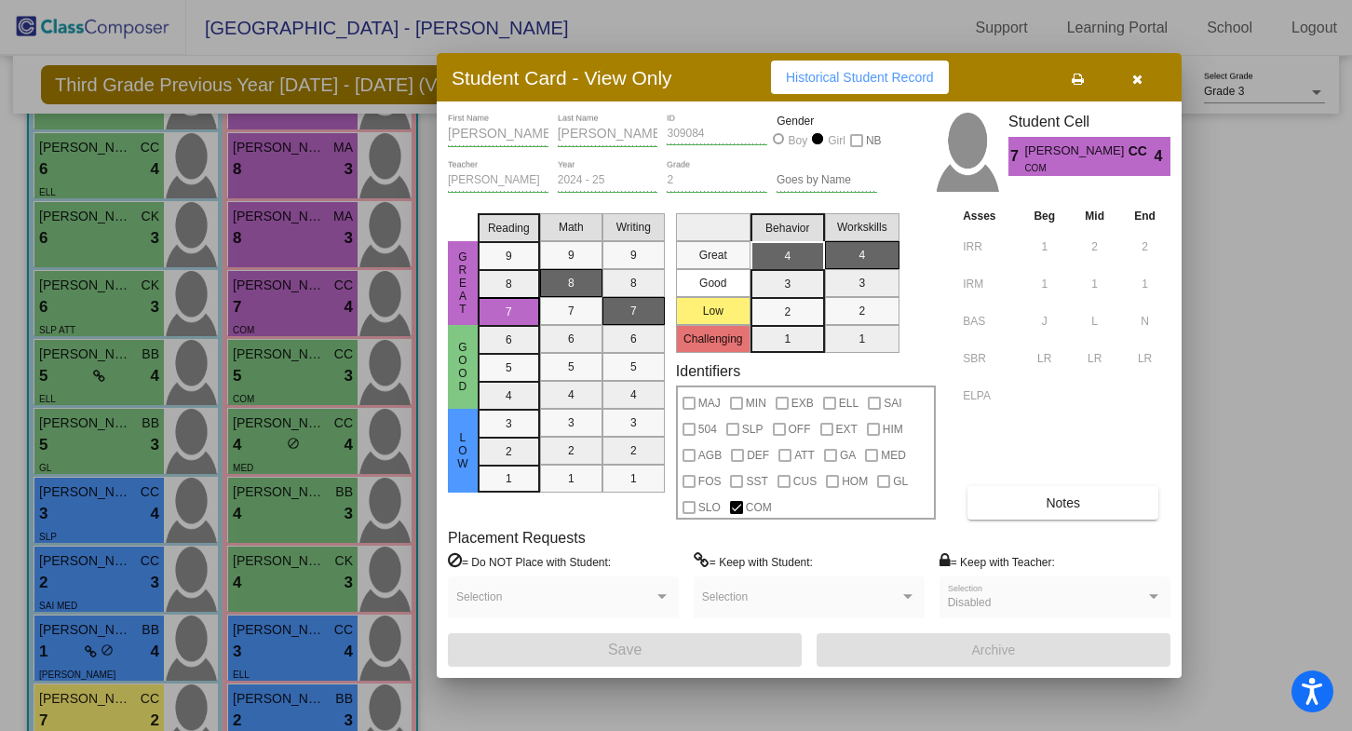
click at [1136, 87] on button "button" at bounding box center [1137, 78] width 60 height 34
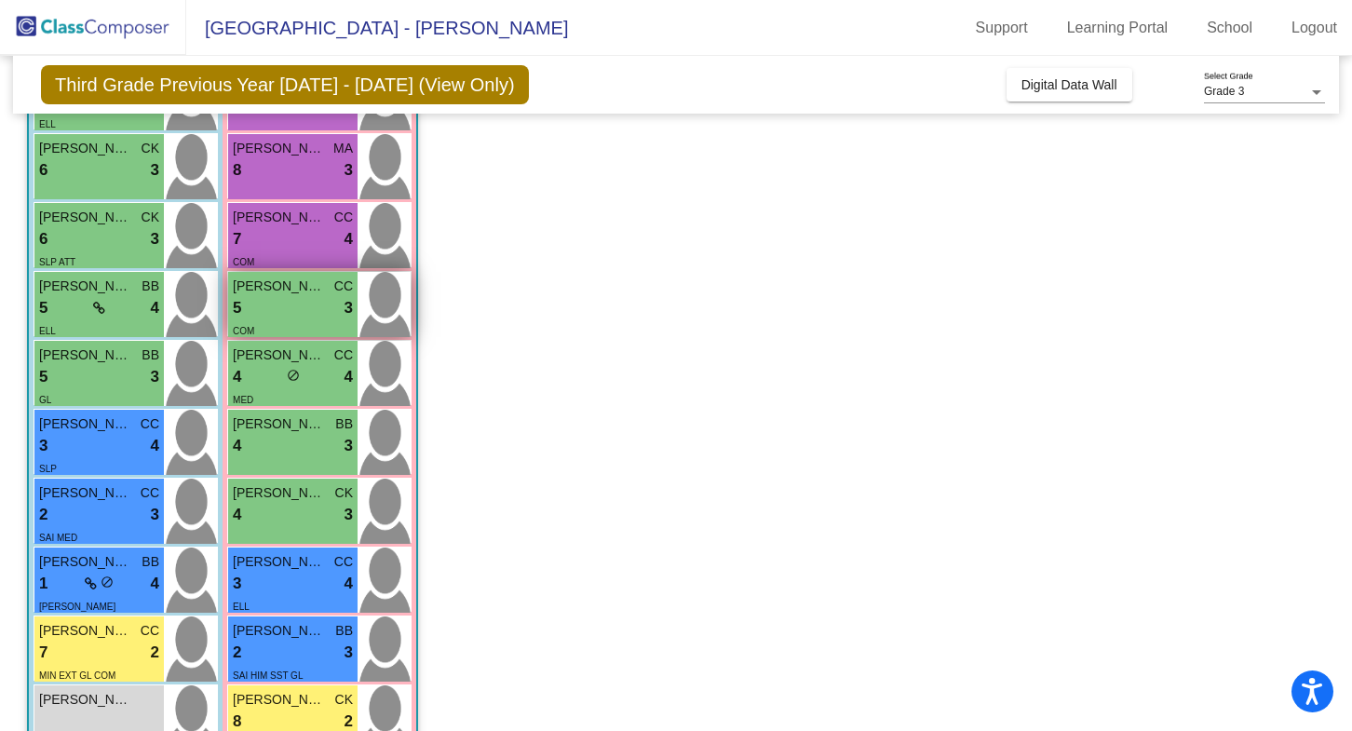
scroll to position [445, 0]
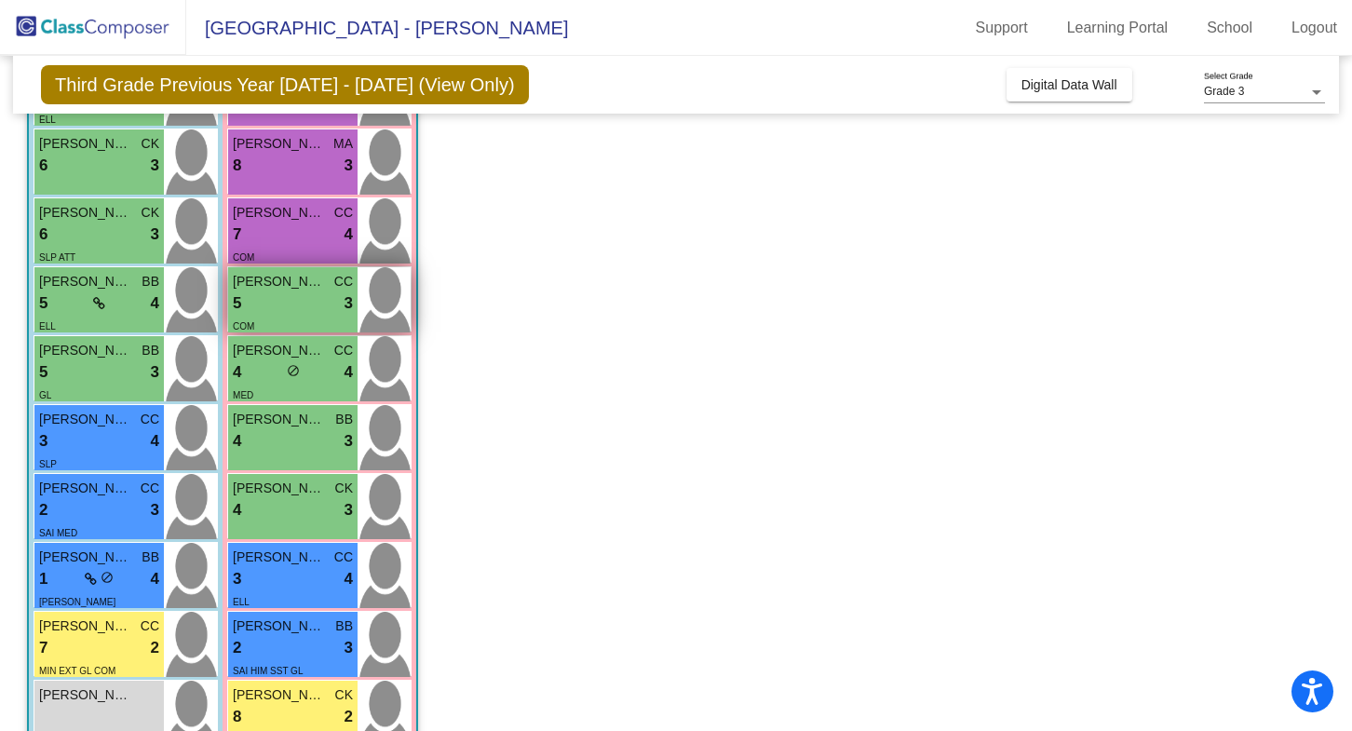
click at [402, 288] on img at bounding box center [383, 299] width 53 height 65
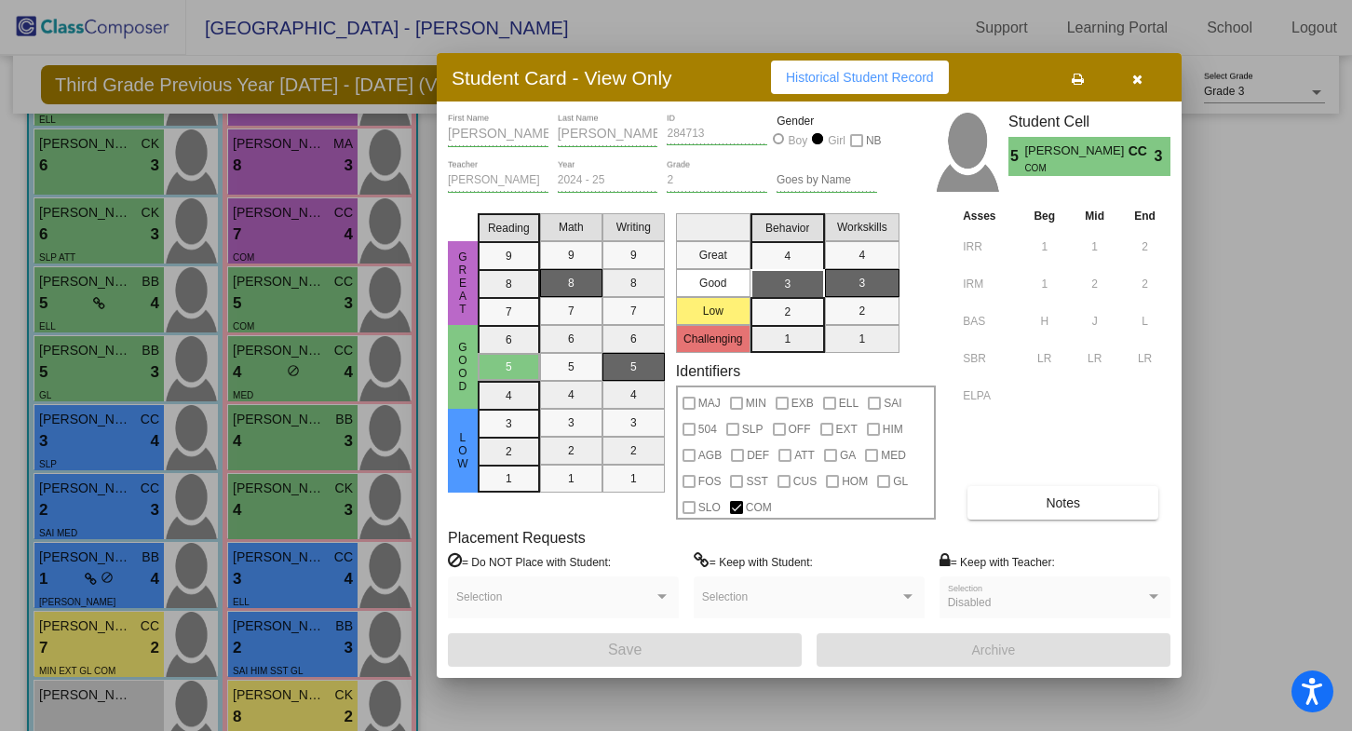
click at [1133, 71] on span "button" at bounding box center [1137, 77] width 10 height 15
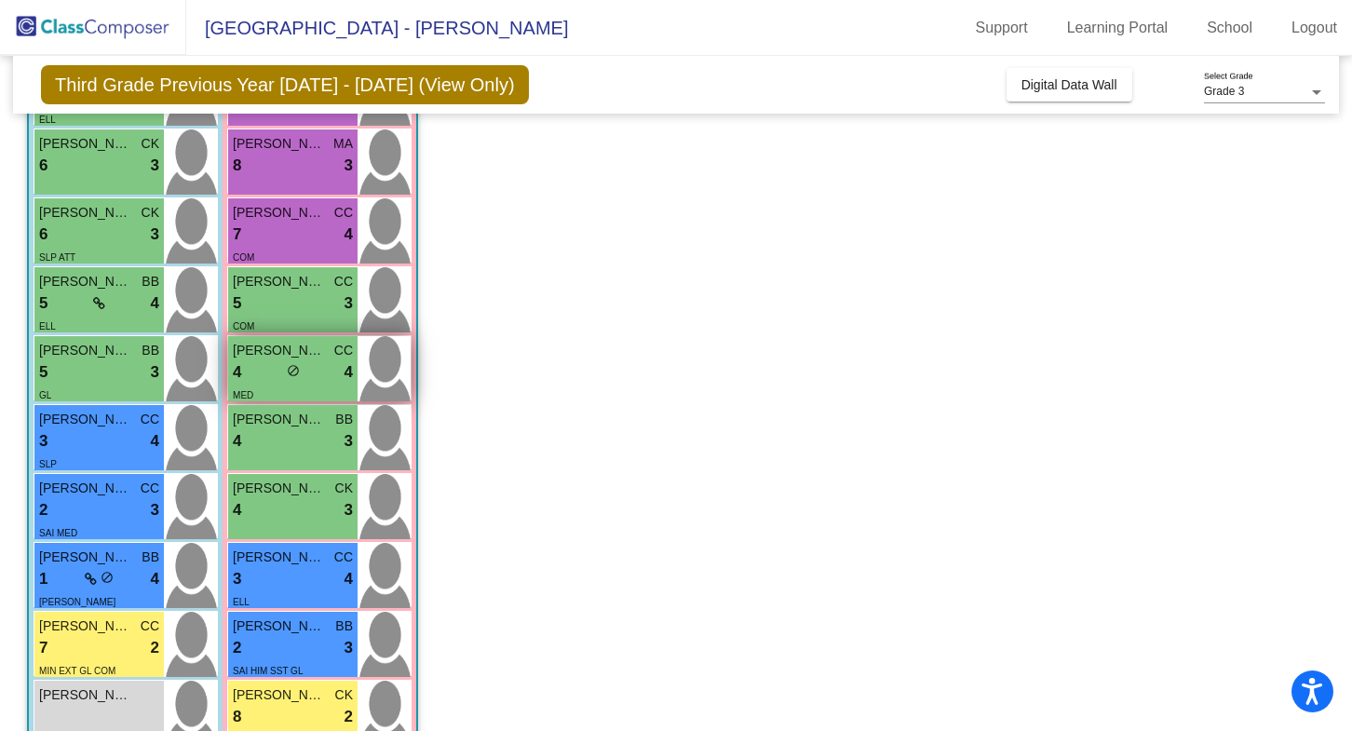
click at [380, 384] on img at bounding box center [383, 368] width 53 height 65
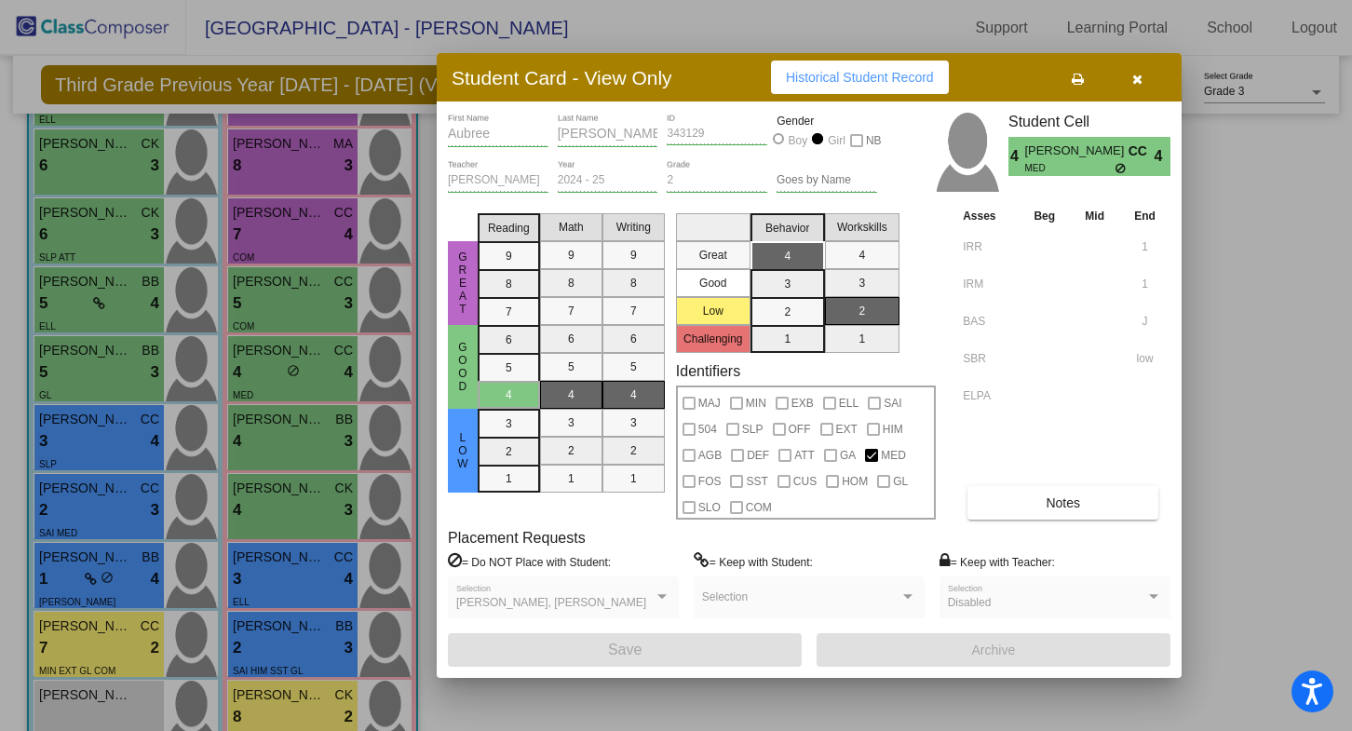
click at [1141, 75] on icon "button" at bounding box center [1137, 79] width 10 height 13
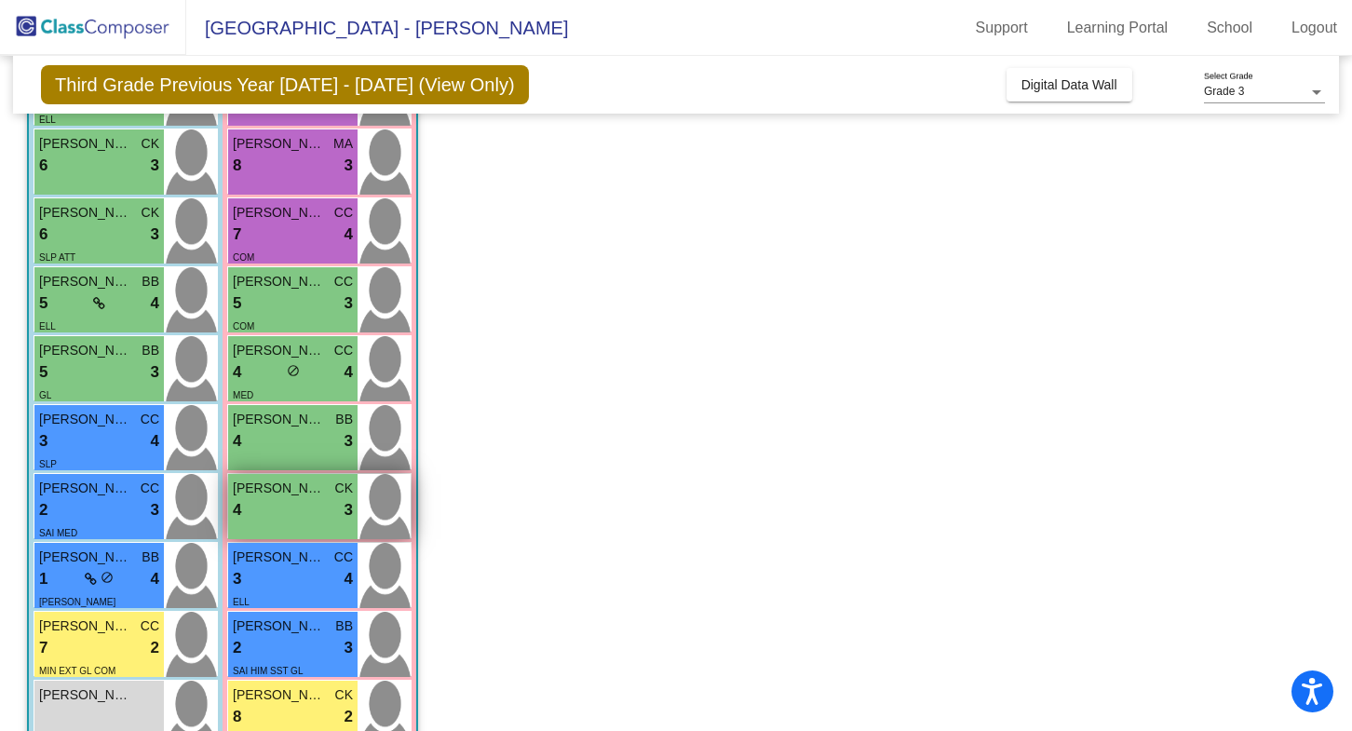
scroll to position [505, 0]
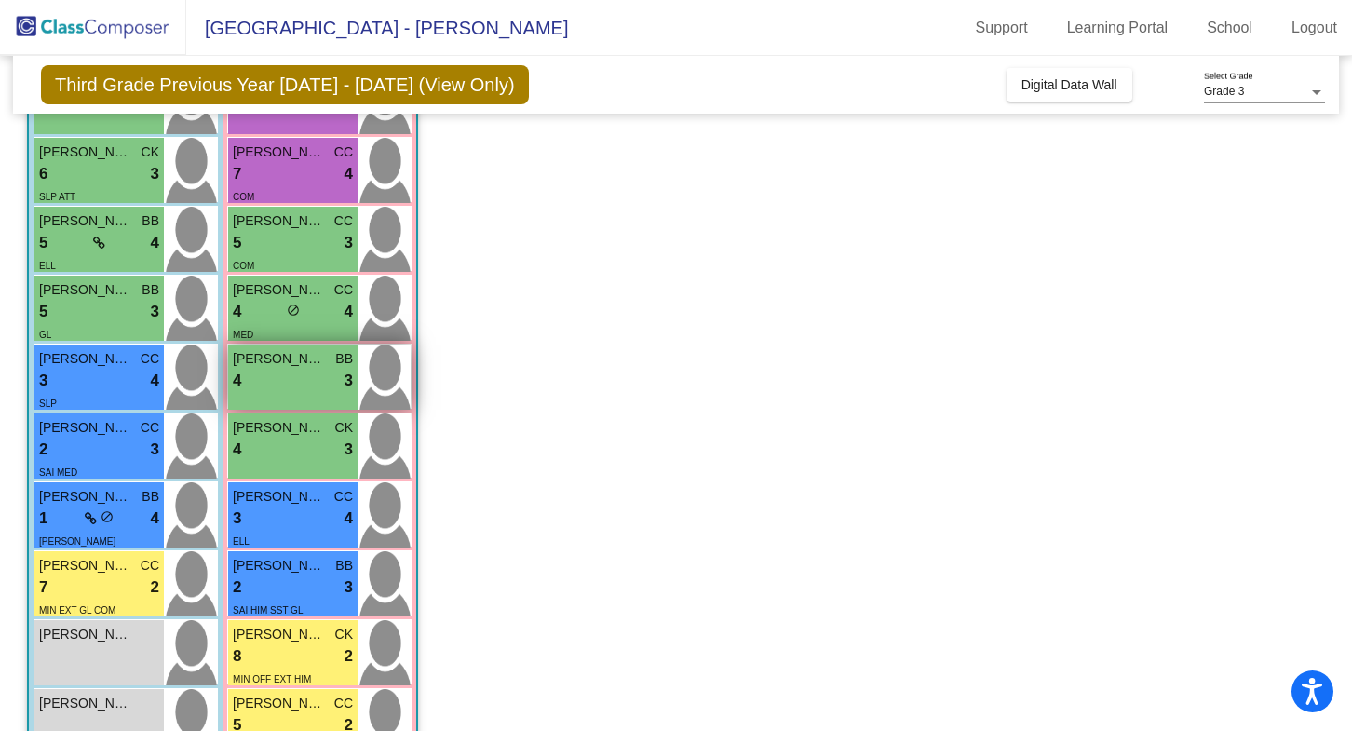
click at [381, 374] on img at bounding box center [383, 376] width 53 height 65
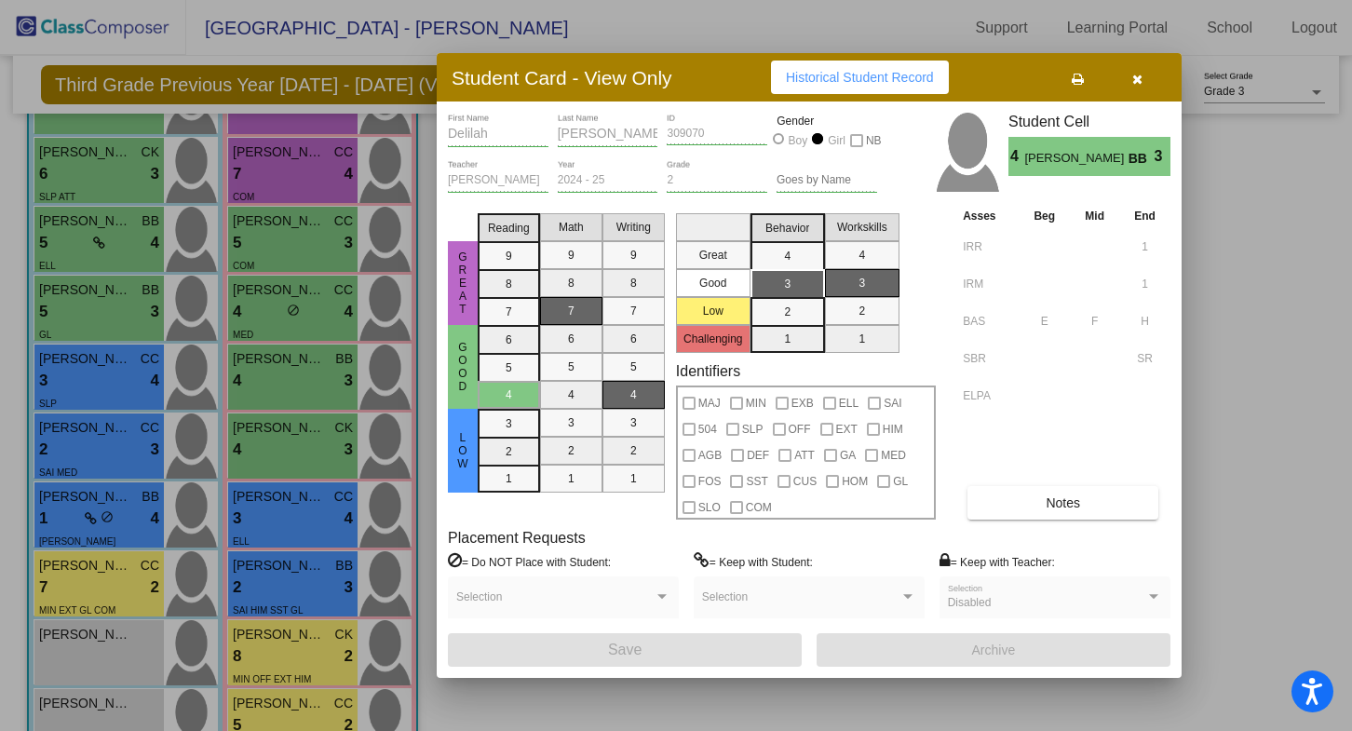
click at [1136, 87] on button "button" at bounding box center [1137, 78] width 60 height 34
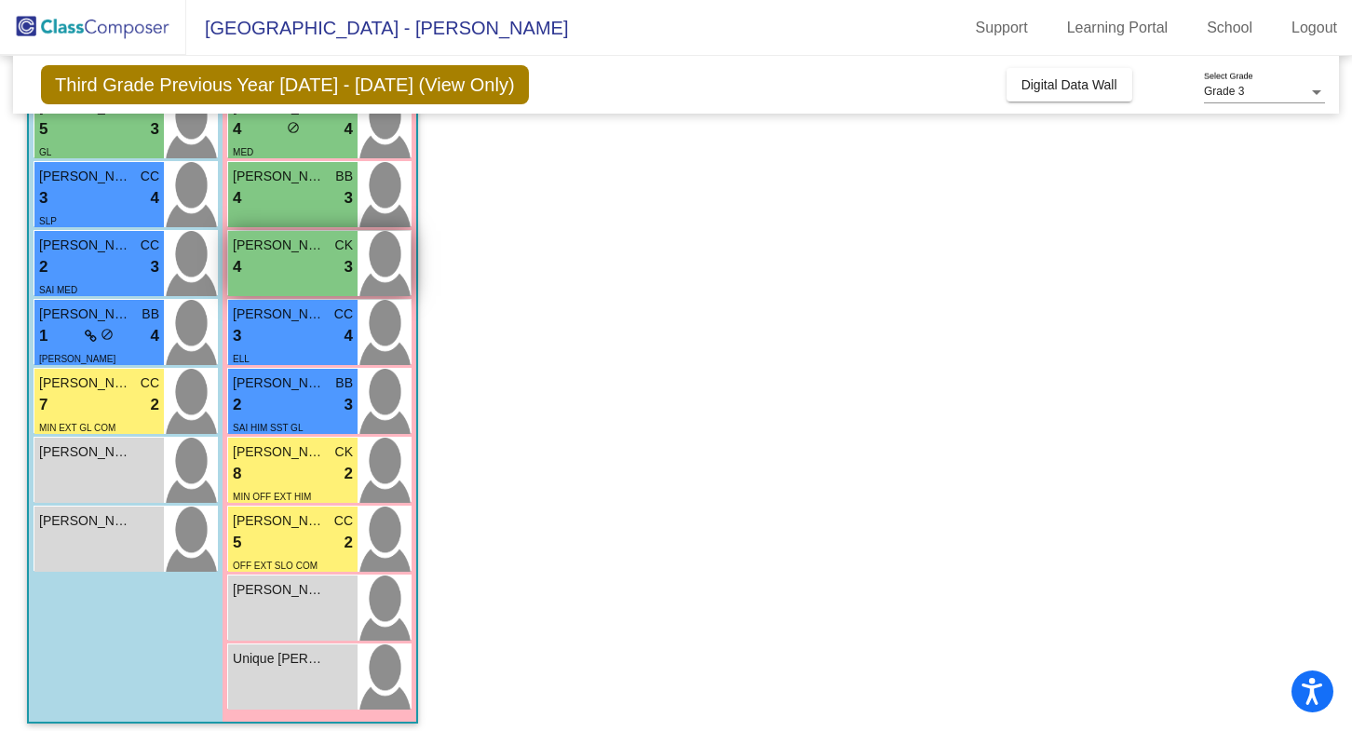
scroll to position [699, 0]
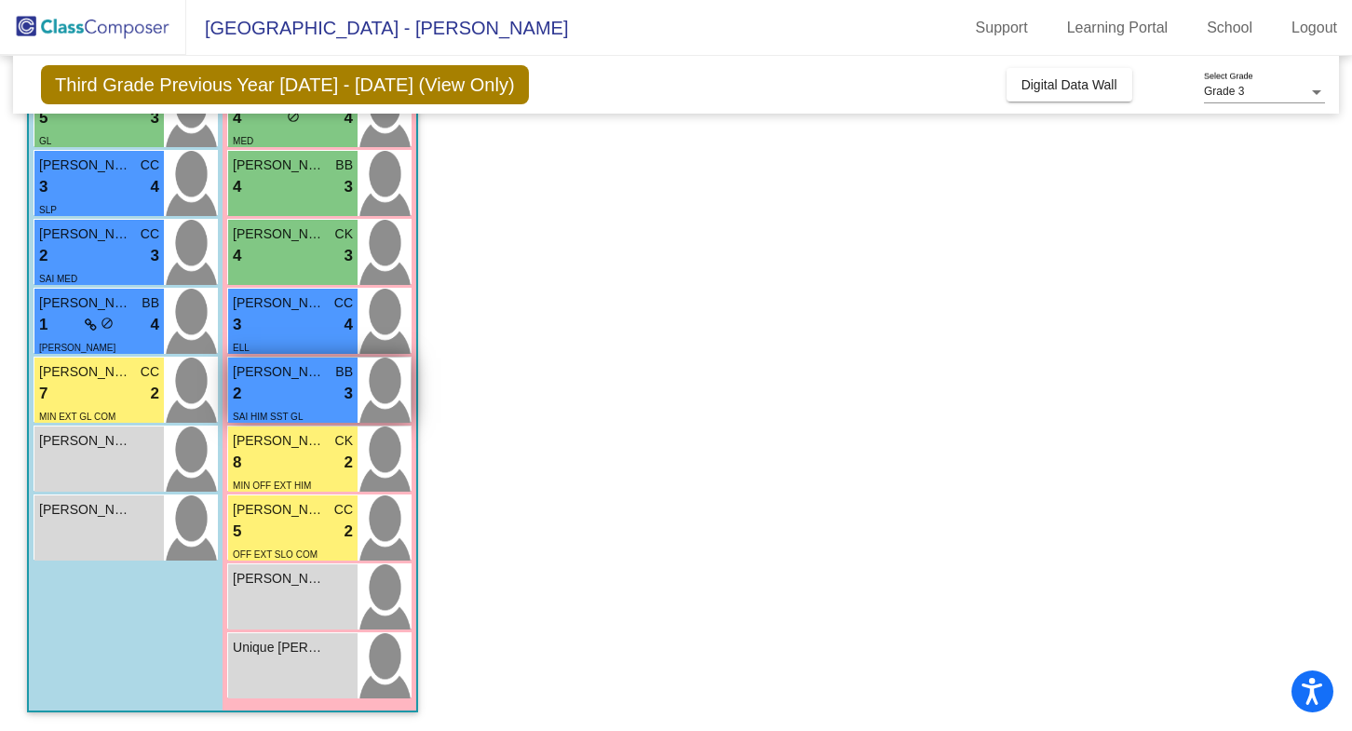
click at [377, 401] on img at bounding box center [383, 389] width 53 height 65
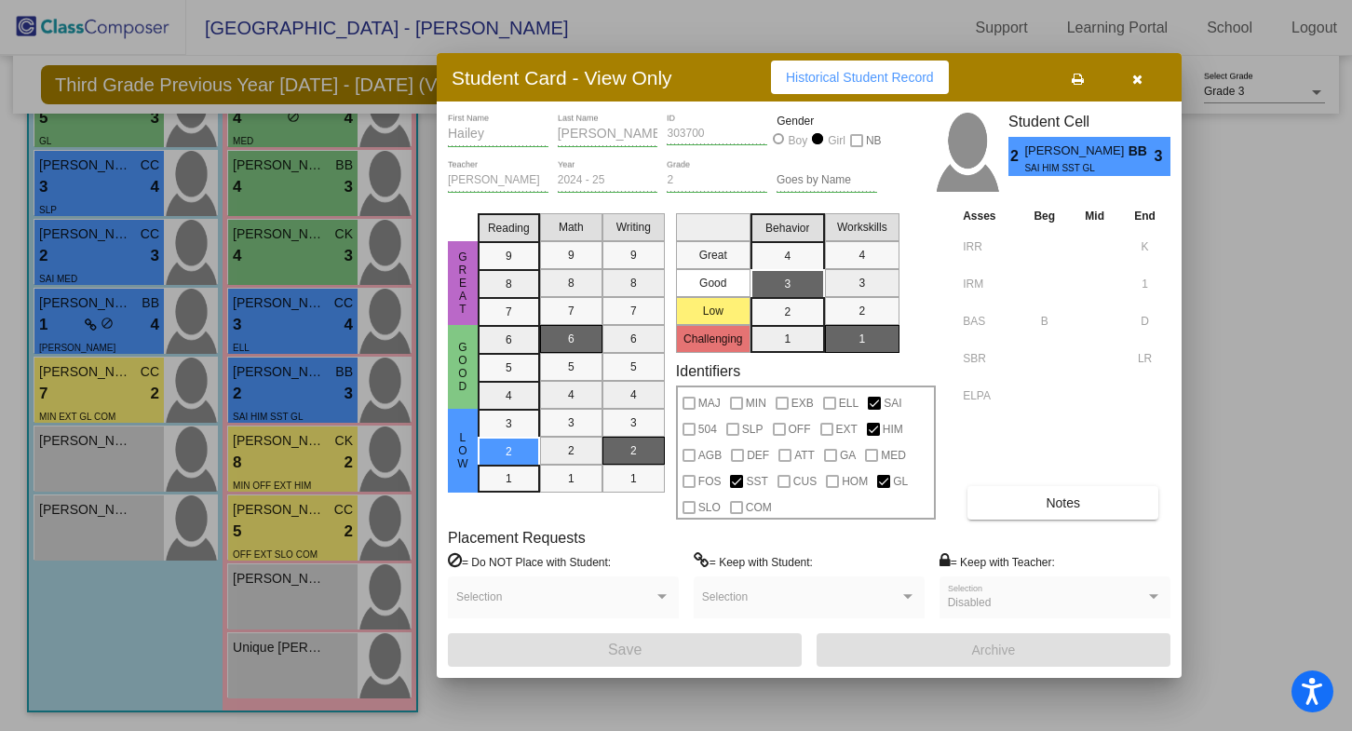
click at [1138, 95] on div "Student Card - View Only Historical Student Record" at bounding box center [809, 77] width 745 height 48
click at [1138, 83] on icon "button" at bounding box center [1137, 79] width 10 height 13
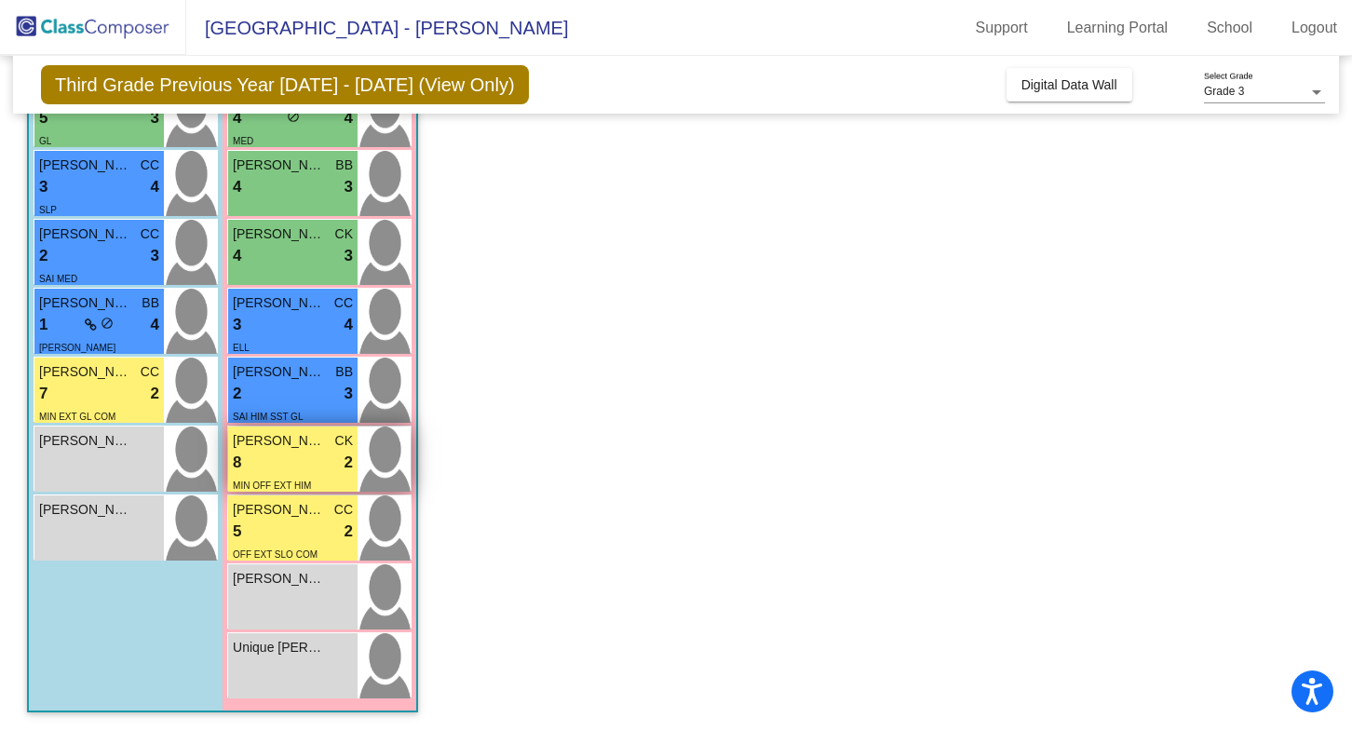
click at [404, 464] on img at bounding box center [383, 458] width 53 height 65
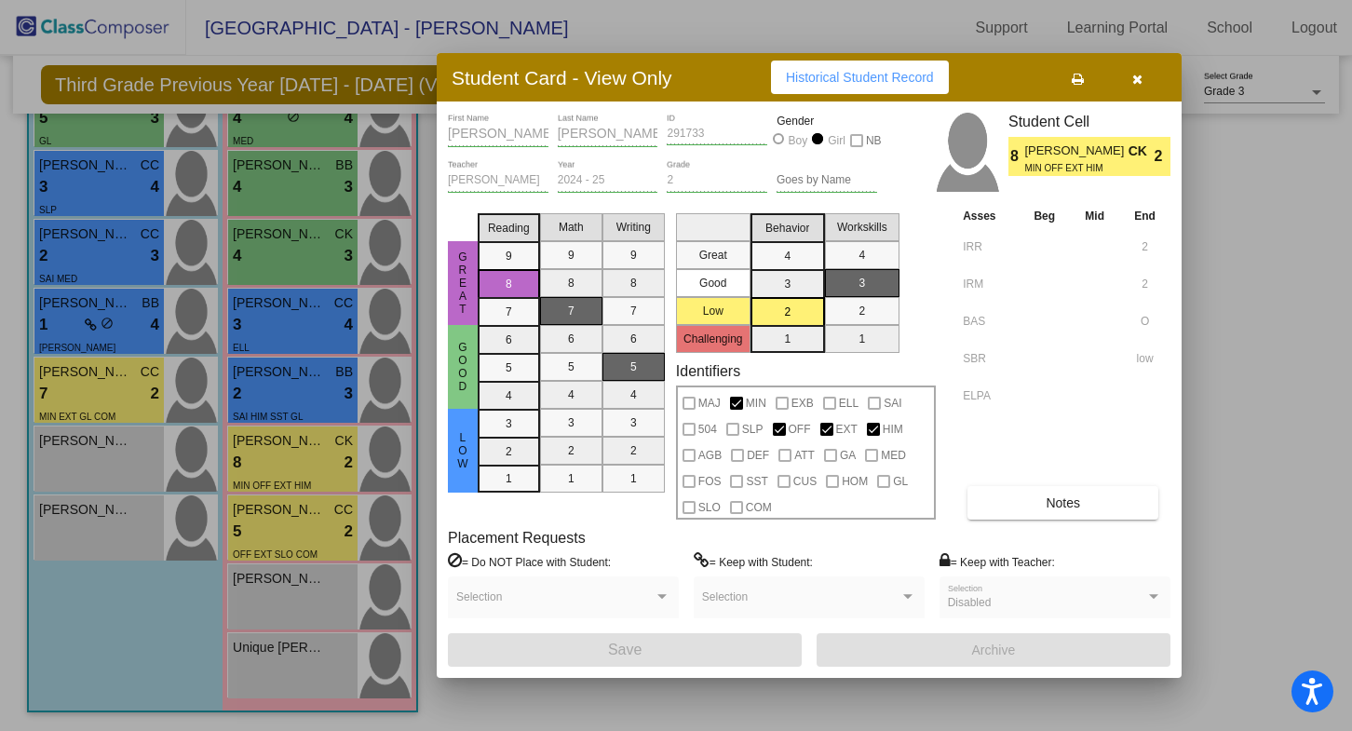
click at [1143, 74] on button "button" at bounding box center [1137, 78] width 60 height 34
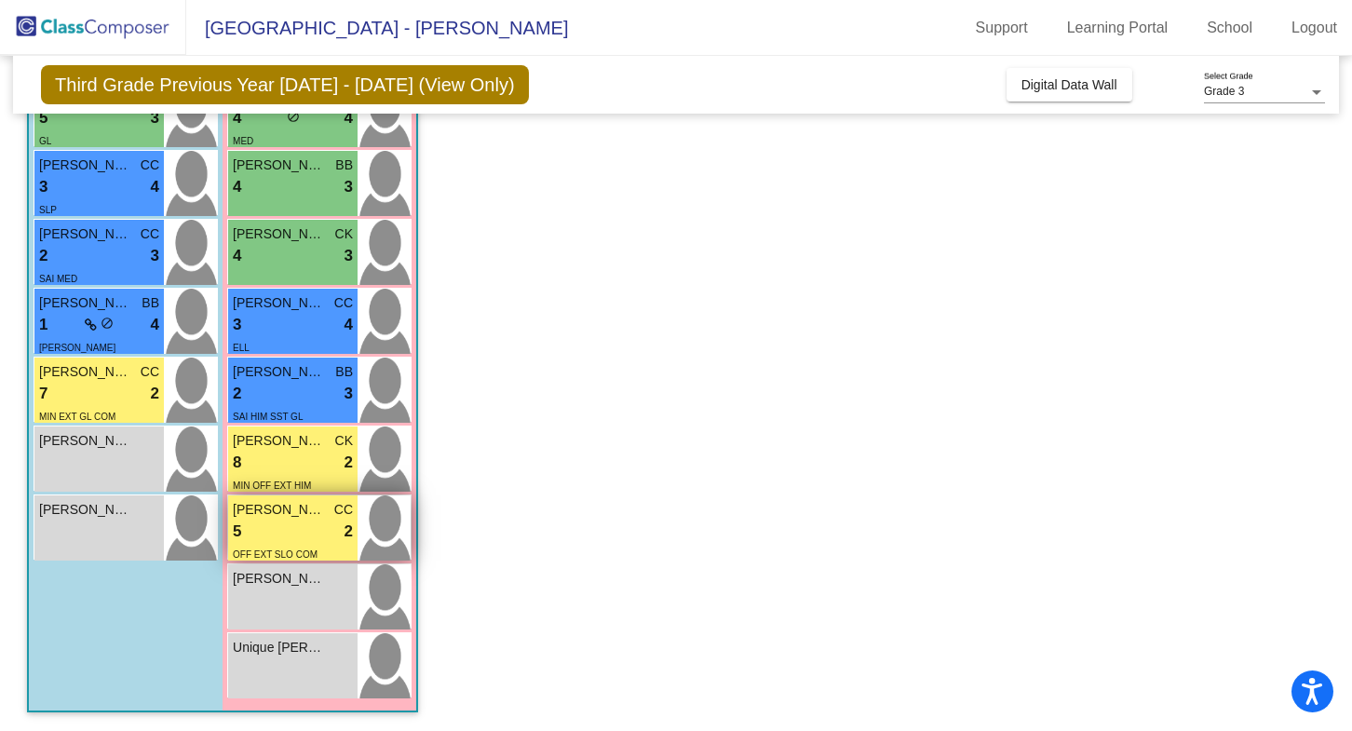
click at [397, 532] on img at bounding box center [383, 527] width 53 height 65
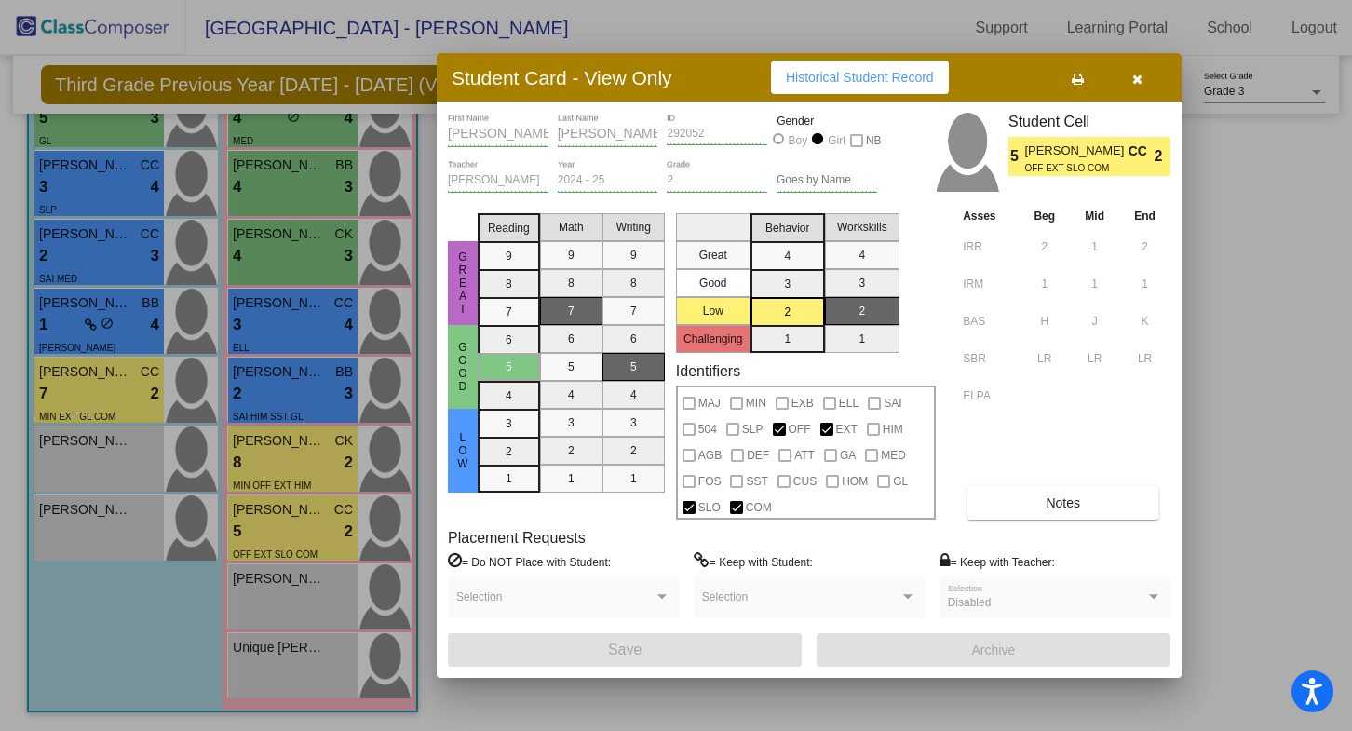
click at [1144, 73] on button "button" at bounding box center [1137, 78] width 60 height 34
